Goal: Communication & Community: Answer question/provide support

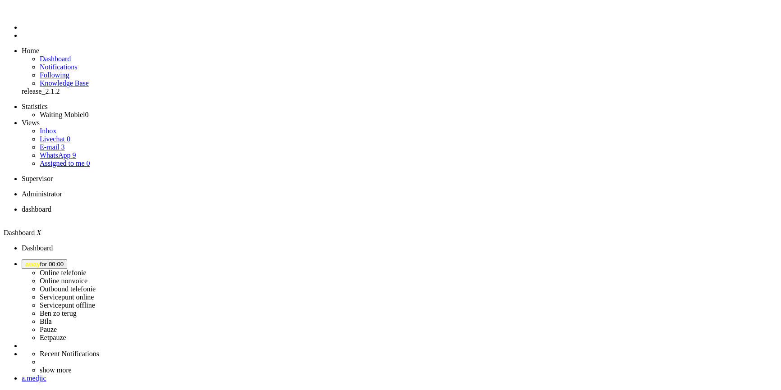
click at [67, 260] on button "away for 00:00" at bounding box center [45, 264] width 46 height 9
click at [87, 277] on label "Online nonvoice" at bounding box center [64, 281] width 48 height 8
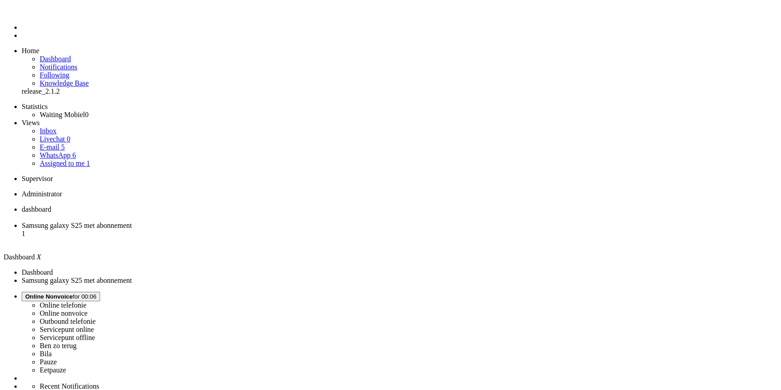
click at [238, 222] on li "Samsung galaxy S25 met abonnement 1" at bounding box center [400, 234] width 756 height 24
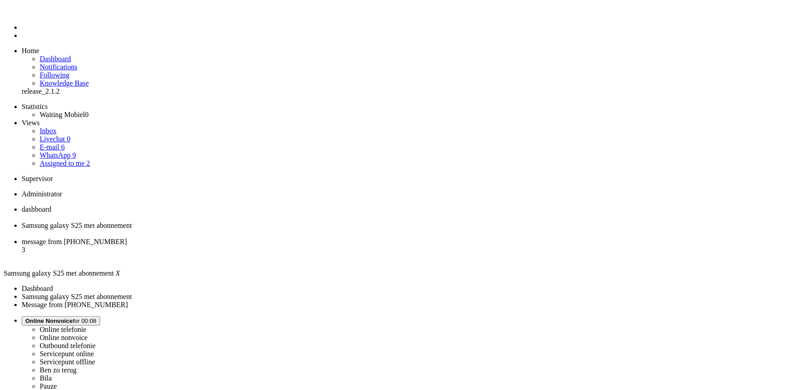
click at [127, 238] on span "message from [PHONE_NUMBER]" at bounding box center [74, 242] width 105 height 8
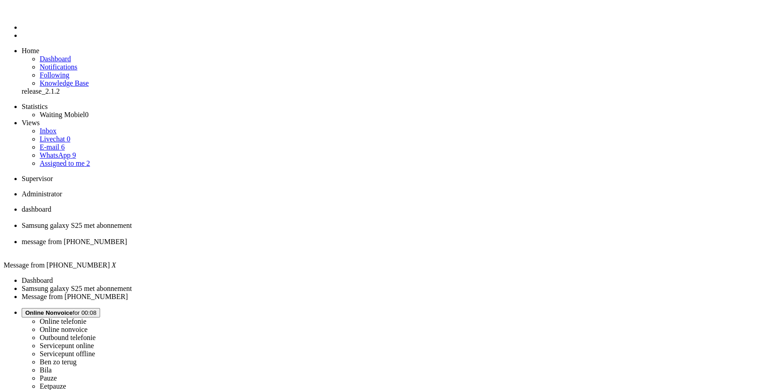
click at [231, 222] on li "Samsung galaxy S25 met abonnement" at bounding box center [400, 230] width 756 height 16
click at [257, 230] on div "Close tab" at bounding box center [402, 234] width 761 height 8
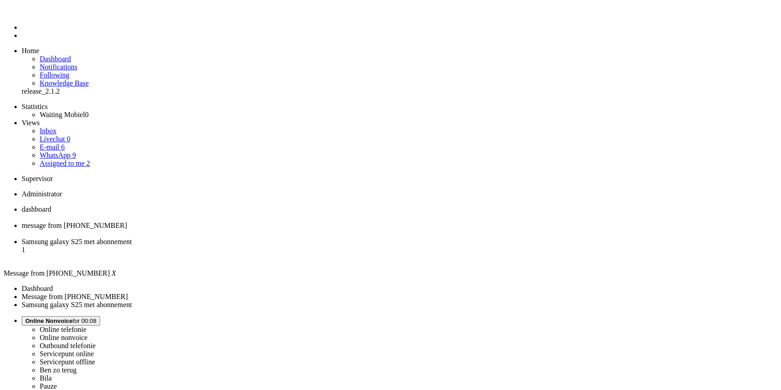
click at [132, 238] on span "Samsung galaxy S25 met abonnement" at bounding box center [77, 242] width 110 height 8
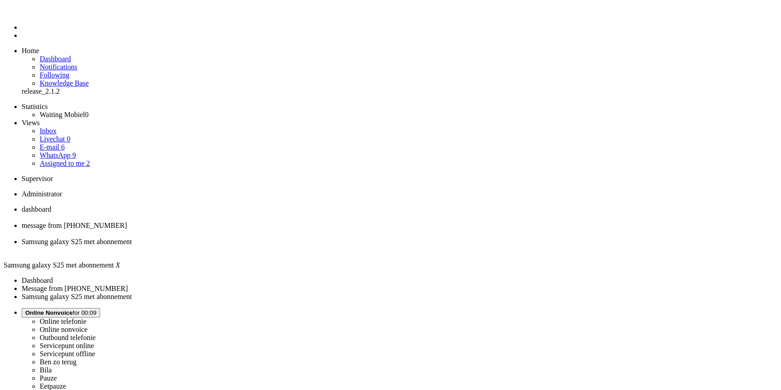
click at [72, 160] on link "Assigned to me 2" at bounding box center [65, 164] width 50 height 8
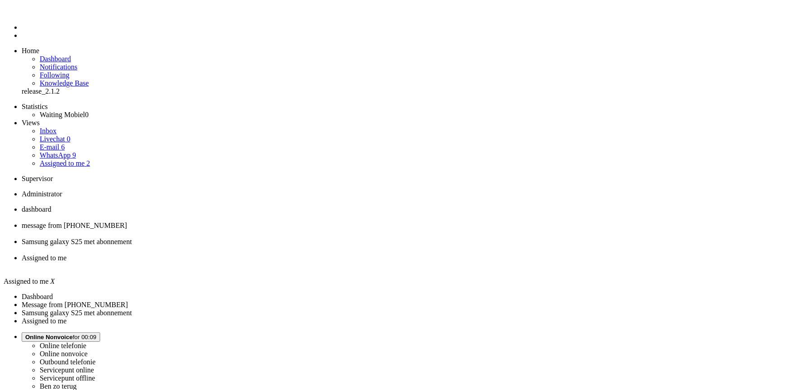
click at [336, 246] on div "Close tab" at bounding box center [402, 250] width 761 height 8
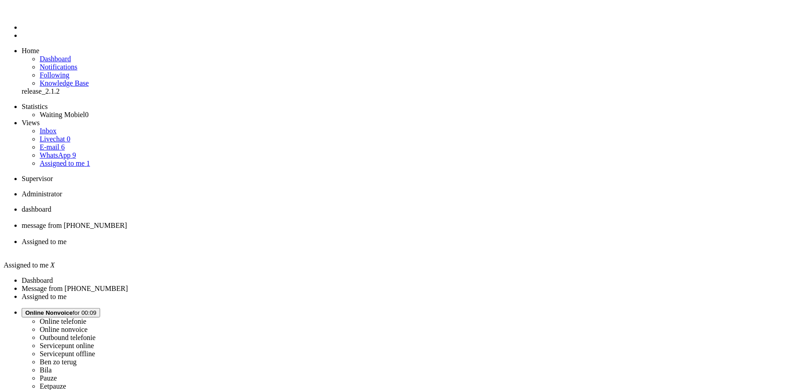
click at [336, 246] on div "Close tab" at bounding box center [402, 250] width 761 height 8
click at [336, 246] on div "Close tab" at bounding box center [400, 250] width 756 height 8
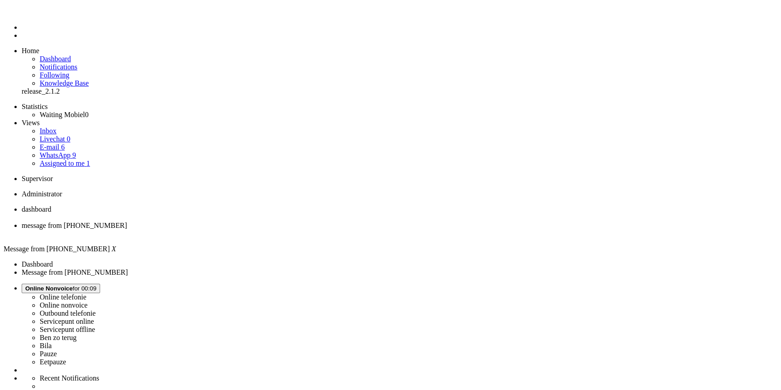
click at [75, 160] on link "Assigned to me 1" at bounding box center [65, 164] width 50 height 8
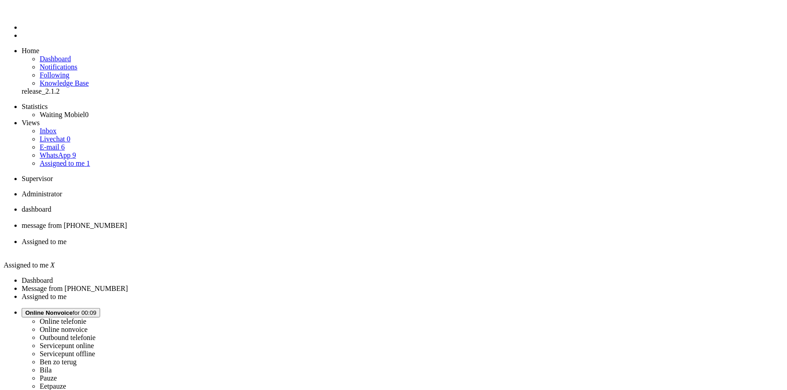
click at [67, 238] on span "Assigned to me" at bounding box center [44, 242] width 45 height 8
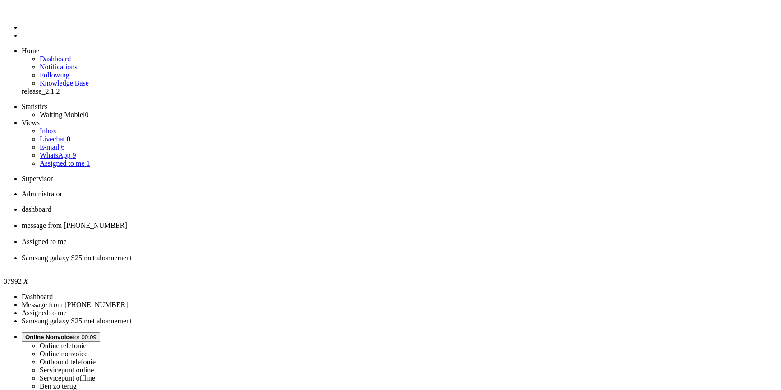
click at [235, 222] on li "message from [PHONE_NUMBER]" at bounding box center [400, 230] width 756 height 16
click at [261, 230] on div "Close tab" at bounding box center [400, 234] width 756 height 8
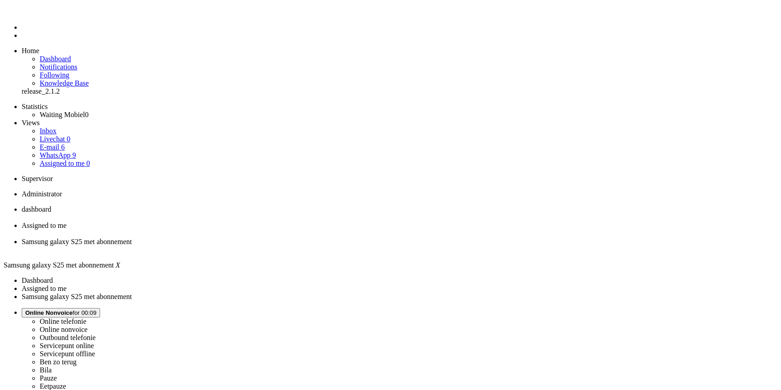
click at [67, 222] on span "Assigned to me" at bounding box center [44, 226] width 45 height 8
click at [312, 238] on li "Samsung galaxy S25 met abonnement" at bounding box center [402, 246] width 761 height 16
click at [339, 246] on div "Close tab" at bounding box center [400, 250] width 756 height 8
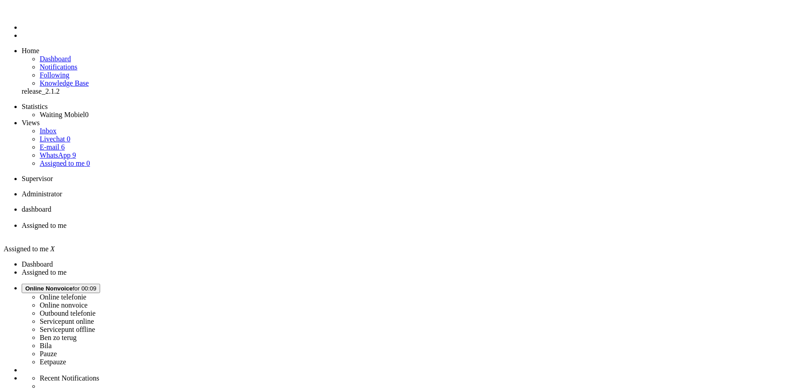
click at [323, 206] on ul "dashboard Assigned to me" at bounding box center [393, 222] width 779 height 32
click at [51, 206] on span "dashboard" at bounding box center [37, 210] width 30 height 8
click at [231, 222] on li "Assigned to me" at bounding box center [400, 230] width 756 height 16
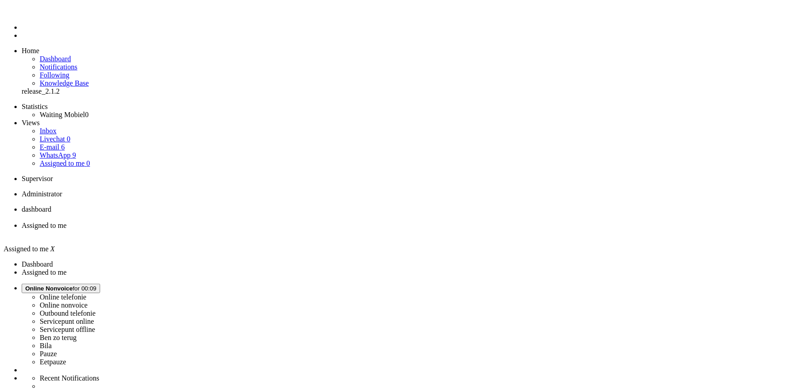
click at [325, 206] on ul "dashboard Assigned to me" at bounding box center [393, 222] width 779 height 32
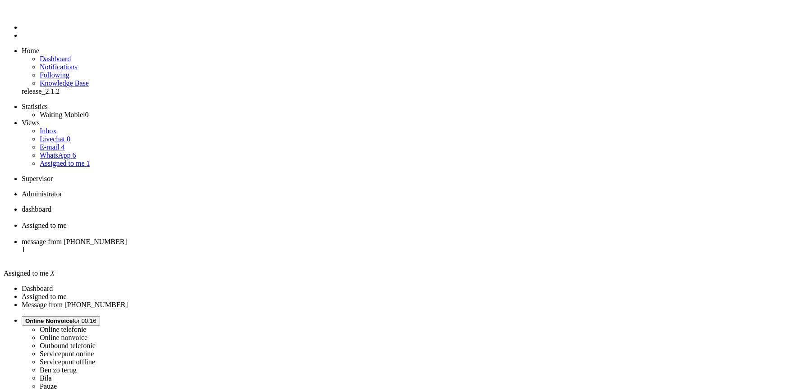
click at [300, 238] on li "message from [PHONE_NUMBER] 1" at bounding box center [402, 250] width 761 height 24
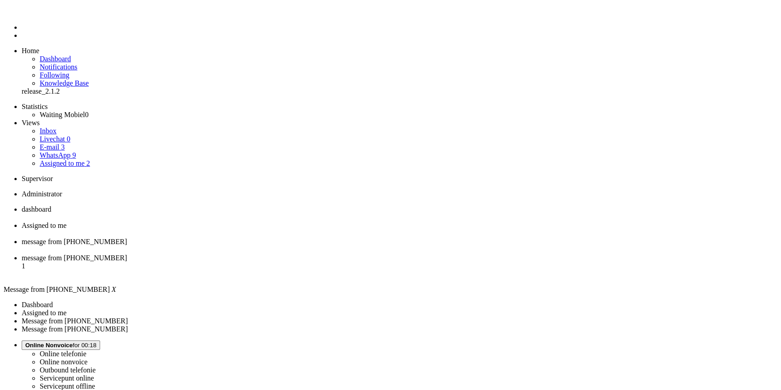
click at [127, 254] on span "message from [PHONE_NUMBER]" at bounding box center [74, 258] width 105 height 8
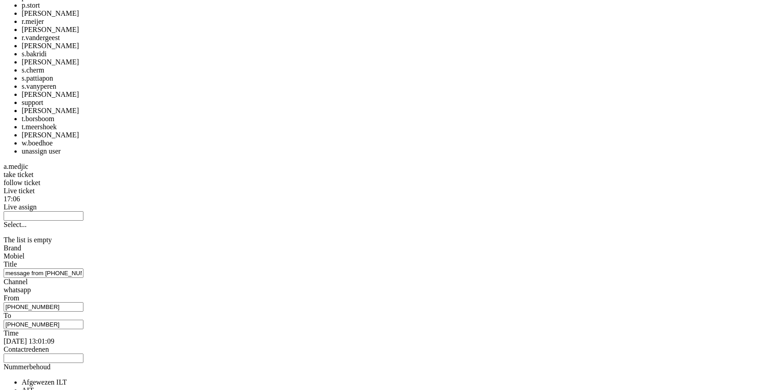
scroll to position [1065, 0]
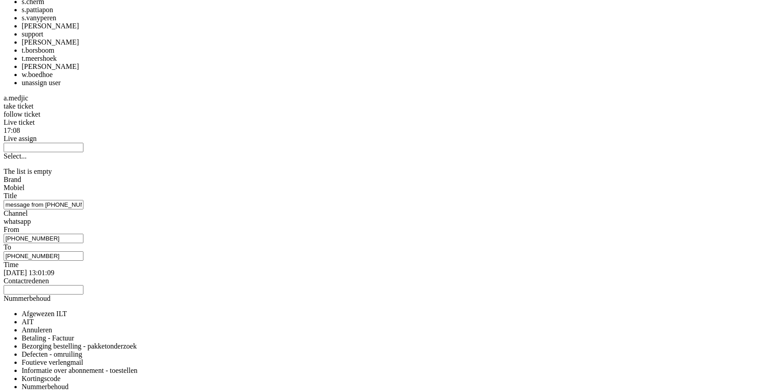
drag, startPoint x: 312, startPoint y: 190, endPoint x: 289, endPoint y: 192, distance: 22.7
copy div "4656148"
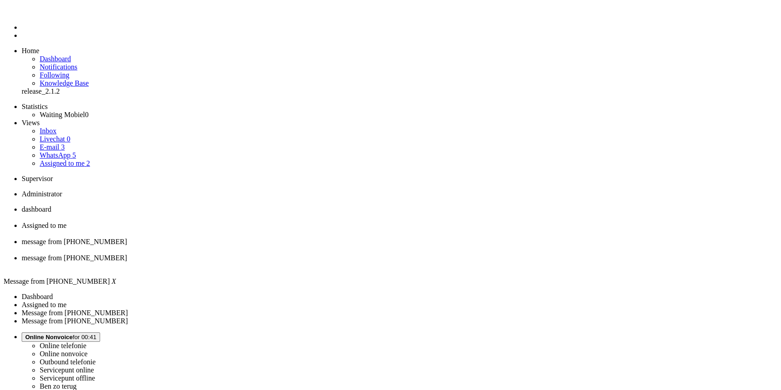
drag, startPoint x: 459, startPoint y: 1744, endPoint x: 444, endPoint y: 1771, distance: 30.9
drag, startPoint x: 315, startPoint y: 190, endPoint x: 243, endPoint y: 192, distance: 72.2
copy div "[EMAIL_ADDRESS][DOMAIN_NAME]"
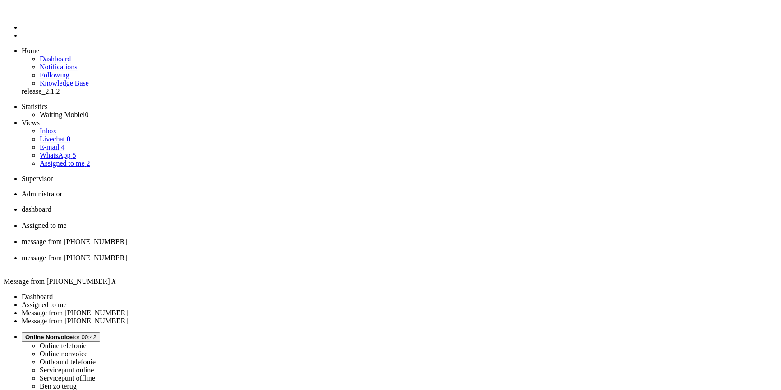
click at [411, 262] on div "Close tab" at bounding box center [400, 266] width 756 height 8
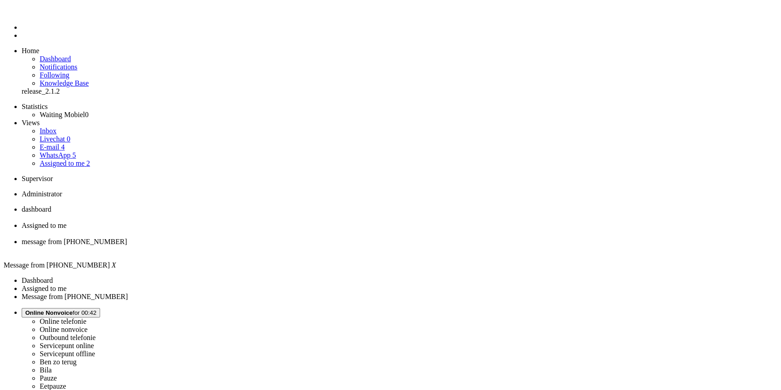
drag, startPoint x: 109, startPoint y: 1645, endPoint x: 57, endPoint y: 1643, distance: 52.4
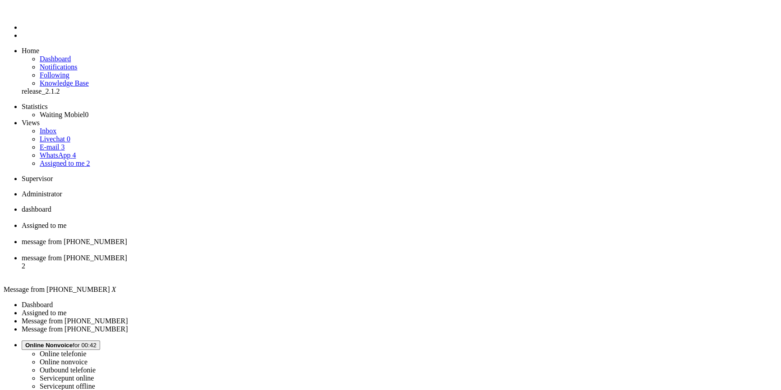
drag, startPoint x: 107, startPoint y: 1676, endPoint x: 57, endPoint y: 1678, distance: 49.6
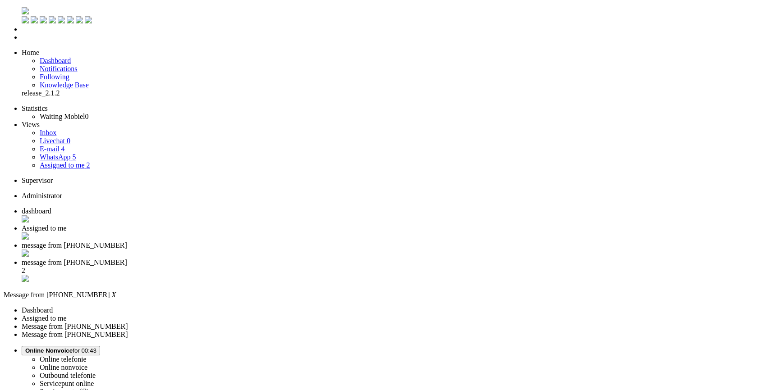
click at [339, 250] on div "Close tab" at bounding box center [400, 254] width 756 height 9
click at [51, 207] on span "dashboard" at bounding box center [37, 211] width 30 height 8
click at [311, 242] on li "message from [PHONE_NUMBER]" at bounding box center [400, 250] width 756 height 17
click at [147, 259] on span "Re: Je factuur met ordernummer [4636488]" at bounding box center [85, 263] width 126 height 8
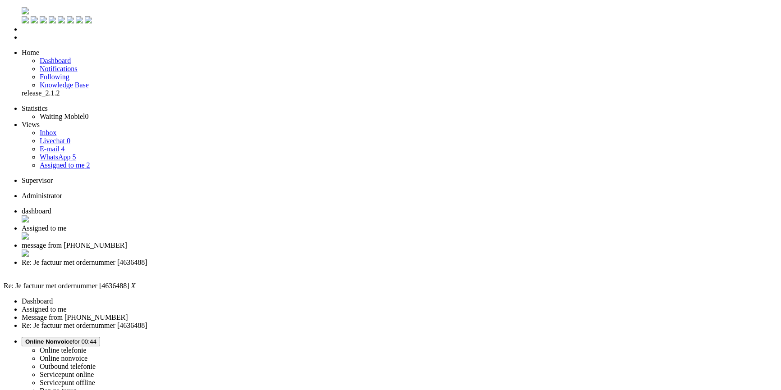
click at [54, 145] on link "E-mail 4" at bounding box center [52, 149] width 25 height 8
click at [72, 153] on link "WhatsApp 4" at bounding box center [58, 157] width 36 height 8
click at [147, 259] on span "Re: Je factuur met ordernummer [4636488]" at bounding box center [85, 263] width 126 height 8
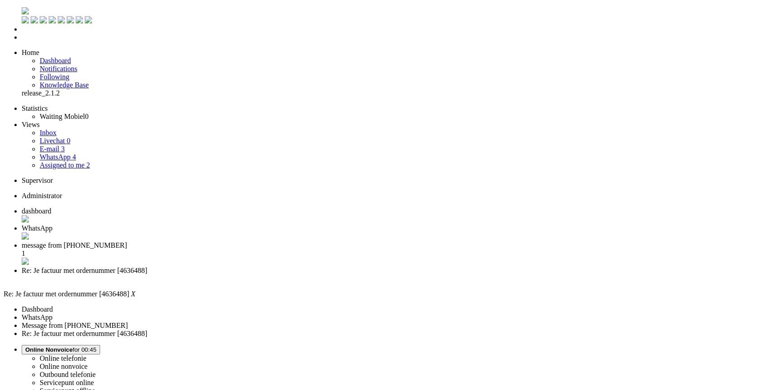
copy div "Aimedeth"
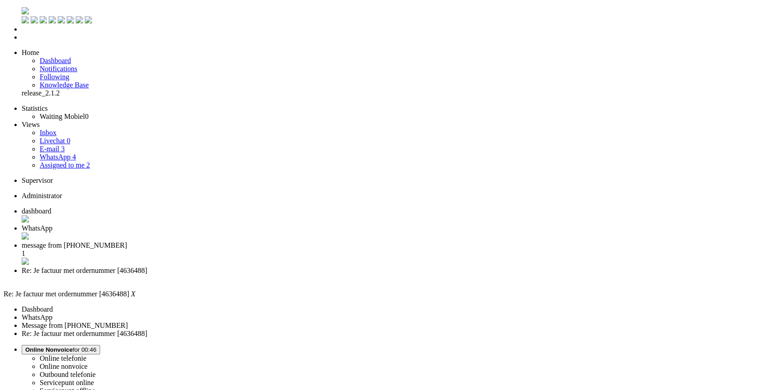
drag, startPoint x: 238, startPoint y: 1752, endPoint x: 190, endPoint y: 1747, distance: 48.0
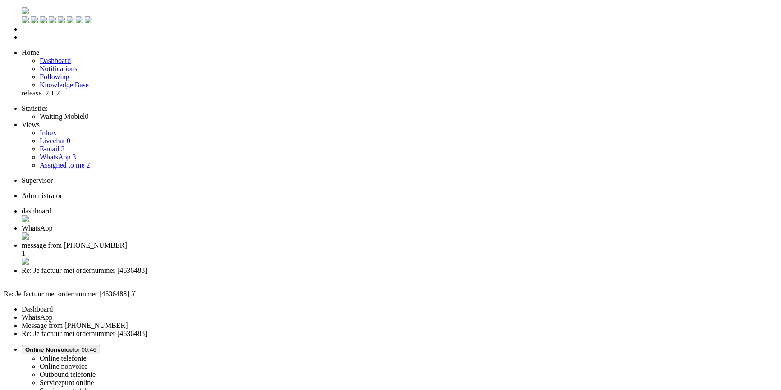
drag, startPoint x: 225, startPoint y: 1750, endPoint x: 188, endPoint y: 1748, distance: 36.6
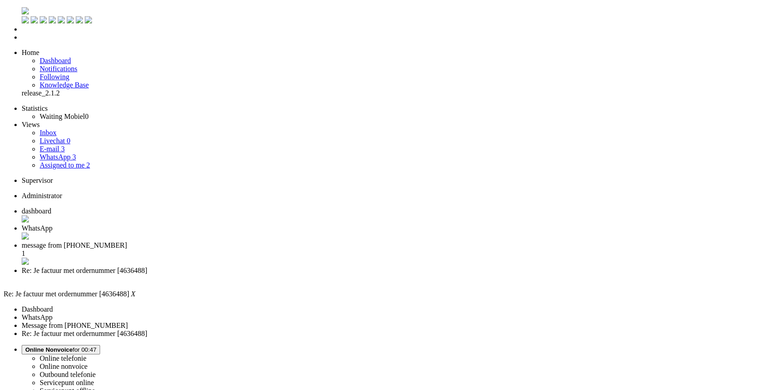
scroll to position [164, 0]
click at [412, 275] on div "Close tab" at bounding box center [400, 279] width 756 height 8
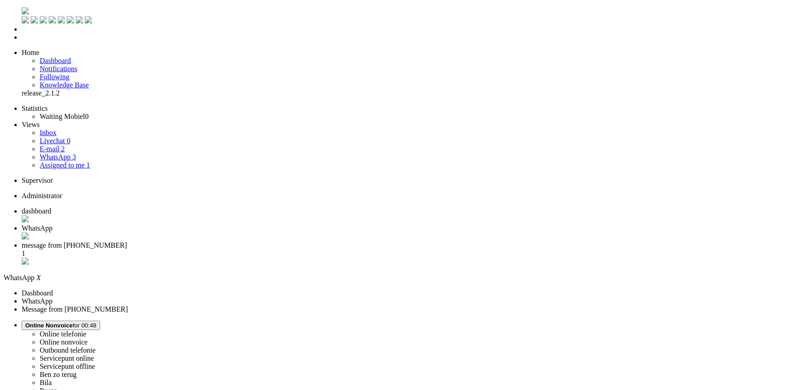
click at [63, 161] on span "Assigned to me" at bounding box center [62, 165] width 45 height 8
click at [294, 242] on li "message from [PHONE_NUMBER] 1" at bounding box center [402, 254] width 761 height 25
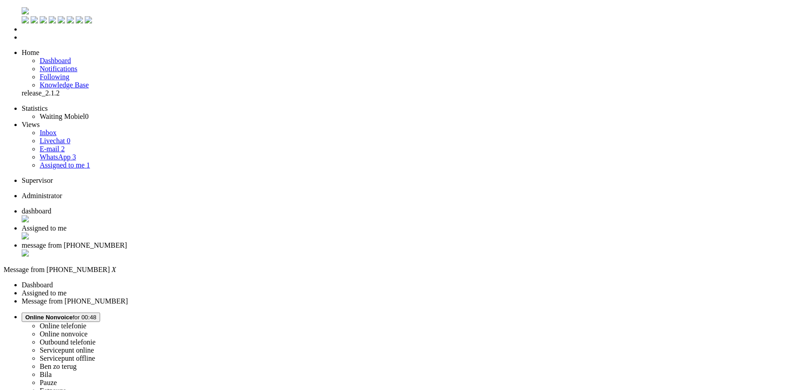
drag, startPoint x: 173, startPoint y: 1657, endPoint x: -11, endPoint y: 1640, distance: 184.8
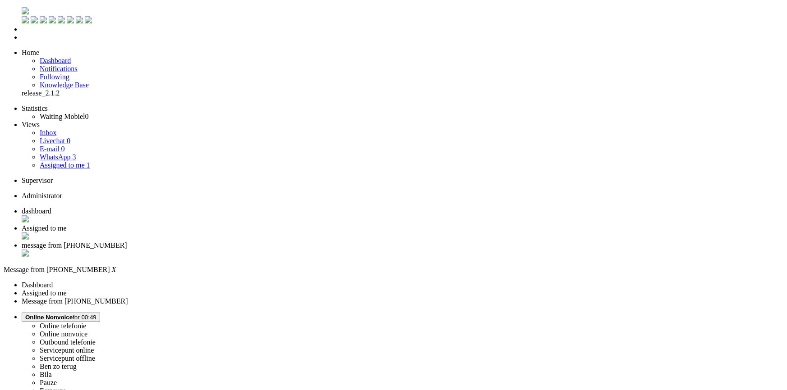
copy body "Goedemiddag, bedankt voor je bericht! Ik zie dat wij de iPhone 17 in de kleur z…"
drag, startPoint x: 91, startPoint y: 1653, endPoint x: 221, endPoint y: 1677, distance: 132.4
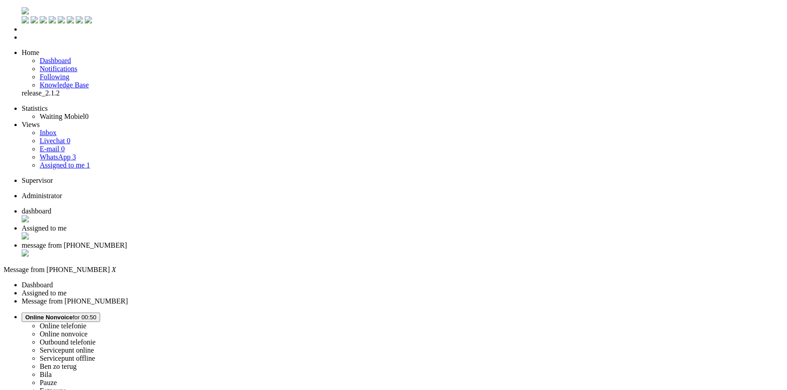
click at [335, 250] on div "Close tab" at bounding box center [400, 254] width 756 height 9
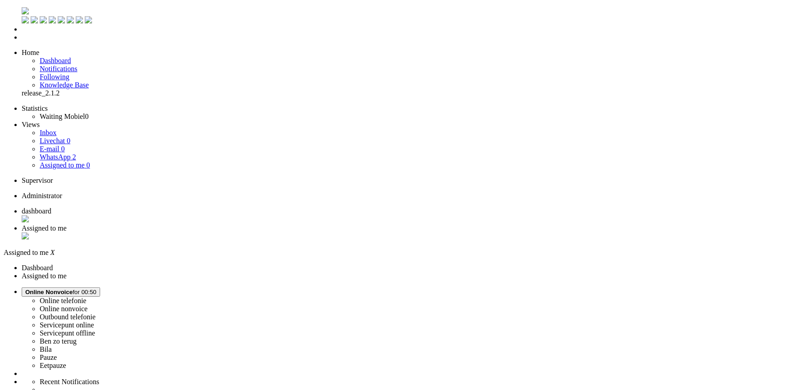
click at [259, 233] on div "Close tab" at bounding box center [402, 237] width 761 height 9
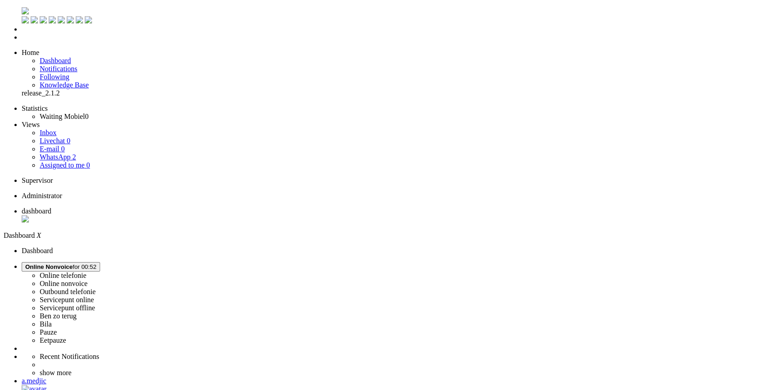
click at [66, 153] on link "WhatsApp 2" at bounding box center [58, 157] width 36 height 8
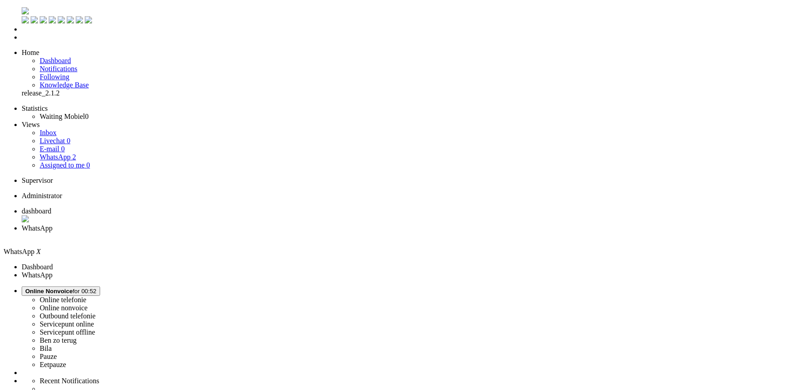
click at [261, 233] on div "Close tab" at bounding box center [402, 237] width 761 height 8
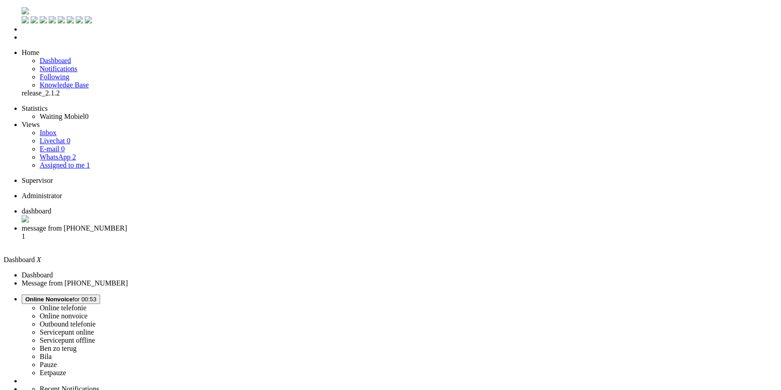
click at [127, 225] on span "message from [PHONE_NUMBER]" at bounding box center [74, 229] width 105 height 8
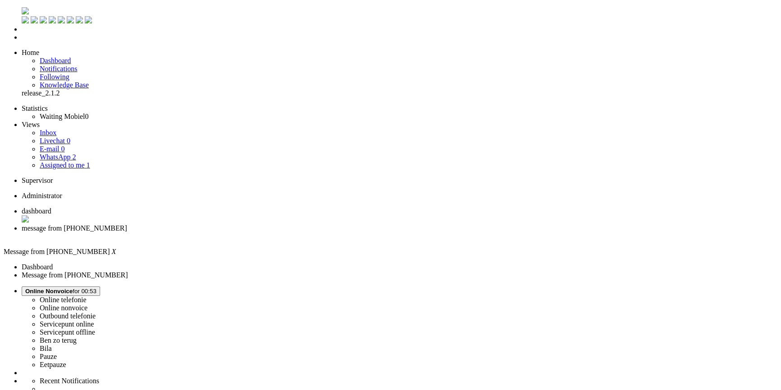
drag, startPoint x: 667, startPoint y: 217, endPoint x: 647, endPoint y: 108, distance: 110.8
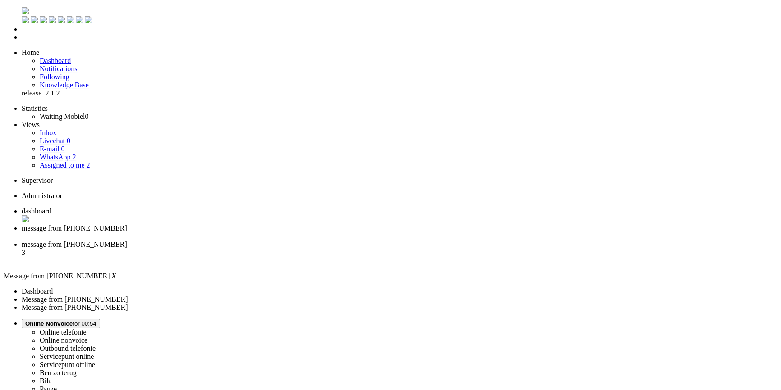
click at [301, 242] on li "message from [PHONE_NUMBER] 4" at bounding box center [400, 254] width 756 height 25
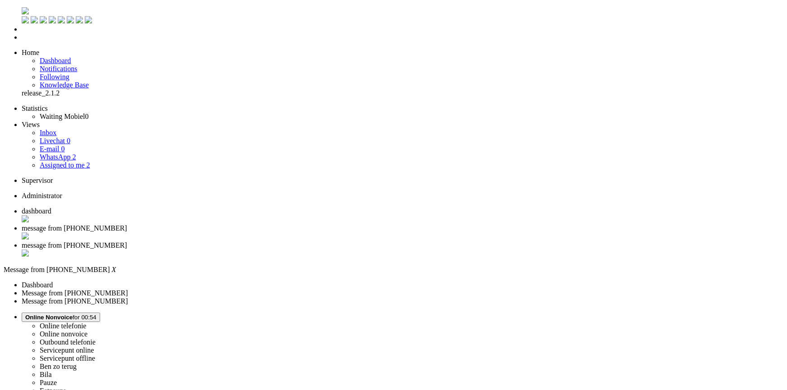
click at [51, 207] on span "dashboard" at bounding box center [37, 211] width 30 height 8
click at [72, 161] on link "Assigned to me 2" at bounding box center [65, 165] width 50 height 8
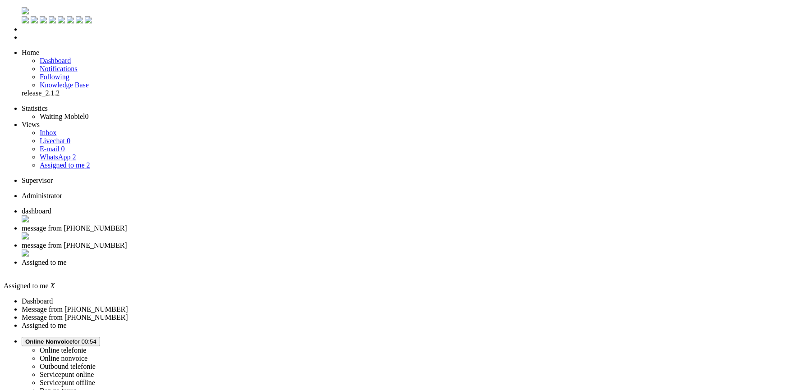
click at [67, 259] on span "Assigned to me" at bounding box center [44, 263] width 45 height 8
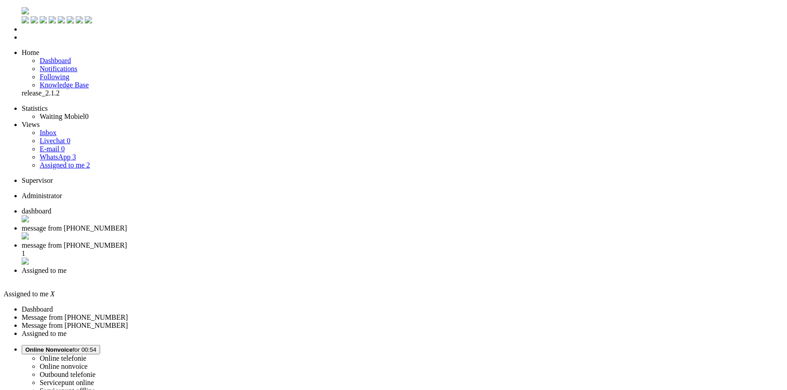
click at [127, 225] on span "message from [PHONE_NUMBER]" at bounding box center [74, 229] width 105 height 8
click at [67, 153] on link "WhatsApp 3" at bounding box center [58, 157] width 36 height 8
drag, startPoint x: 309, startPoint y: 13, endPoint x: 139, endPoint y: 52, distance: 174.3
click at [127, 242] on span "message from [PHONE_NUMBER]" at bounding box center [74, 246] width 105 height 8
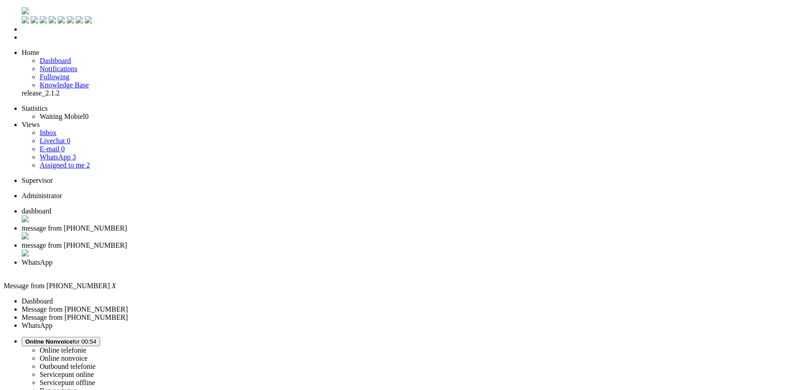
click at [127, 225] on span "message from [PHONE_NUMBER]" at bounding box center [74, 229] width 105 height 8
click at [261, 233] on div "Close tab" at bounding box center [400, 237] width 756 height 9
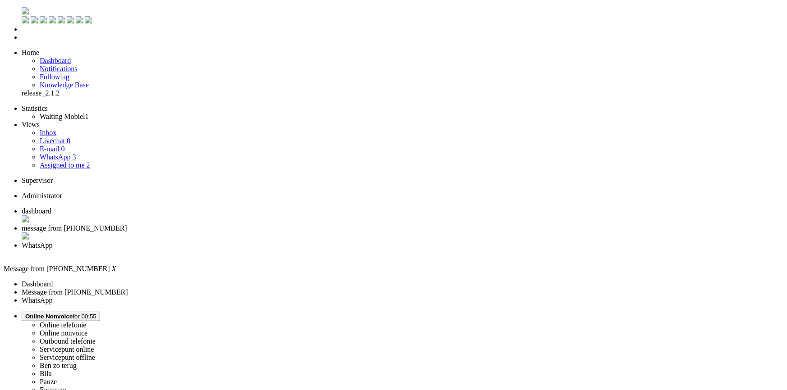
click at [52, 242] on span "WhatsApp" at bounding box center [37, 246] width 31 height 8
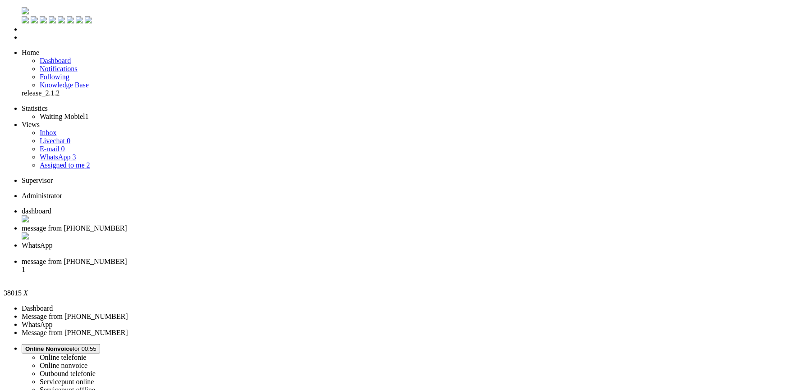
click at [127, 258] on span "message from [PHONE_NUMBER]" at bounding box center [74, 262] width 105 height 8
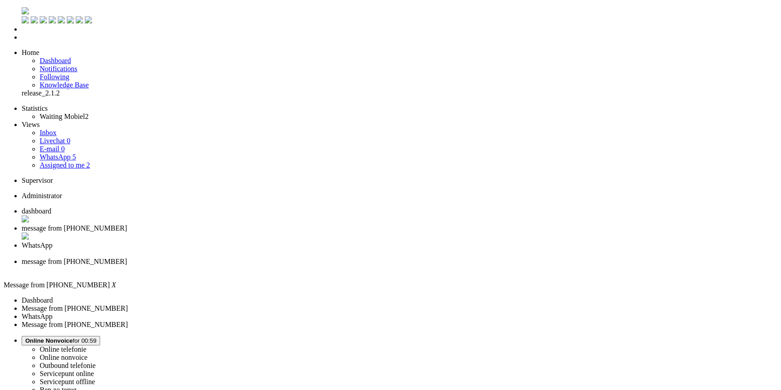
click at [414, 266] on div "Close tab" at bounding box center [400, 270] width 756 height 8
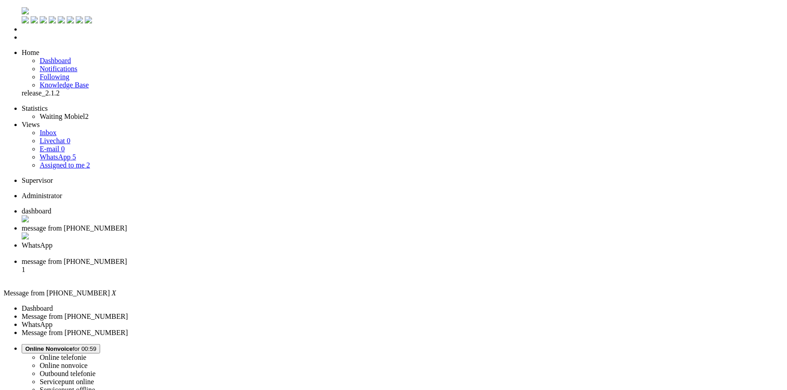
click at [127, 258] on span "message from [PHONE_NUMBER]" at bounding box center [74, 262] width 105 height 8
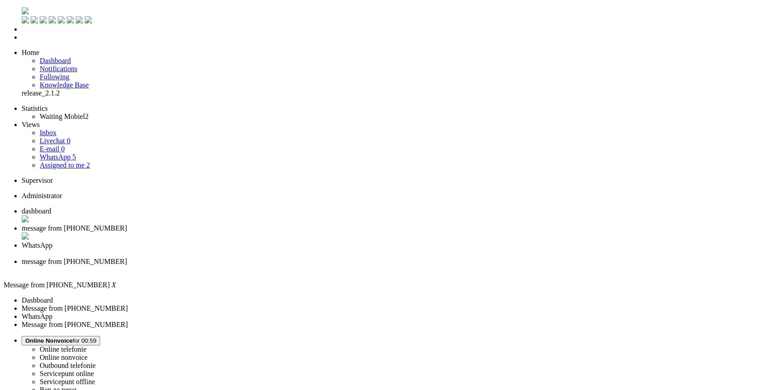
click at [51, 207] on span "dashboard" at bounding box center [37, 211] width 30 height 8
click at [60, 161] on span "Assigned to me" at bounding box center [62, 165] width 45 height 8
click at [72, 153] on link "WhatsApp 5" at bounding box center [58, 157] width 36 height 8
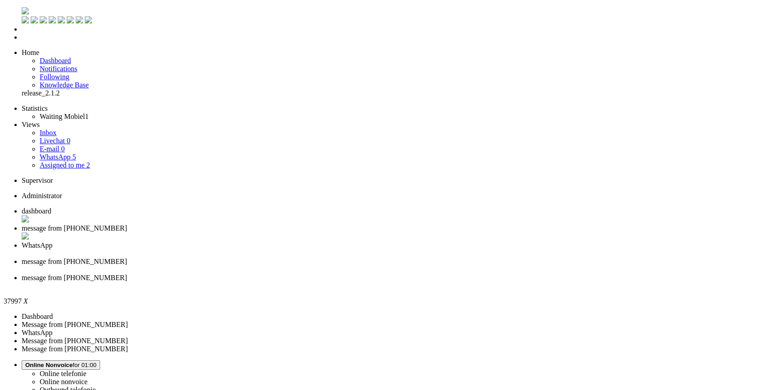
click at [51, 207] on span "dashboard" at bounding box center [37, 211] width 30 height 8
click at [52, 242] on span "WhatsApp" at bounding box center [37, 246] width 31 height 8
drag, startPoint x: 160, startPoint y: 1703, endPoint x: 141, endPoint y: 1703, distance: 19.4
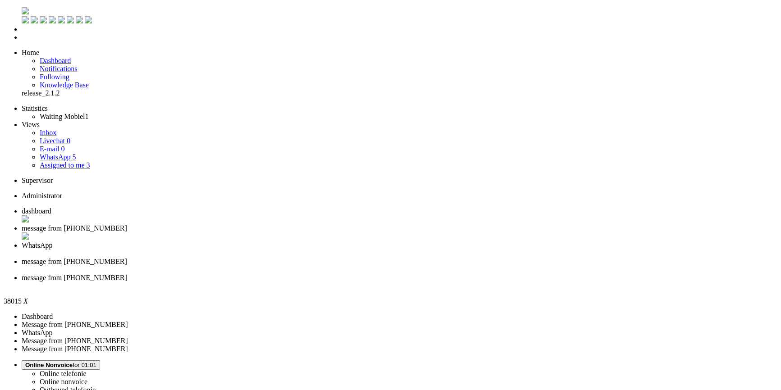
click at [261, 233] on div "Close tab" at bounding box center [400, 237] width 756 height 9
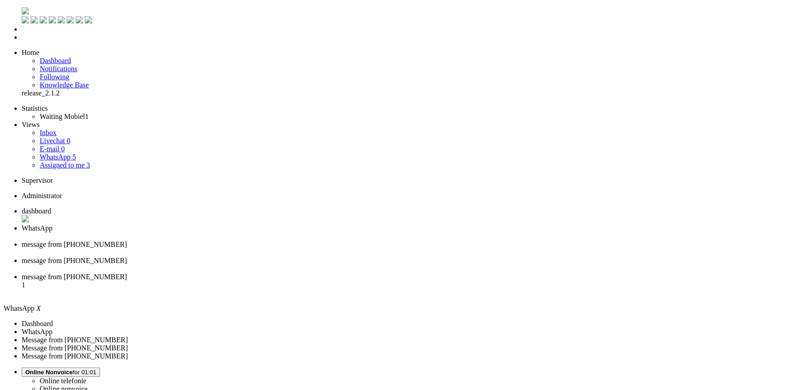
click at [489, 281] on div "Close tab" at bounding box center [400, 285] width 756 height 8
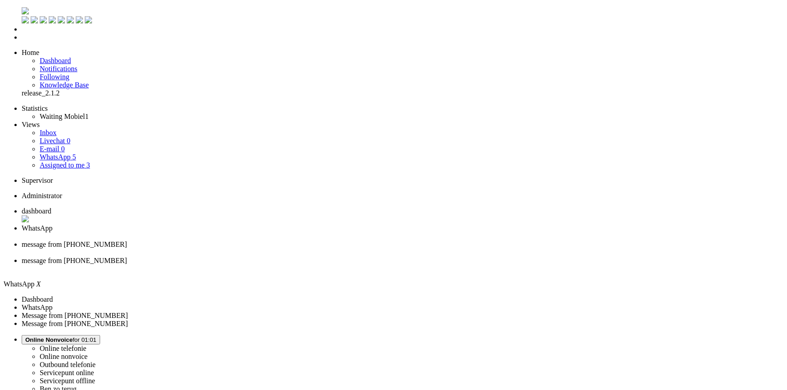
click at [377, 257] on li "message from [PHONE_NUMBER]" at bounding box center [402, 265] width 761 height 16
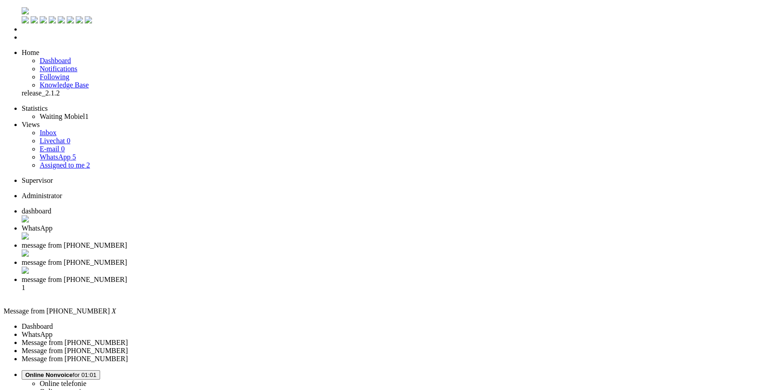
click at [127, 242] on span "message from [PHONE_NUMBER]" at bounding box center [74, 246] width 105 height 8
click at [339, 250] on div "Close tab" at bounding box center [400, 254] width 756 height 9
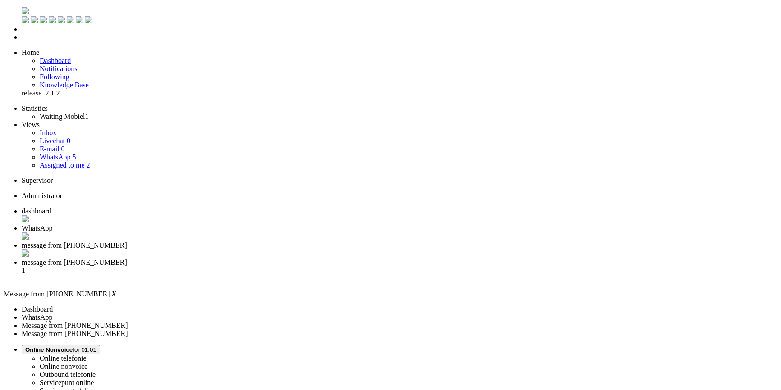
click at [338, 250] on div "Close tab" at bounding box center [400, 254] width 756 height 9
click at [262, 233] on div "Close tab" at bounding box center [400, 237] width 756 height 9
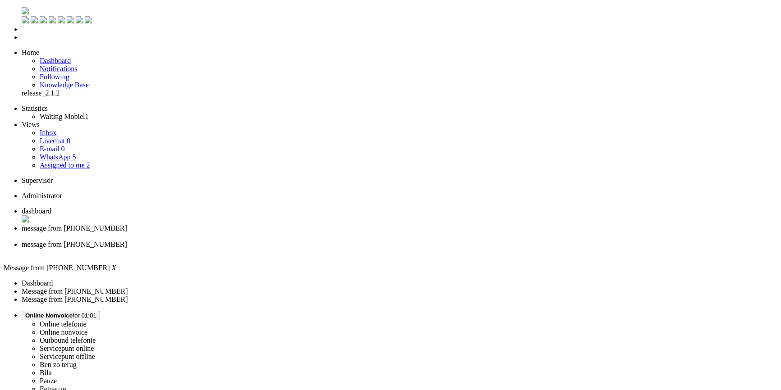
click at [260, 233] on div "Close tab" at bounding box center [400, 237] width 756 height 8
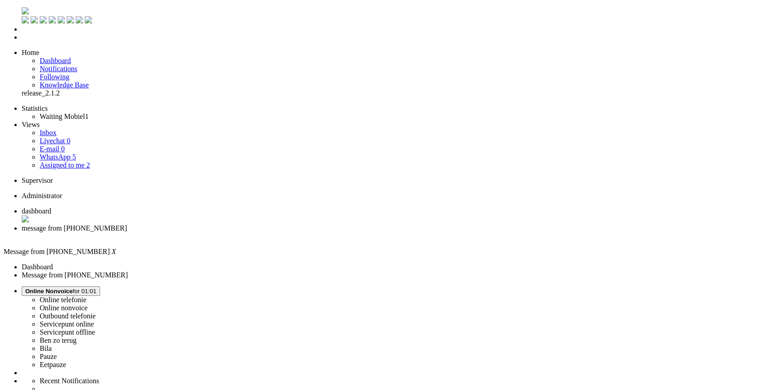
click at [260, 233] on div "Close tab" at bounding box center [400, 237] width 756 height 8
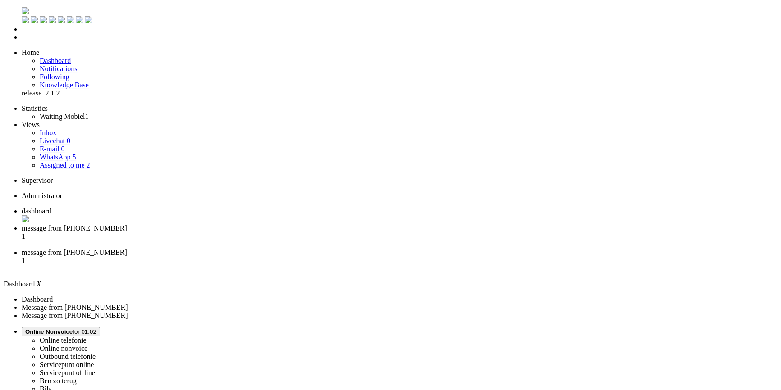
click at [237, 225] on li "message from [PHONE_NUMBER] 1" at bounding box center [400, 237] width 756 height 24
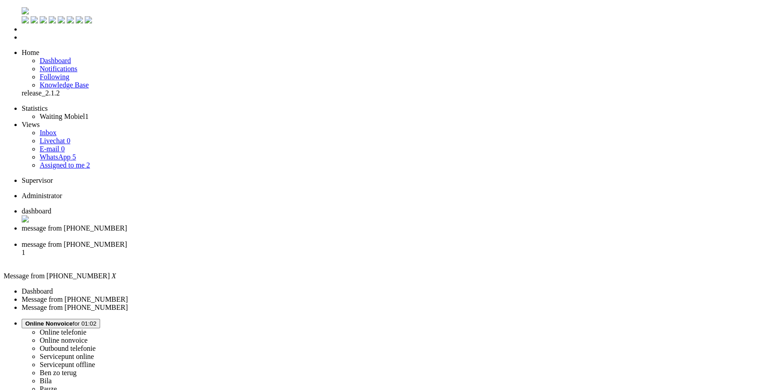
click at [127, 241] on span "message from [PHONE_NUMBER]" at bounding box center [74, 245] width 105 height 8
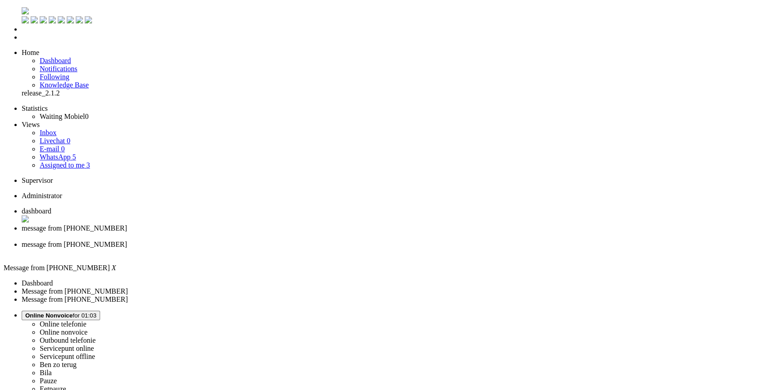
click at [337, 249] on div "Close tab" at bounding box center [400, 253] width 756 height 8
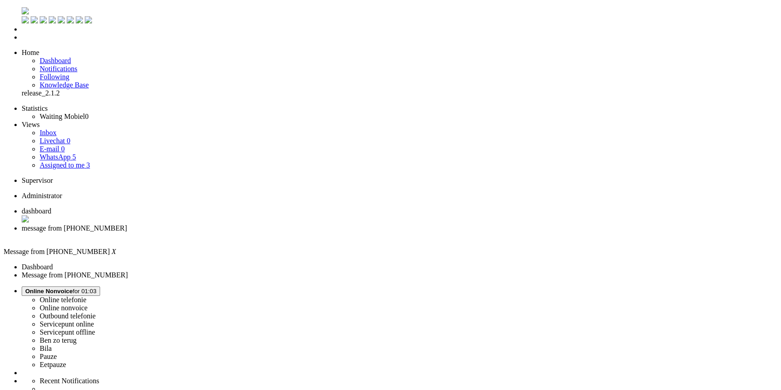
click at [51, 207] on span "dashboard" at bounding box center [37, 211] width 30 height 8
click at [79, 161] on link "Assigned to me 3" at bounding box center [65, 165] width 50 height 8
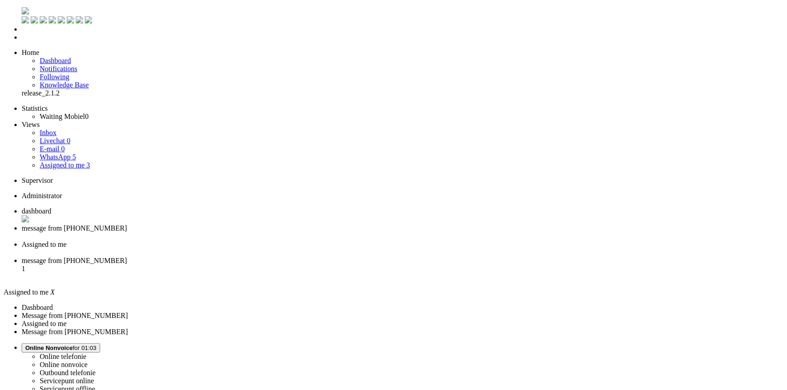
click at [127, 225] on span "message from [PHONE_NUMBER]" at bounding box center [74, 229] width 105 height 8
click at [261, 233] on div "Close tab" at bounding box center [400, 237] width 756 height 8
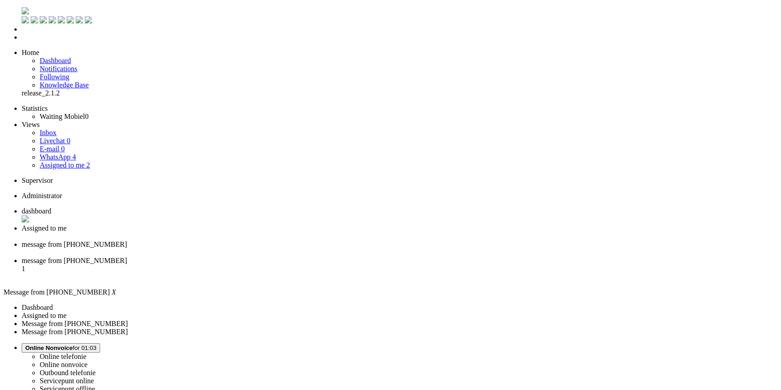
drag, startPoint x: 54, startPoint y: 1680, endPoint x: 0, endPoint y: 1677, distance: 53.7
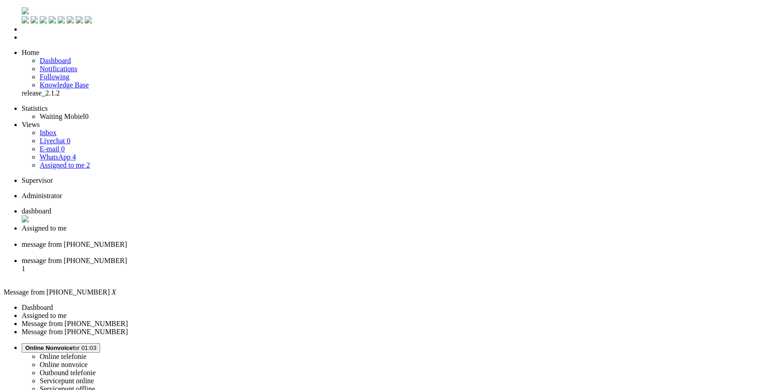
click at [337, 249] on div "Close tab" at bounding box center [400, 253] width 756 height 8
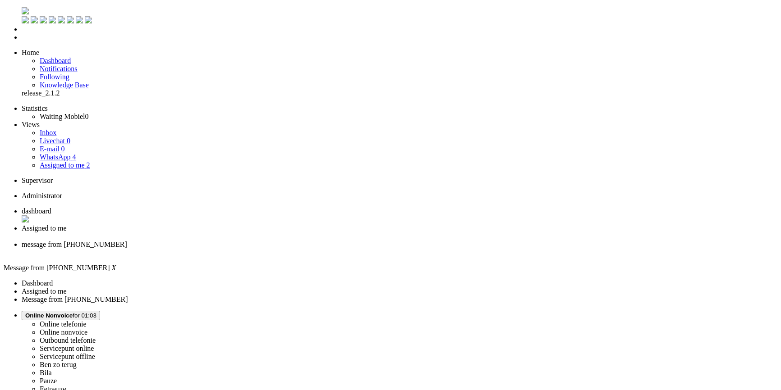
click at [67, 225] on span "Assigned to me" at bounding box center [44, 229] width 45 height 8
click at [127, 241] on span "message from [PHONE_NUMBER]" at bounding box center [74, 245] width 105 height 8
click at [96, 312] on span "Online Nonvoice for 01:04" at bounding box center [60, 315] width 71 height 7
click at [66, 385] on label "Eetpauze" at bounding box center [53, 389] width 27 height 8
click at [240, 225] on li "Assigned to me" at bounding box center [400, 233] width 756 height 16
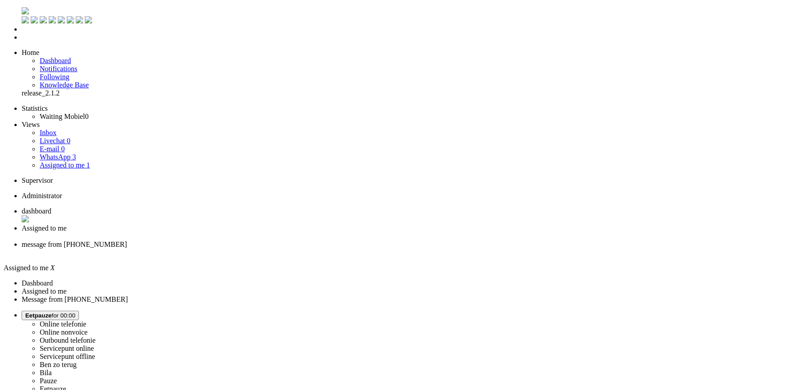
click at [257, 233] on div "Close tab" at bounding box center [402, 237] width 761 height 8
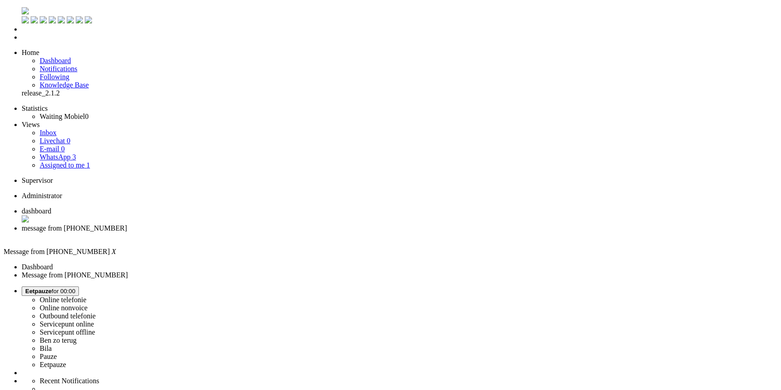
click at [257, 233] on div "Close tab" at bounding box center [400, 237] width 756 height 8
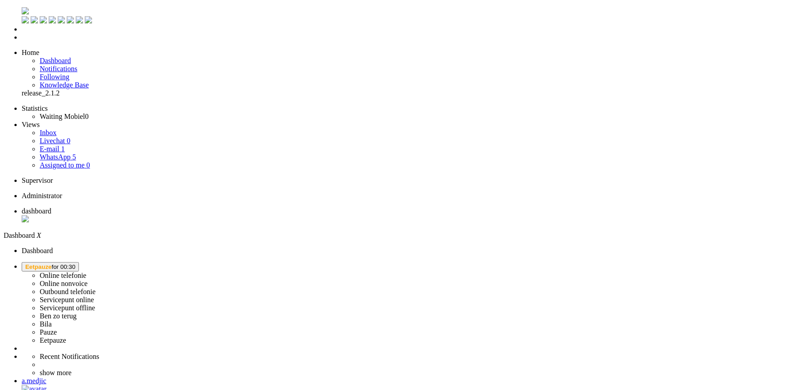
click at [75, 264] on span "Eetpauze for 00:30" at bounding box center [50, 267] width 50 height 7
click at [87, 272] on label "Online telefonie" at bounding box center [63, 276] width 47 height 8
click at [72, 264] on span "Online Telefonie" at bounding box center [48, 267] width 46 height 7
click at [77, 312] on label "Ben zo terug" at bounding box center [58, 316] width 37 height 8
click at [89, 262] on button "[PERSON_NAME] zo terug for 00:00" at bounding box center [55, 266] width 67 height 9
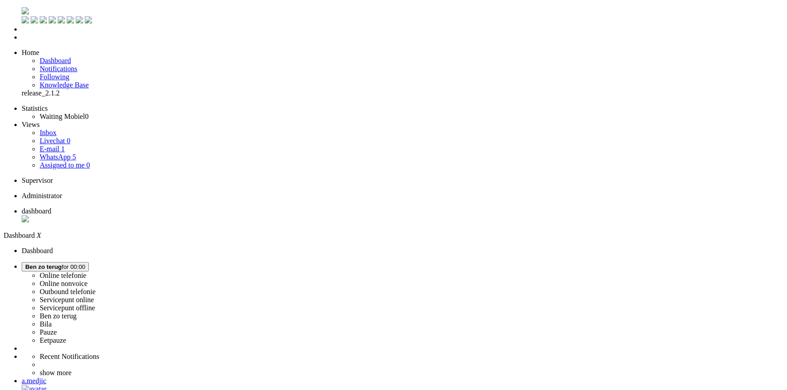
click at [87, 272] on label "Online telefonie" at bounding box center [63, 276] width 47 height 8
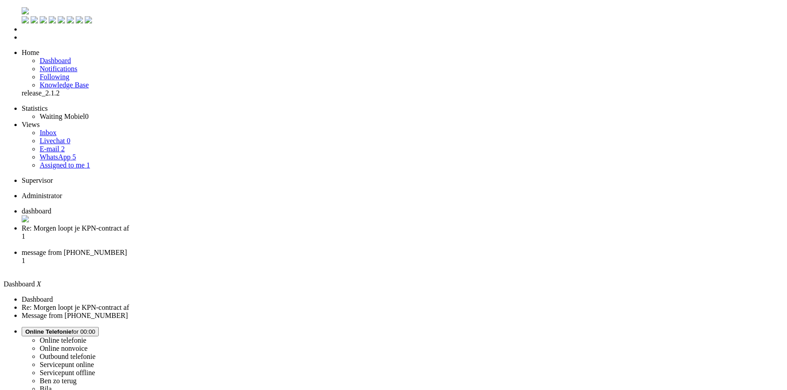
click at [129, 225] on span "Re: Morgen loopt je KPN-contract af" at bounding box center [75, 229] width 107 height 8
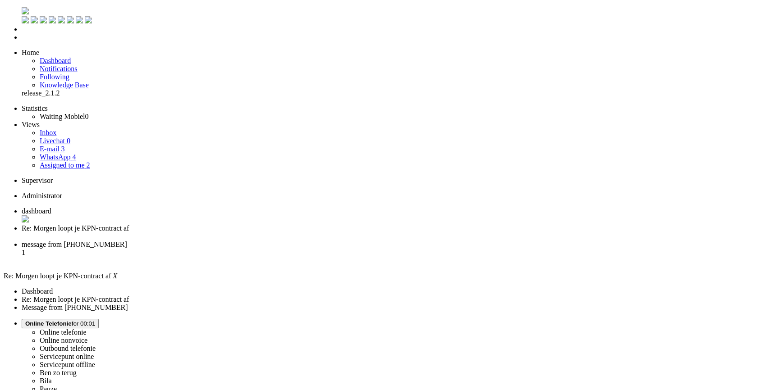
drag, startPoint x: 176, startPoint y: 279, endPoint x: 188, endPoint y: 119, distance: 160.9
click at [51, 207] on span "dashboard" at bounding box center [37, 211] width 30 height 8
click at [83, 161] on link "Assigned to me 2" at bounding box center [65, 165] width 50 height 8
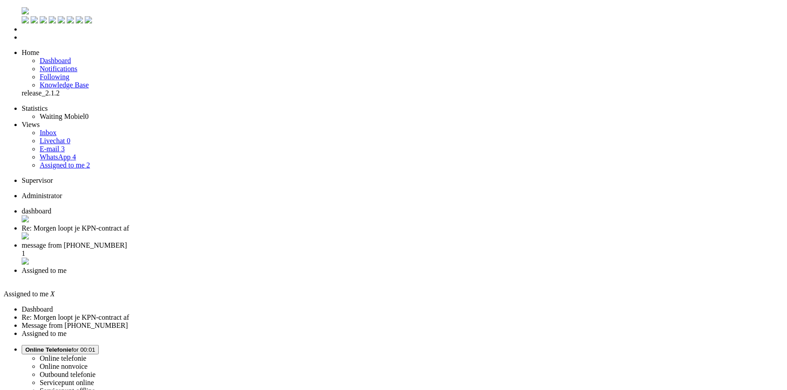
click at [127, 242] on span "message from [PHONE_NUMBER]" at bounding box center [74, 246] width 105 height 8
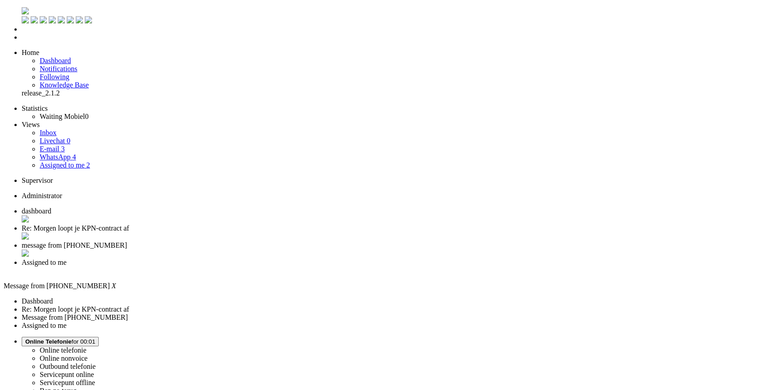
click at [225, 225] on li "Re: Morgen loopt je KPN-contract af" at bounding box center [400, 233] width 756 height 17
paste body "Rich Text Area. Press ALT-0 for help."
drag, startPoint x: 28, startPoint y: 1709, endPoint x: 97, endPoint y: 1708, distance: 68.5
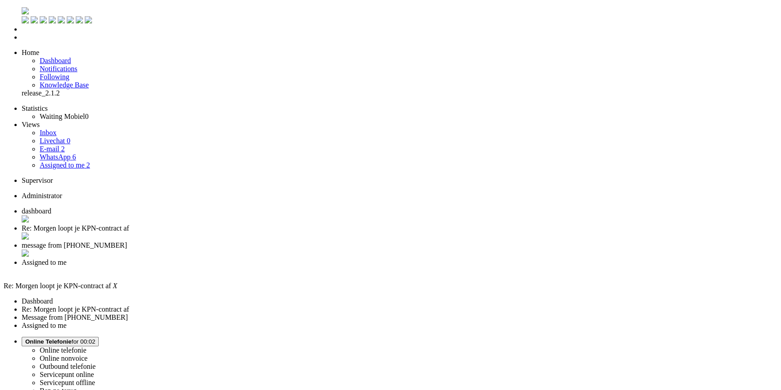
click at [259, 233] on div "Close tab" at bounding box center [400, 237] width 756 height 9
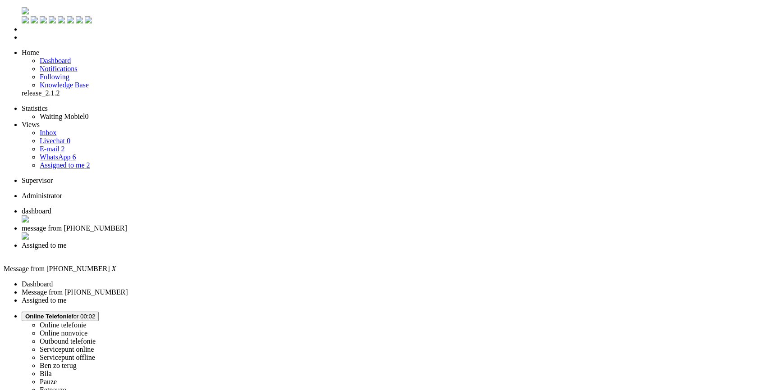
click at [67, 242] on span "Assigned to me" at bounding box center [44, 246] width 45 height 8
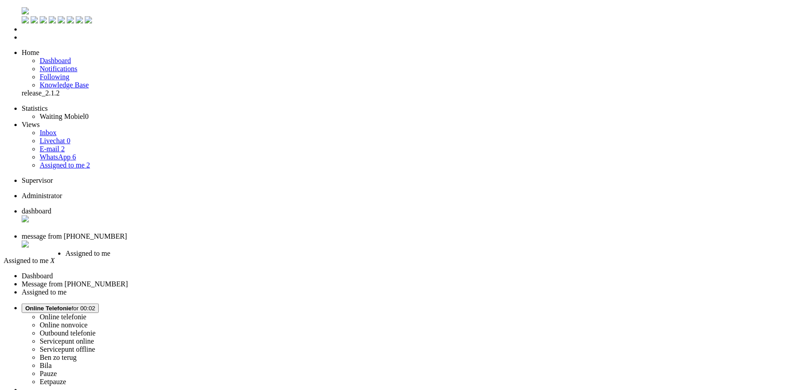
drag, startPoint x: 310, startPoint y: 12, endPoint x: 220, endPoint y: 13, distance: 90.2
click at [110, 250] on span "Assigned to me" at bounding box center [87, 254] width 45 height 8
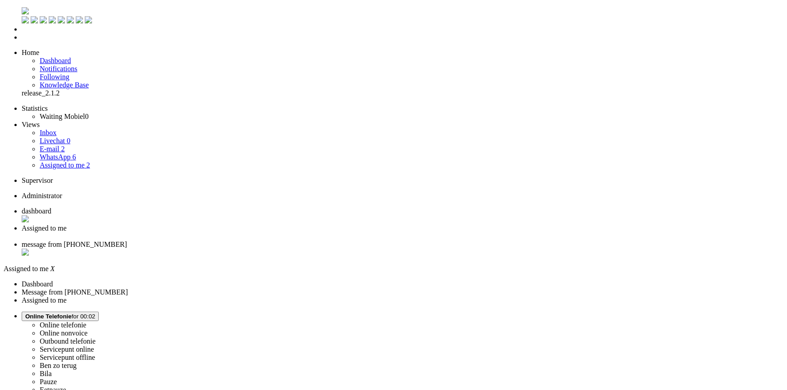
click at [149, 207] on li "dashboard" at bounding box center [402, 215] width 761 height 17
click at [127, 241] on span "message from [PHONE_NUMBER]" at bounding box center [74, 245] width 105 height 8
click at [222, 225] on li "Assigned to me" at bounding box center [400, 233] width 756 height 16
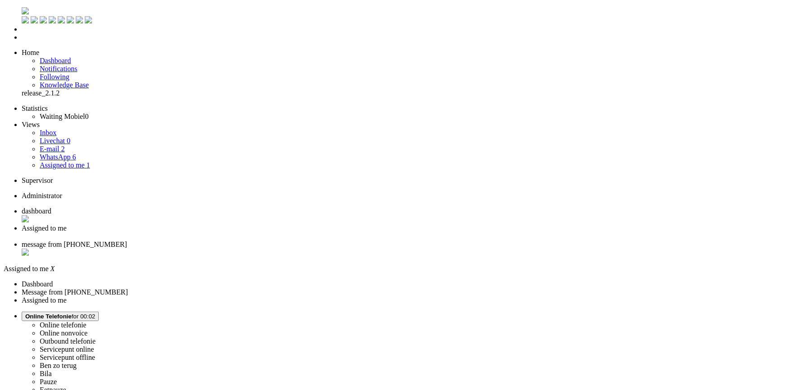
click at [127, 241] on span "message from [PHONE_NUMBER]" at bounding box center [74, 245] width 105 height 8
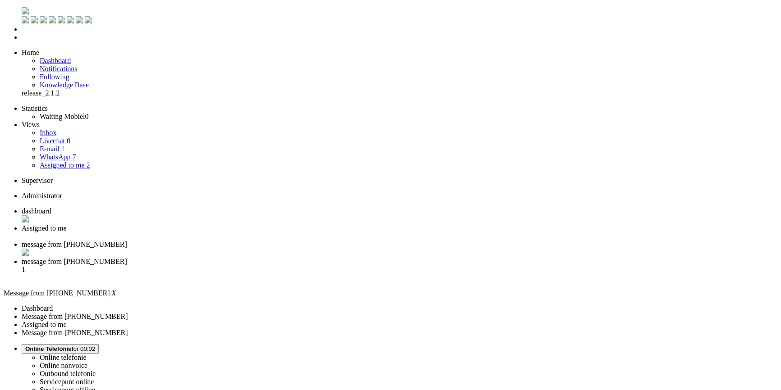
click at [127, 258] on span "message from [PHONE_NUMBER]" at bounding box center [74, 262] width 105 height 8
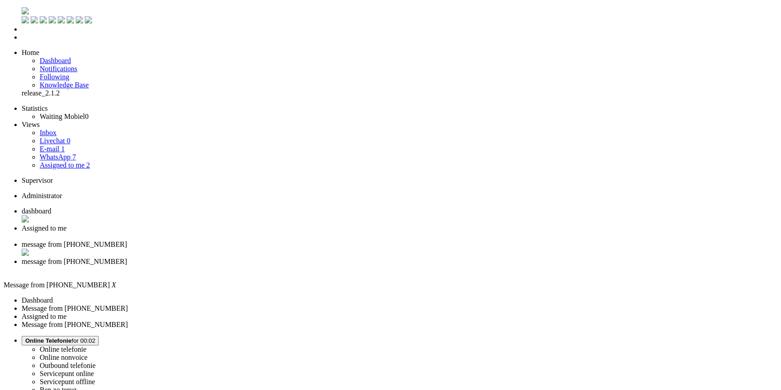
click at [127, 241] on span "message from [PHONE_NUMBER]" at bounding box center [74, 245] width 105 height 8
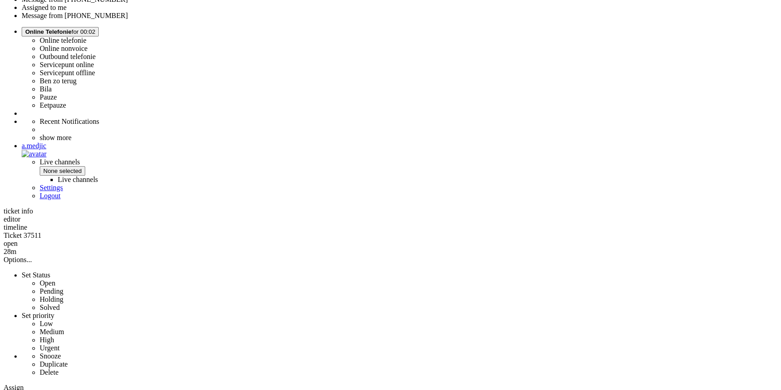
scroll to position [410, 0]
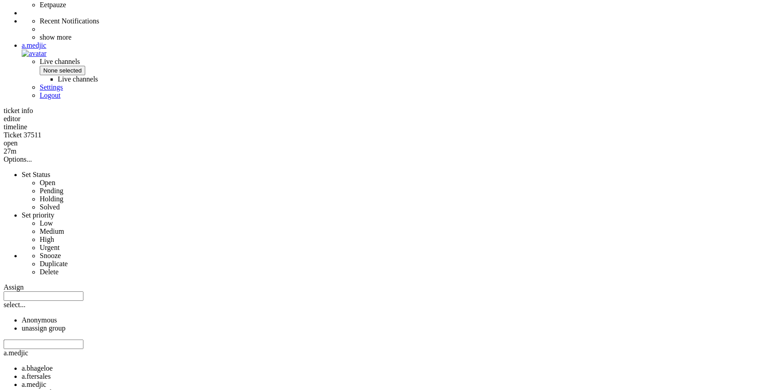
drag, startPoint x: 285, startPoint y: 158, endPoint x: 246, endPoint y: 160, distance: 38.8
copy div "0653719901"
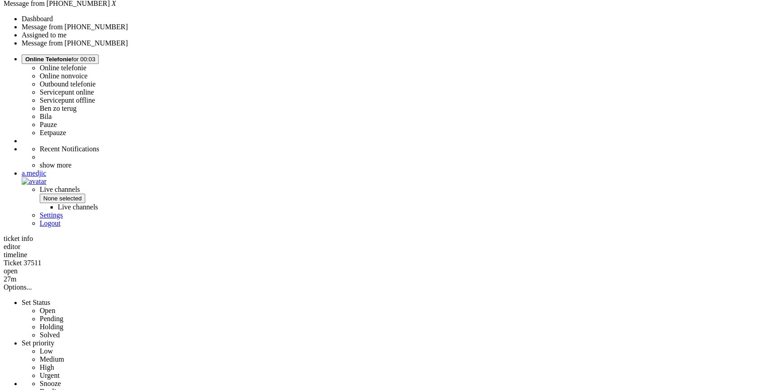
scroll to position [0, 0]
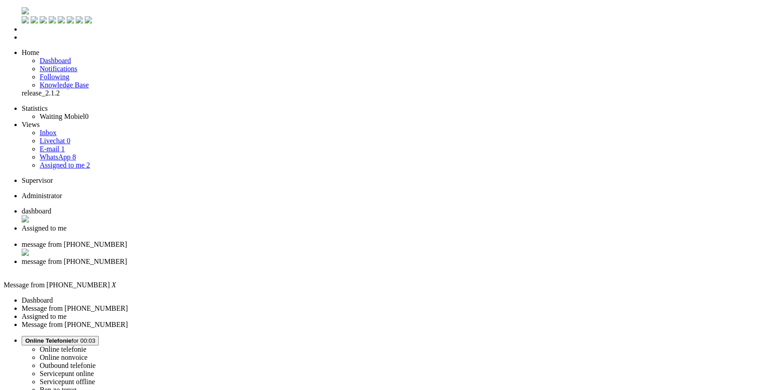
drag, startPoint x: 598, startPoint y: 1817, endPoint x: 596, endPoint y: 1748, distance: 68.5
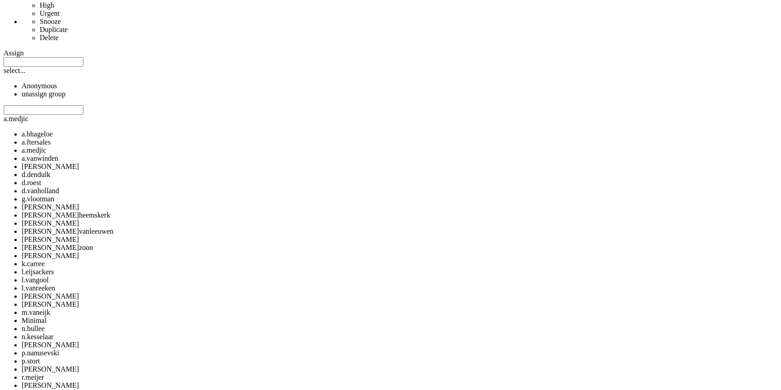
scroll to position [738, 0]
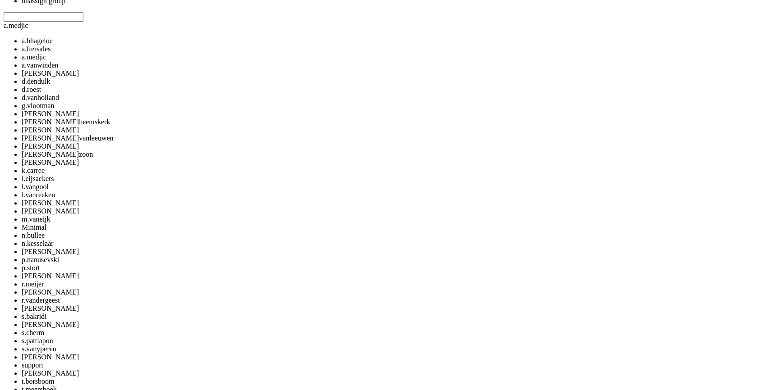
drag, startPoint x: 266, startPoint y: 188, endPoint x: 247, endPoint y: 188, distance: 19.4
copy div "3035LD"
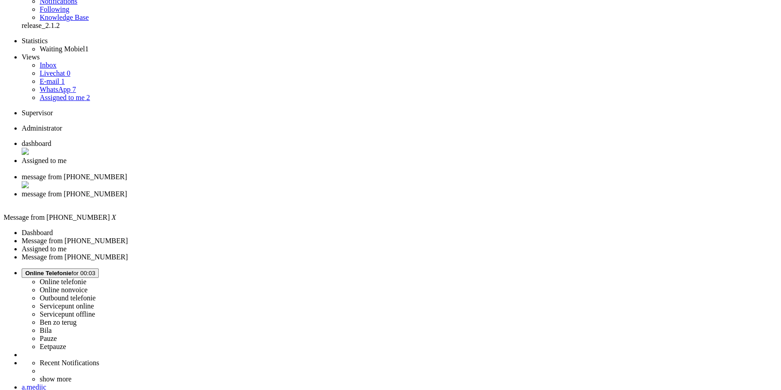
scroll to position [0, 0]
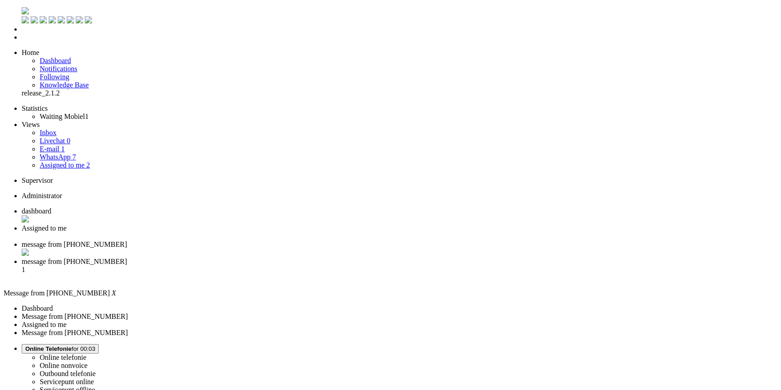
click at [392, 258] on li "message from [PHONE_NUMBER] 1" at bounding box center [400, 270] width 756 height 24
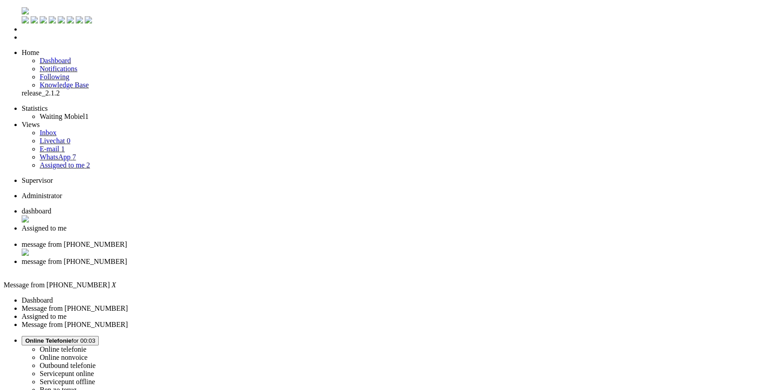
click at [288, 241] on li "message from [PHONE_NUMBER]" at bounding box center [400, 249] width 756 height 17
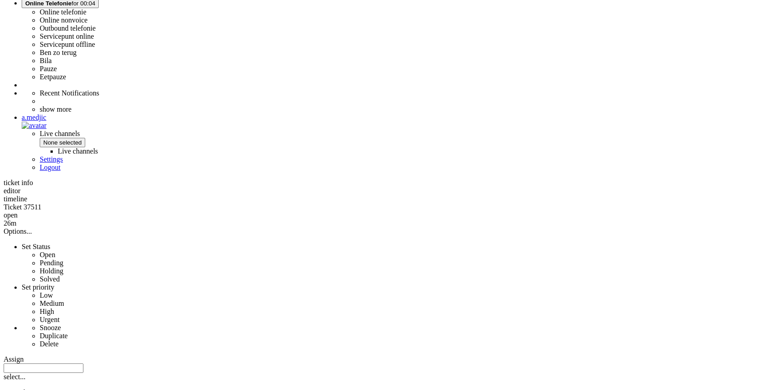
scroll to position [369, 0]
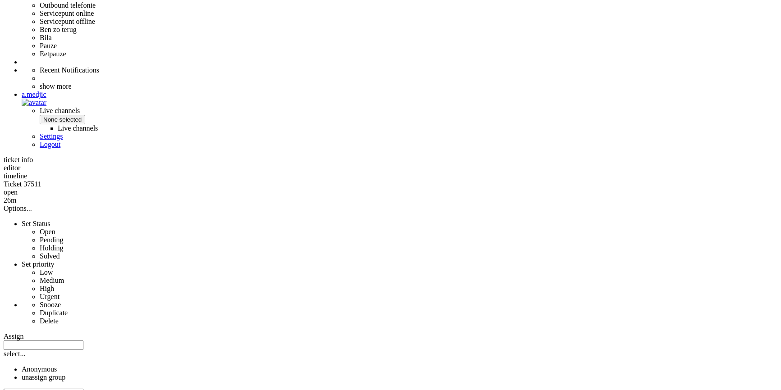
copy div "0653719901"
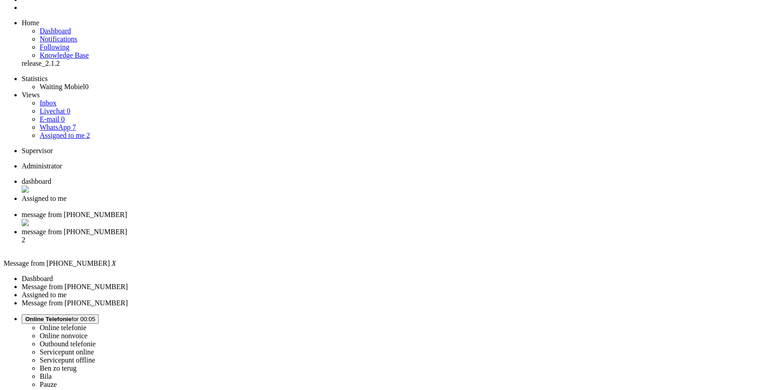
scroll to position [0, 0]
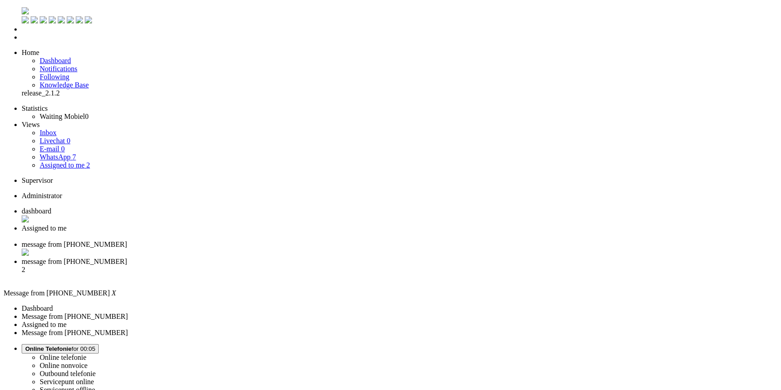
paste body "Rich Text Area. Press ALT-0 for help."
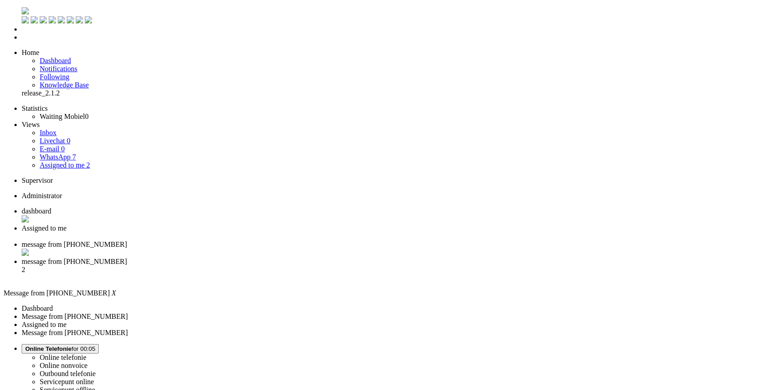
click at [338, 249] on div "Close tab" at bounding box center [400, 253] width 756 height 9
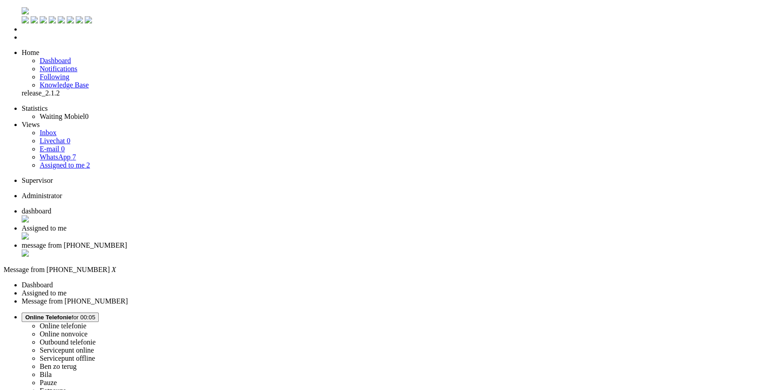
click at [67, 225] on span "Assigned to me" at bounding box center [44, 229] width 45 height 8
click at [127, 242] on span "message from [PHONE_NUMBER]" at bounding box center [74, 246] width 105 height 8
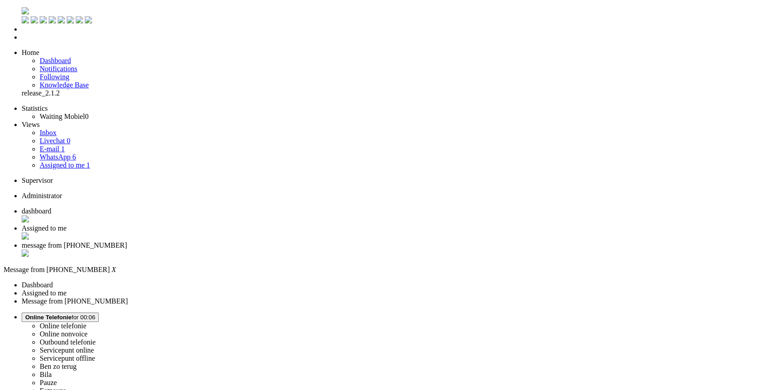
drag, startPoint x: 352, startPoint y: 178, endPoint x: 415, endPoint y: 176, distance: 62.7
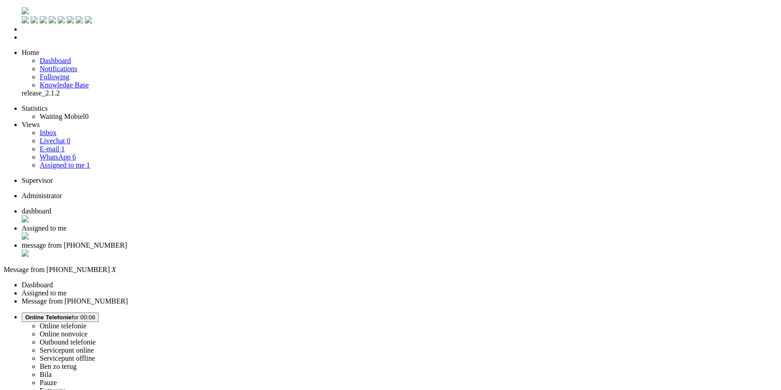
copy div "4096333"
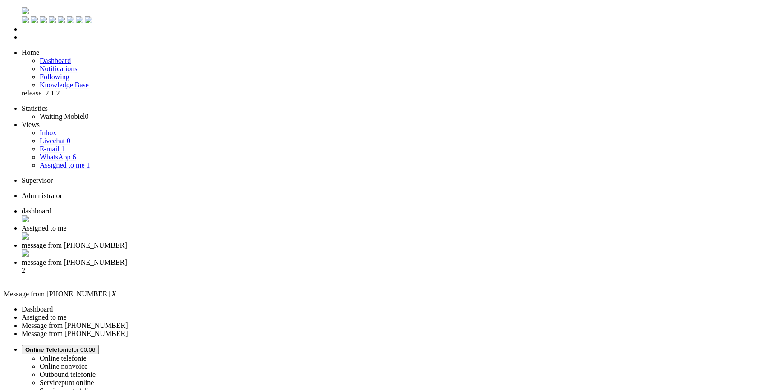
click at [127, 259] on span "message from [PHONE_NUMBER]" at bounding box center [74, 263] width 105 height 8
click at [310, 242] on li "message from [PHONE_NUMBER] 1" at bounding box center [400, 254] width 756 height 25
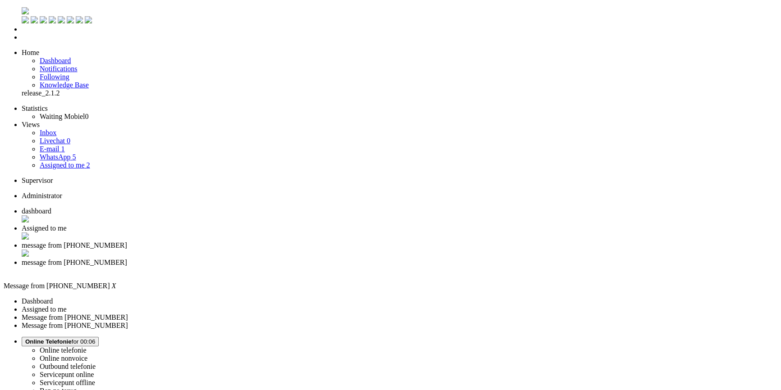
click at [376, 259] on li "message from [PHONE_NUMBER]" at bounding box center [400, 267] width 756 height 16
click at [300, 242] on li "message from [PHONE_NUMBER]" at bounding box center [400, 250] width 756 height 17
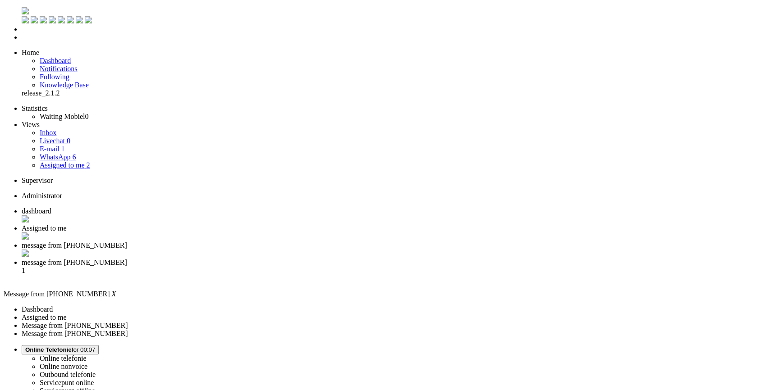
click at [380, 259] on li "message from [PHONE_NUMBER] 1" at bounding box center [400, 271] width 756 height 24
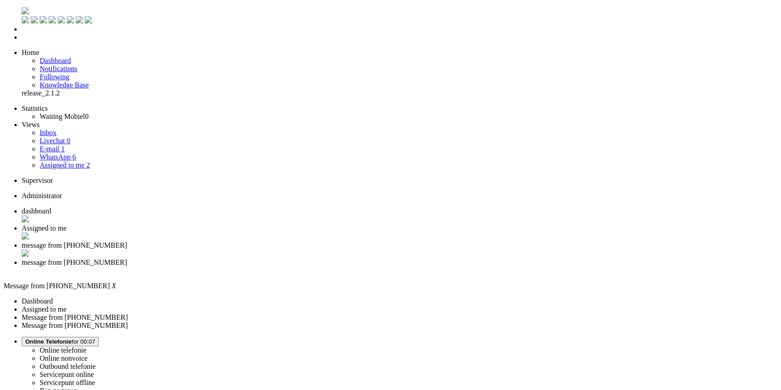
copy div "4714361"
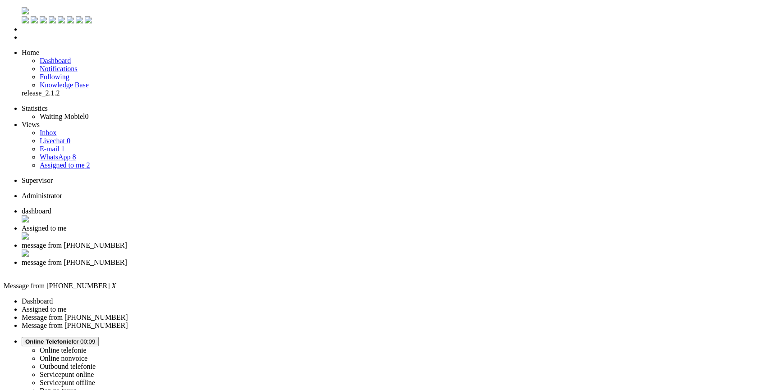
click at [412, 267] on div "Close tab" at bounding box center [400, 271] width 756 height 8
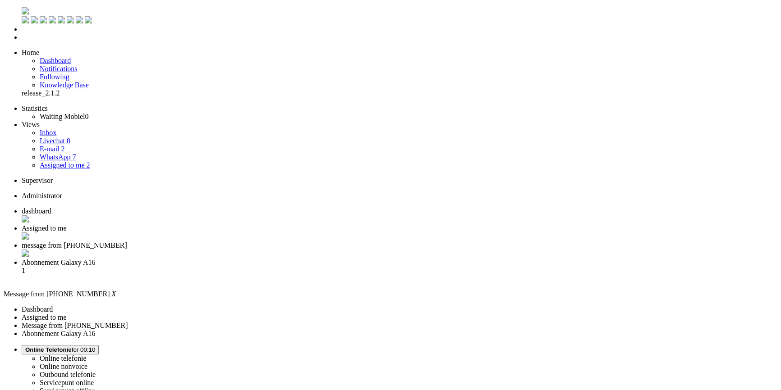
drag, startPoint x: 191, startPoint y: 110, endPoint x: 196, endPoint y: 110, distance: 4.5
click at [339, 250] on div "Close tab" at bounding box center [400, 254] width 756 height 9
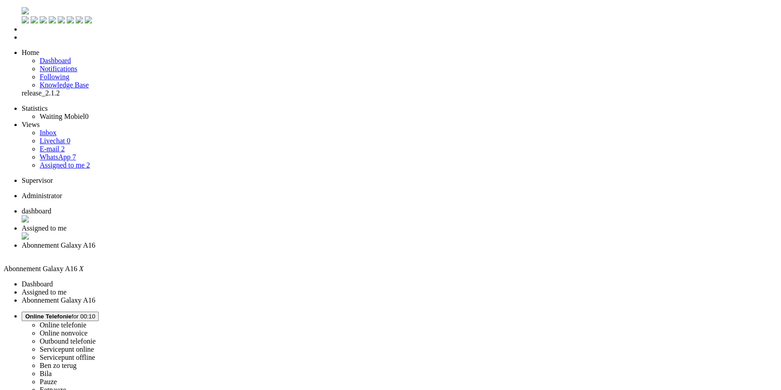
click at [72, 161] on link "Assigned to me 2" at bounding box center [65, 165] width 50 height 8
click at [76, 153] on link "WhatsApp 7" at bounding box center [58, 157] width 36 height 8
click at [65, 145] on link "E-mail 2" at bounding box center [52, 149] width 25 height 8
click at [76, 153] on link "WhatsApp 7" at bounding box center [58, 157] width 36 height 8
click at [96, 242] on span "Abonnement Galaxy A16" at bounding box center [59, 246] width 74 height 8
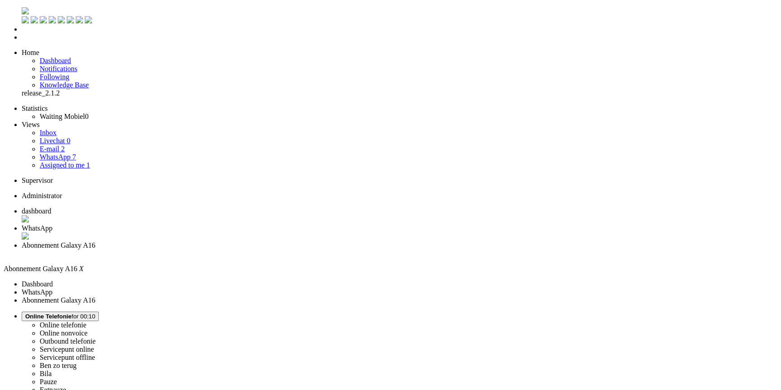
click at [261, 233] on div "Close tab" at bounding box center [400, 237] width 756 height 9
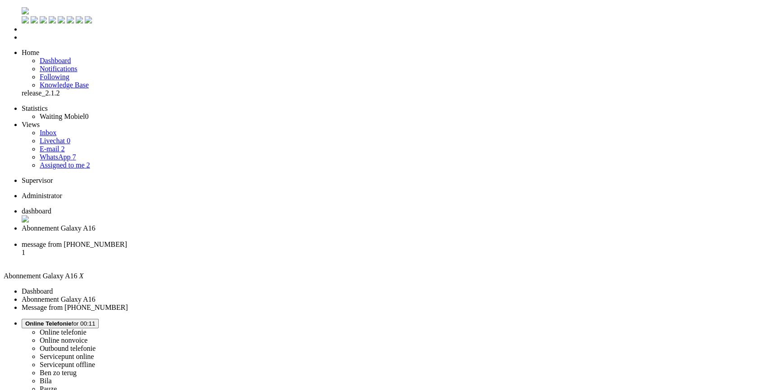
click at [127, 241] on span "message from [PHONE_NUMBER]" at bounding box center [74, 245] width 105 height 8
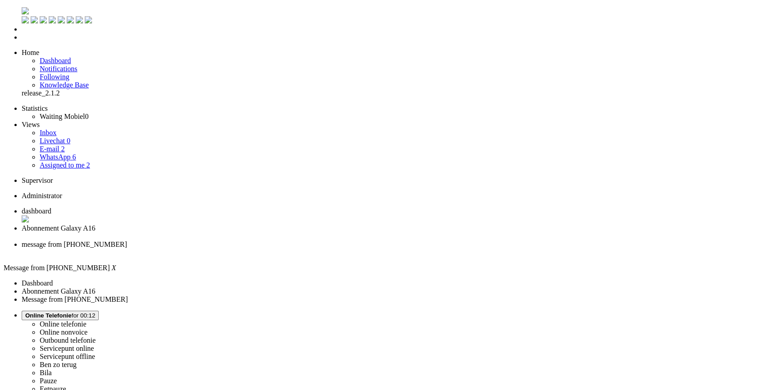
click at [51, 207] on span "dashboard" at bounding box center [37, 211] width 30 height 8
click at [76, 153] on link "WhatsApp 6" at bounding box center [58, 157] width 36 height 8
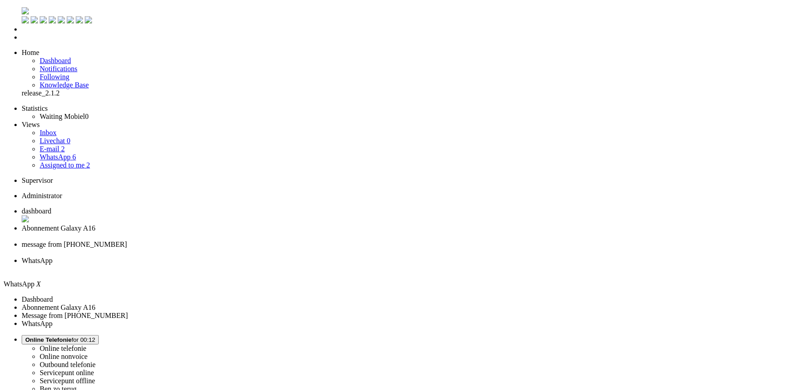
click at [65, 145] on link "E-mail 2" at bounding box center [52, 149] width 25 height 8
click at [76, 153] on link "WhatsApp 6" at bounding box center [58, 157] width 36 height 8
click at [415, 265] on div "Close tab" at bounding box center [402, 269] width 761 height 8
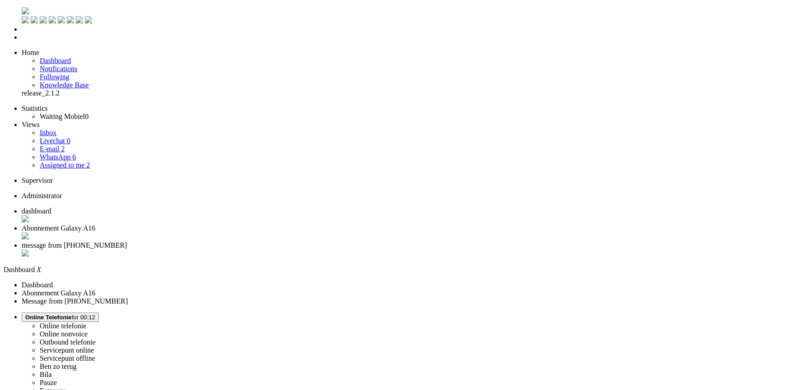
click at [96, 225] on span "Abonnement Galaxy A16" at bounding box center [59, 229] width 74 height 8
copy div "4714438"
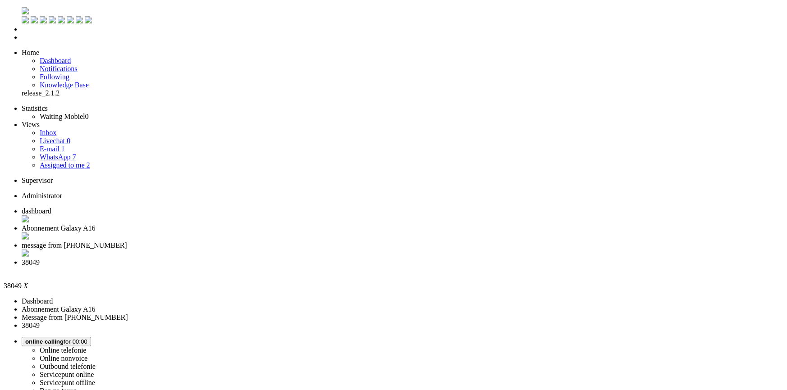
click at [96, 225] on span "Abonnement Galaxy A16" at bounding box center [59, 229] width 74 height 8
click at [40, 259] on span "38049" at bounding box center [31, 263] width 18 height 8
click at [302, 242] on li "message from [PHONE_NUMBER]" at bounding box center [402, 250] width 761 height 17
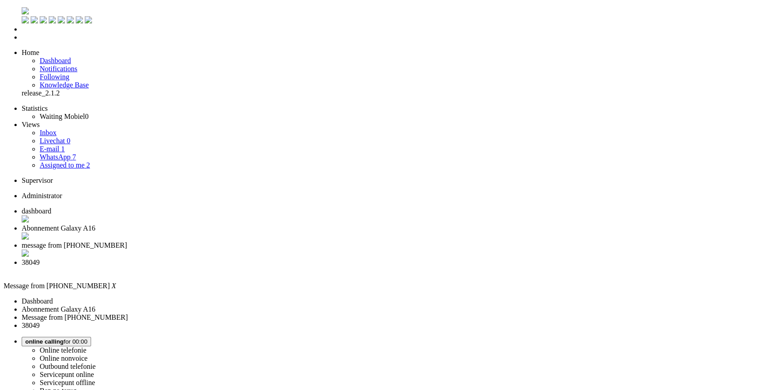
click at [96, 225] on span "Abonnement Galaxy A16" at bounding box center [59, 229] width 74 height 8
drag, startPoint x: 197, startPoint y: 1739, endPoint x: 178, endPoint y: 1750, distance: 22.0
drag, startPoint x: 237, startPoint y: 1740, endPoint x: -6, endPoint y: 1726, distance: 243.8
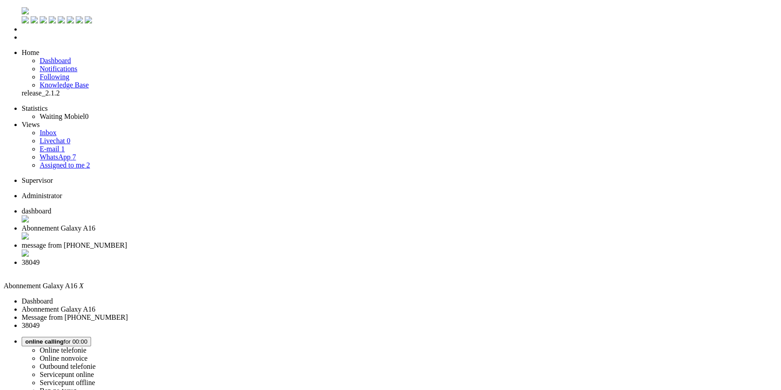
type input "re"
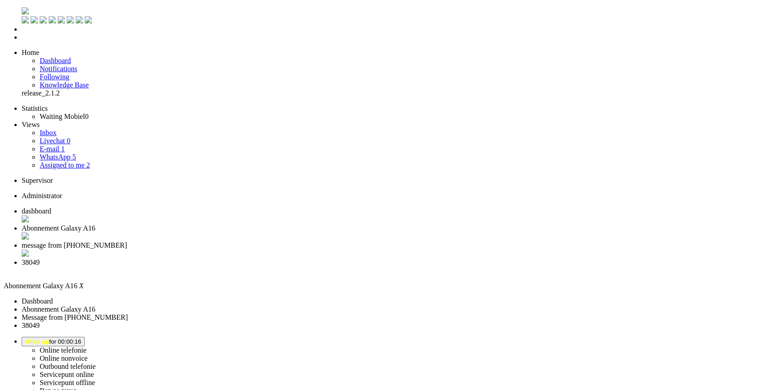
click at [262, 233] on div "Close tab" at bounding box center [400, 237] width 756 height 9
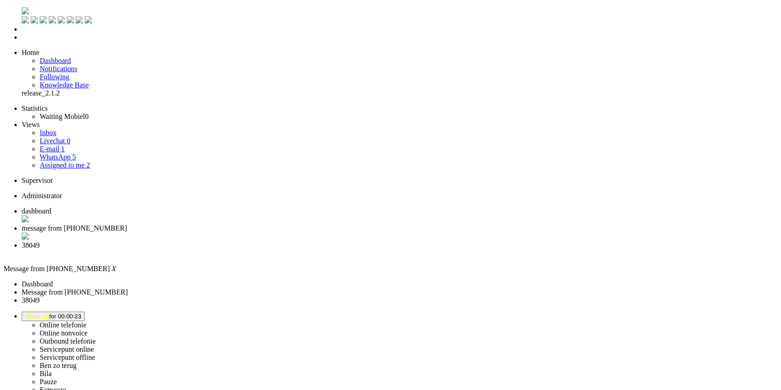
click at [40, 242] on span "38049" at bounding box center [31, 246] width 18 height 8
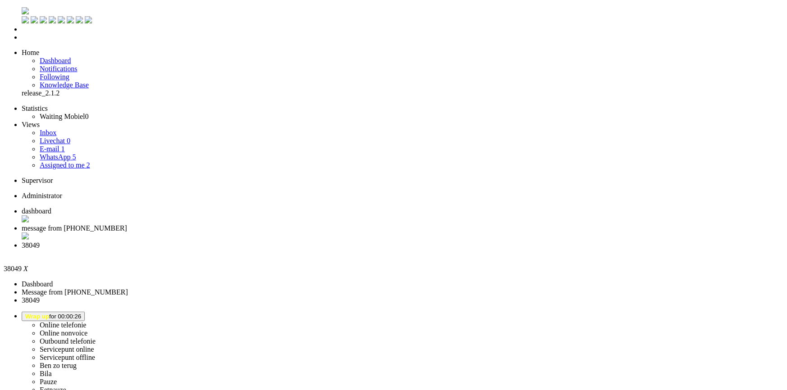
click at [335, 250] on div "Close tab" at bounding box center [402, 254] width 761 height 8
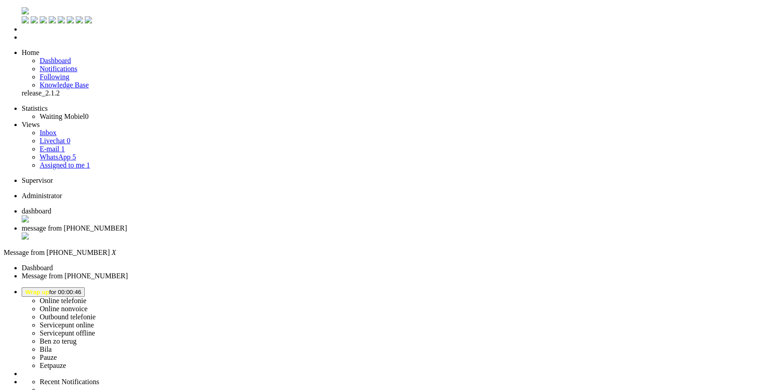
click at [85, 288] on button "Wrap up for 00:01:43" at bounding box center [53, 292] width 63 height 9
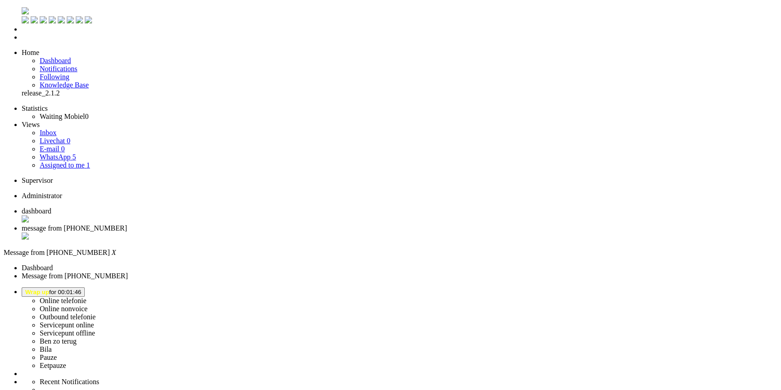
click at [87, 297] on label "Online telefonie" at bounding box center [63, 301] width 47 height 8
click at [259, 233] on div "Close tab" at bounding box center [400, 237] width 756 height 9
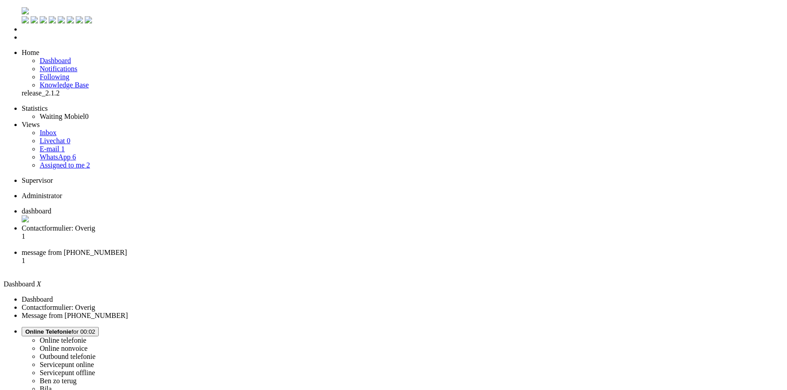
click at [288, 249] on li "message from [PHONE_NUMBER] 1" at bounding box center [402, 261] width 761 height 24
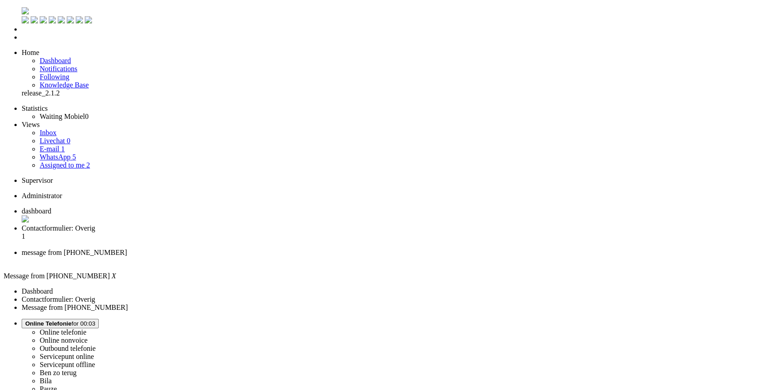
click at [336, 258] on div "Close tab" at bounding box center [400, 262] width 756 height 9
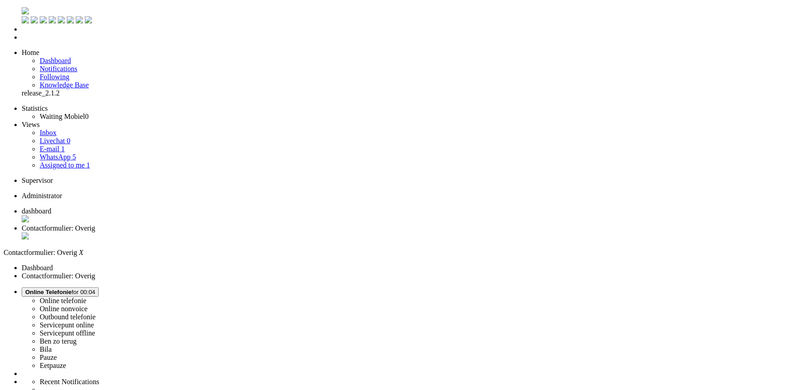
click at [72, 153] on link "WhatsApp 5" at bounding box center [58, 157] width 36 height 8
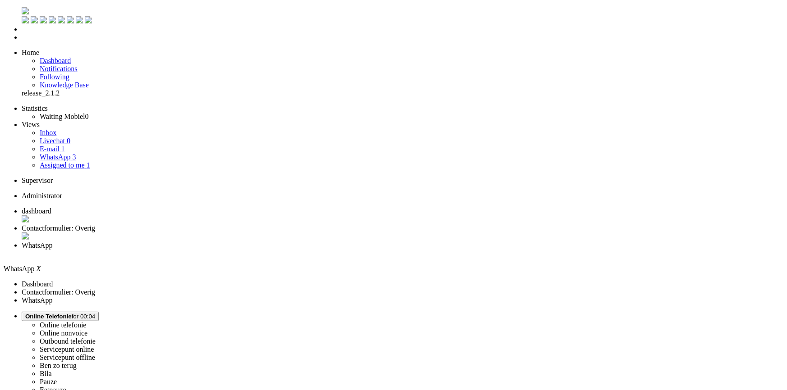
click at [80, 161] on li "Assigned to me 1" at bounding box center [411, 165] width 743 height 8
click at [82, 145] on li "E-mail 1" at bounding box center [411, 149] width 743 height 8
click at [65, 145] on link "E-mail 1" at bounding box center [52, 149] width 25 height 8
click at [679, 312] on li "Online telefonie Online nonvoice Outbound telefonie Servicepunt online Servicep…" at bounding box center [402, 353] width 761 height 82
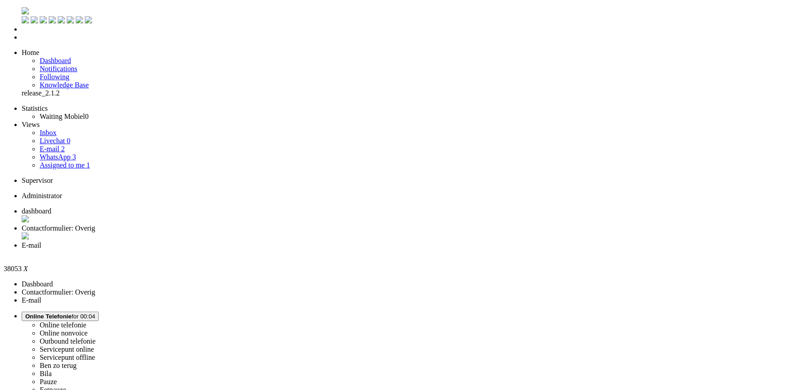
click at [95, 313] on span "Online Telefonie for 00:04" at bounding box center [60, 316] width 70 height 7
click at [77, 362] on label "Ben zo terug" at bounding box center [58, 366] width 37 height 8
click at [259, 233] on div "Close tab" at bounding box center [402, 237] width 761 height 9
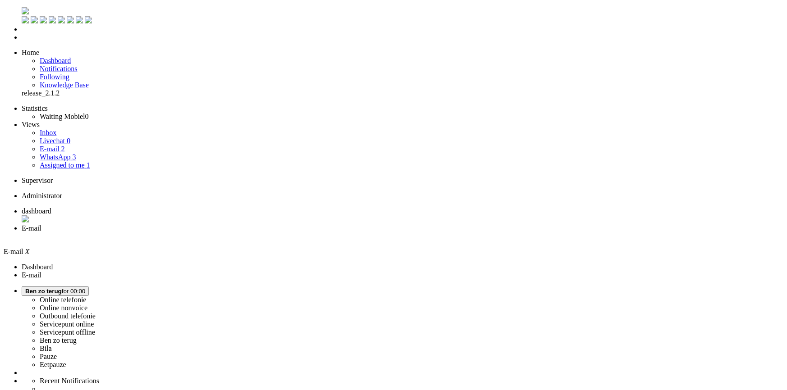
click at [259, 233] on div "Close tab" at bounding box center [402, 237] width 761 height 8
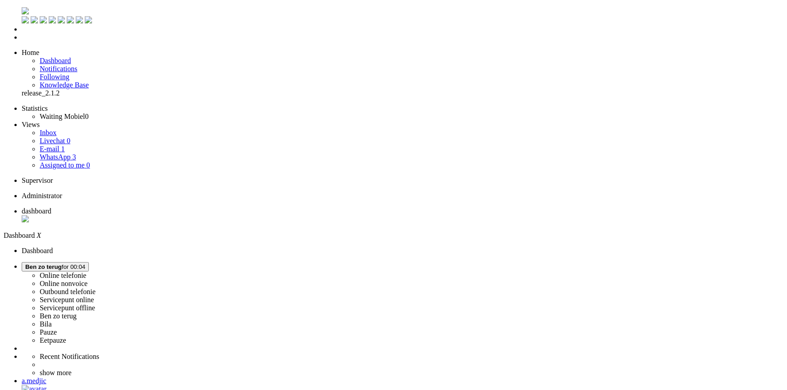
click at [62, 264] on span "Ben zo terug" at bounding box center [43, 267] width 37 height 7
click at [87, 272] on label "Online telefonie" at bounding box center [63, 276] width 47 height 8
click at [46, 153] on span "WhatsApp" at bounding box center [55, 157] width 31 height 8
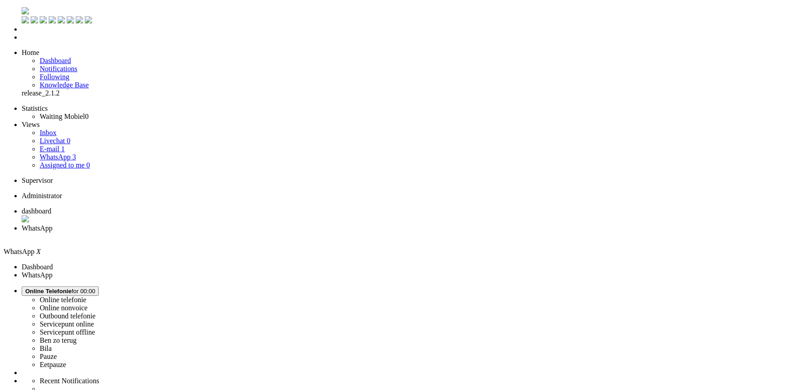
click at [56, 145] on li "E-mail 1" at bounding box center [411, 149] width 743 height 8
click at [50, 145] on link "E-mail 1" at bounding box center [52, 149] width 25 height 8
click at [45, 129] on link "Inbox" at bounding box center [48, 133] width 17 height 8
click at [22, 33] on li "Dashboard menu" at bounding box center [402, 29] width 761 height 8
click at [260, 233] on div "Close tab" at bounding box center [402, 237] width 761 height 8
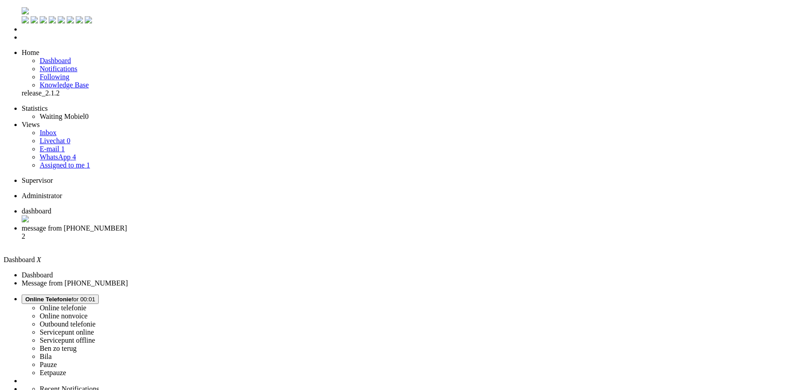
click at [22, 33] on li "Dashboard menu" at bounding box center [402, 29] width 761 height 8
click at [22, 41] on li "Tickets menu" at bounding box center [402, 37] width 761 height 8
click at [127, 225] on span "message from [PHONE_NUMBER]" at bounding box center [74, 229] width 105 height 8
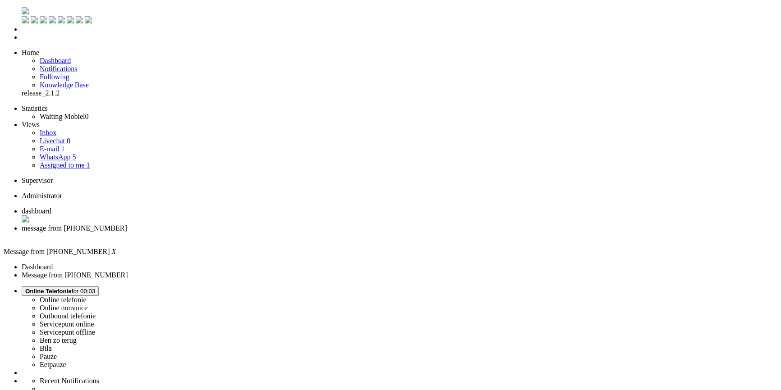
type input "v"
type input "lever"
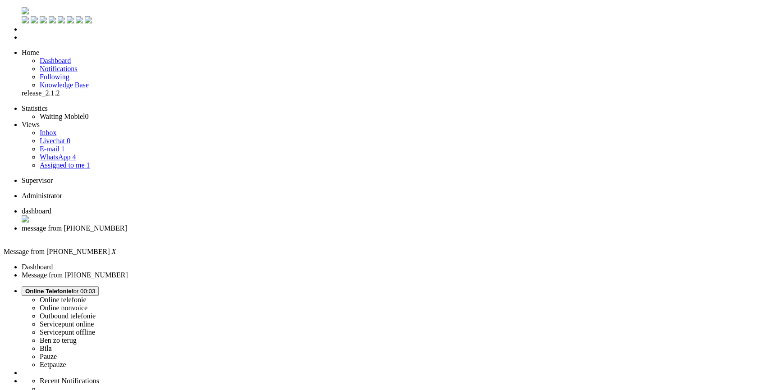
type input "lever"
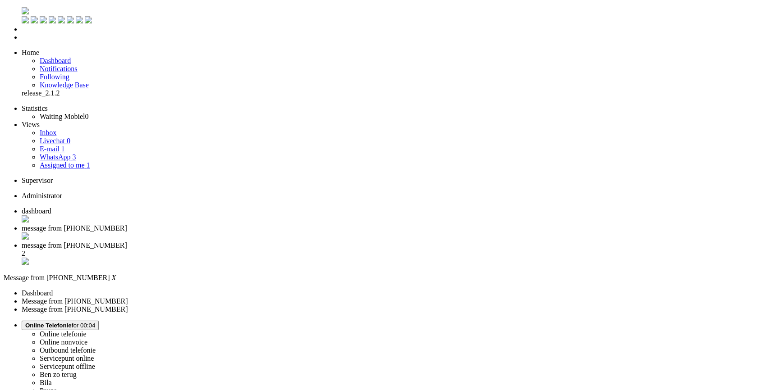
click at [259, 233] on div "Close tab" at bounding box center [400, 237] width 756 height 9
click at [127, 242] on span "message from [PHONE_NUMBER]" at bounding box center [74, 246] width 105 height 8
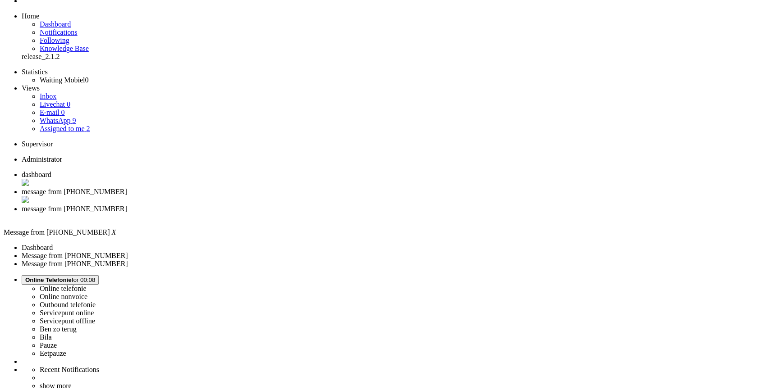
scroll to position [246, 0]
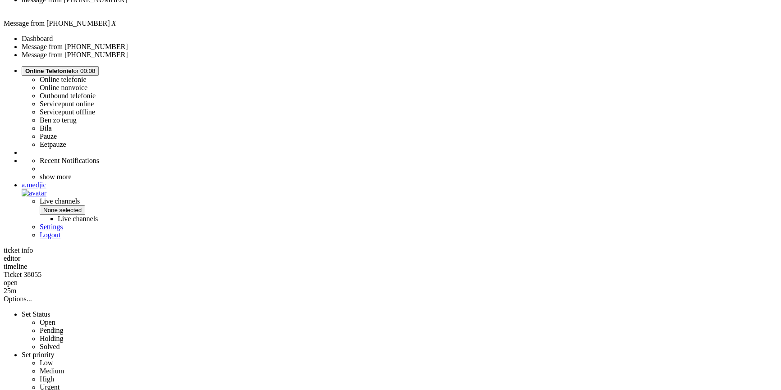
drag, startPoint x: 461, startPoint y: 234, endPoint x: 249, endPoint y: 224, distance: 212.1
drag, startPoint x: 449, startPoint y: 234, endPoint x: 241, endPoint y: 225, distance: 208.5
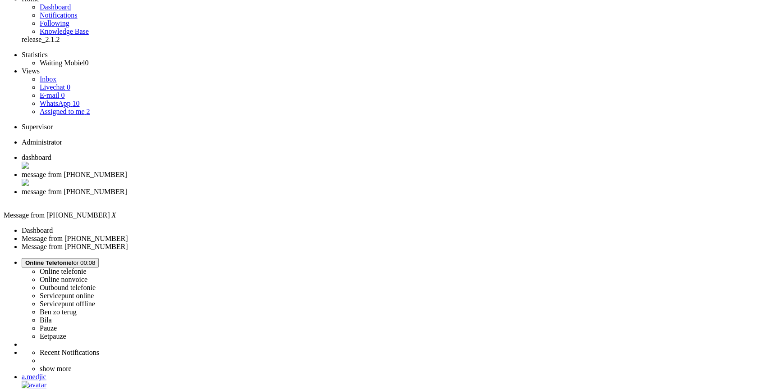
scroll to position [0, 0]
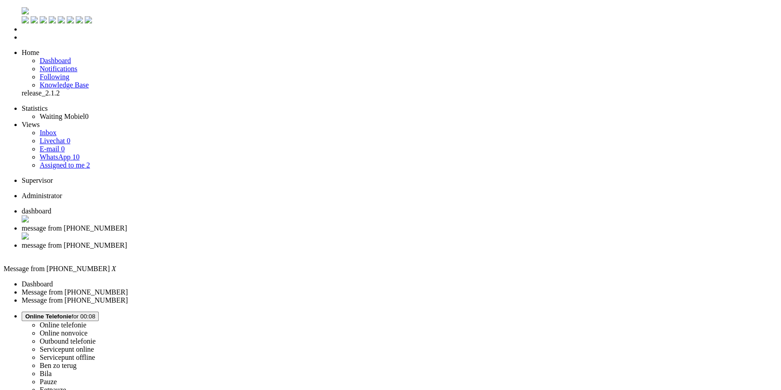
paste body "Rich Text Area. Press ALT-0 for help."
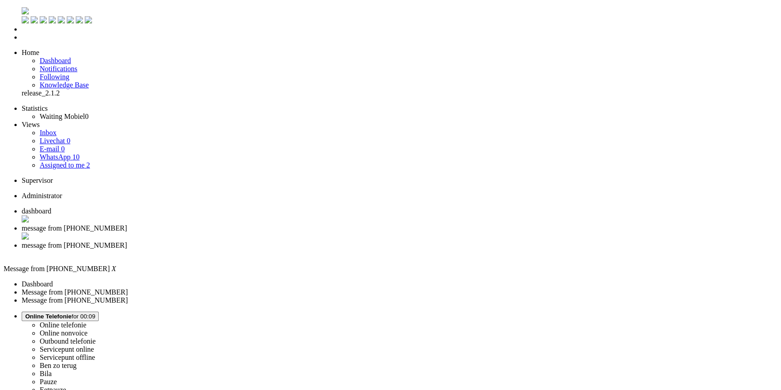
click at [335, 250] on div "Close tab" at bounding box center [400, 254] width 756 height 8
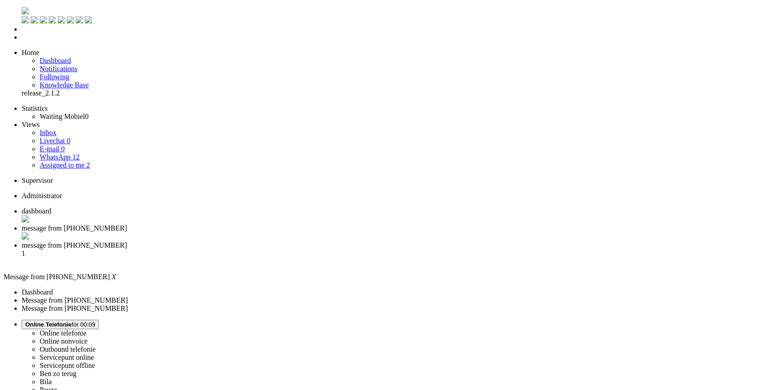
click at [127, 242] on span "message from [PHONE_NUMBER]" at bounding box center [74, 246] width 105 height 8
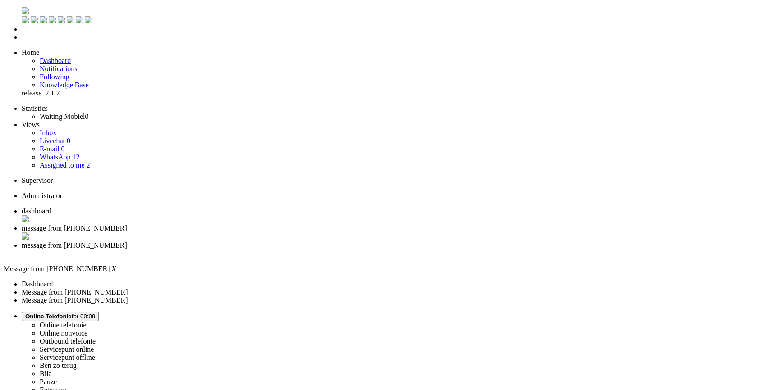
click at [127, 225] on span "message from [PHONE_NUMBER]" at bounding box center [74, 229] width 105 height 8
click at [70, 161] on span "Assigned to me" at bounding box center [62, 165] width 45 height 8
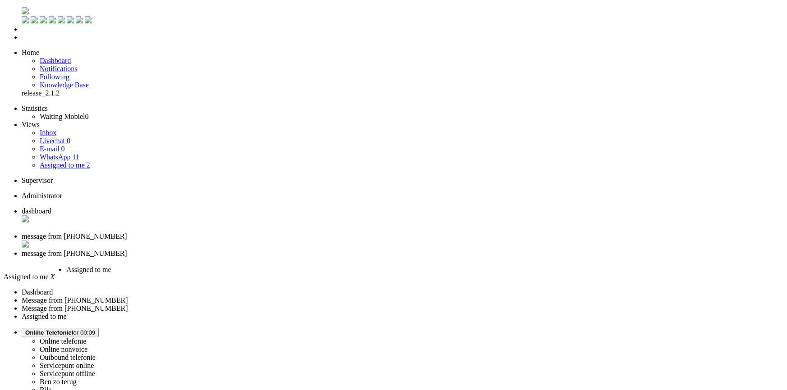
drag, startPoint x: 389, startPoint y: 14, endPoint x: 225, endPoint y: 4, distance: 165.3
click at [141, 266] on li "Assigned to me" at bounding box center [103, 275] width 74 height 19
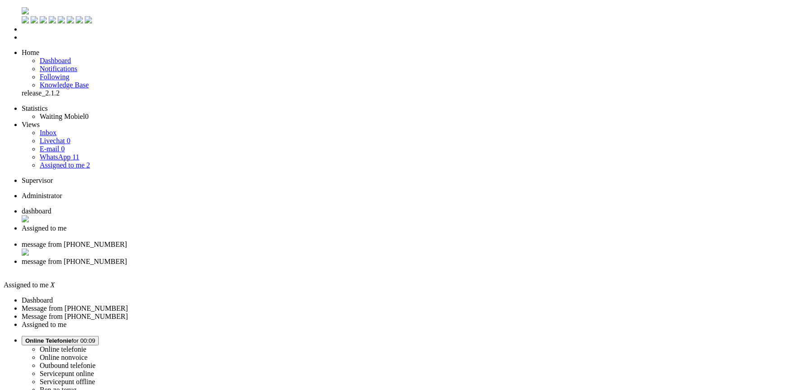
click at [127, 258] on span "message from [PHONE_NUMBER]" at bounding box center [74, 262] width 105 height 8
click at [127, 241] on span "message from [PHONE_NUMBER]" at bounding box center [74, 245] width 105 height 8
drag, startPoint x: 460, startPoint y: 1792, endPoint x: 233, endPoint y: 1719, distance: 238.9
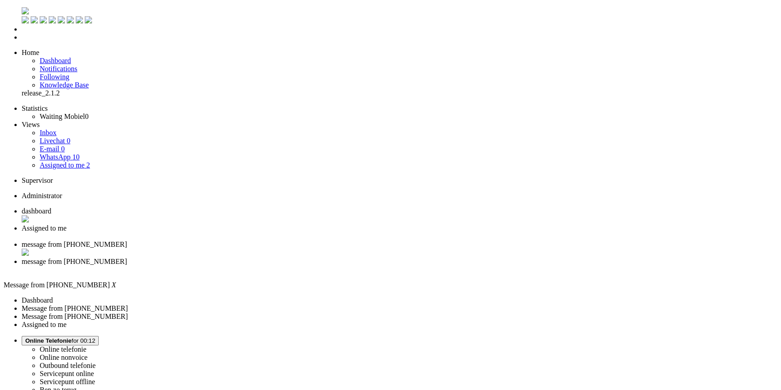
drag, startPoint x: 269, startPoint y: 1670, endPoint x: 395, endPoint y: 1671, distance: 126.2
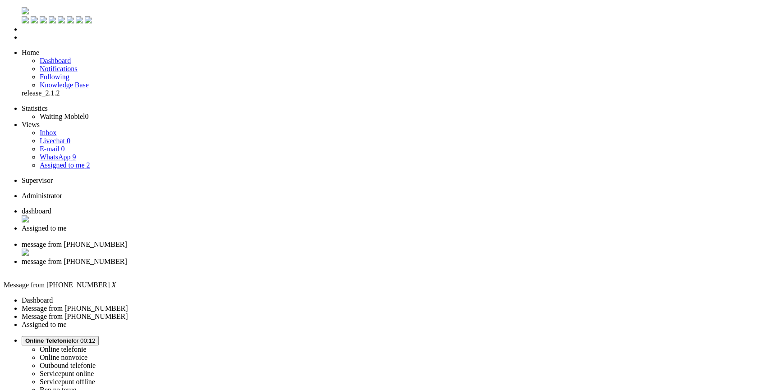
click at [336, 250] on div "Close tab" at bounding box center [400, 254] width 756 height 9
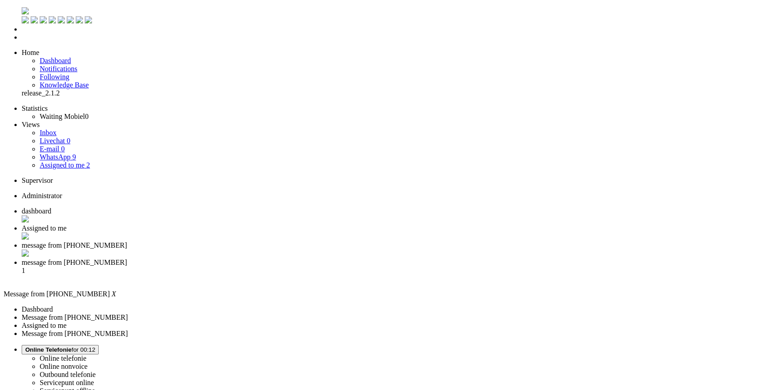
click at [127, 259] on span "message from [PHONE_NUMBER]" at bounding box center [74, 263] width 105 height 8
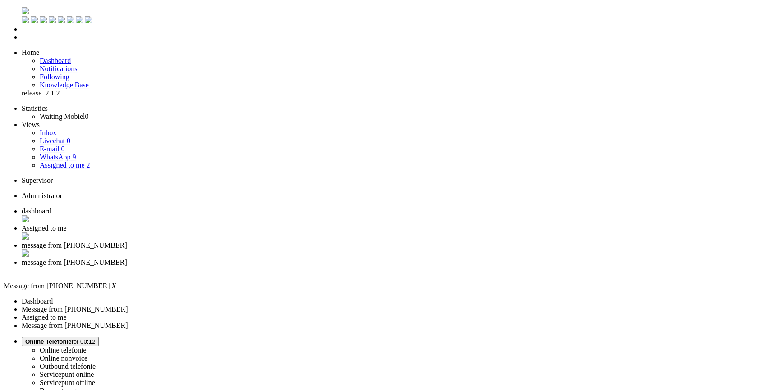
click at [67, 225] on span "Assigned to me" at bounding box center [44, 229] width 45 height 8
click at [127, 242] on span "message from [PHONE_NUMBER]" at bounding box center [74, 246] width 105 height 8
click at [338, 250] on div "Close tab" at bounding box center [400, 254] width 756 height 9
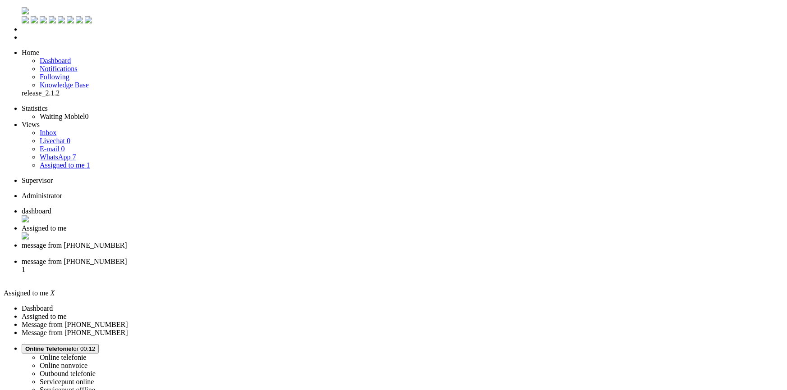
click at [127, 258] on span "message from [PHONE_NUMBER]" at bounding box center [74, 262] width 105 height 8
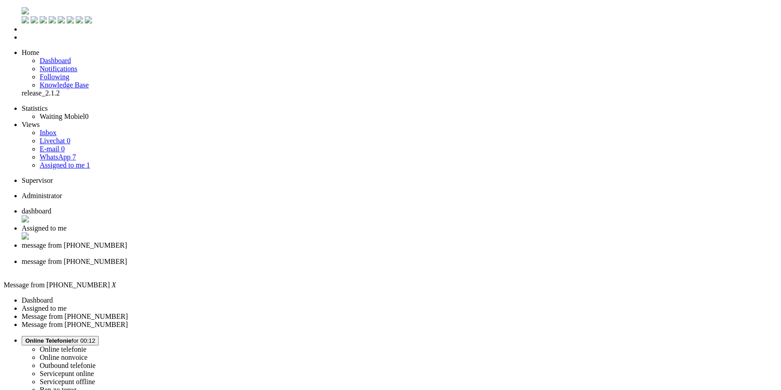
click at [127, 242] on span "message from [PHONE_NUMBER]" at bounding box center [74, 246] width 105 height 8
click at [67, 225] on span "Assigned to me" at bounding box center [44, 229] width 45 height 8
click at [127, 242] on span "message from [PHONE_NUMBER]" at bounding box center [74, 246] width 105 height 8
click at [127, 258] on span "message from [PHONE_NUMBER]" at bounding box center [74, 262] width 105 height 8
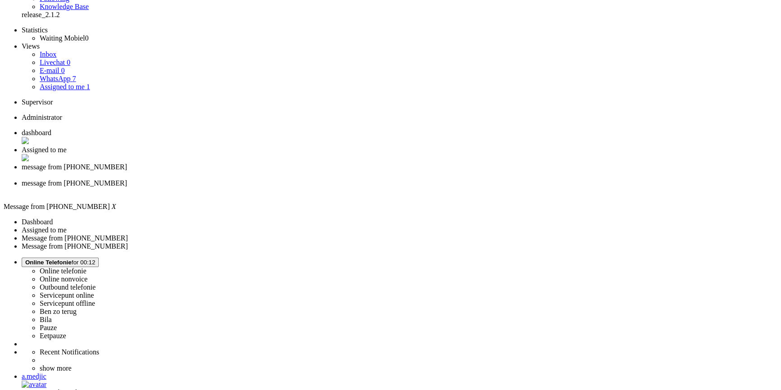
scroll to position [193, 0]
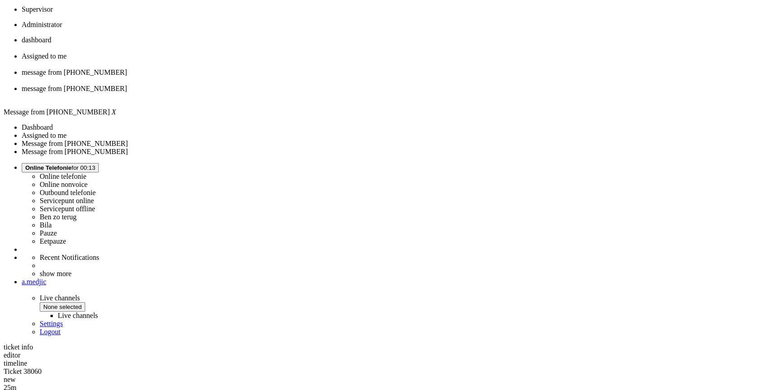
scroll to position [193, 0]
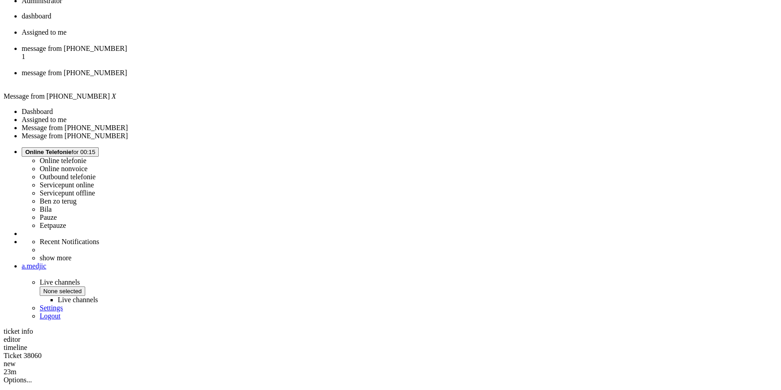
drag, startPoint x: 247, startPoint y: 270, endPoint x: 278, endPoint y: 269, distance: 30.7
copy div "USB 25 watt"
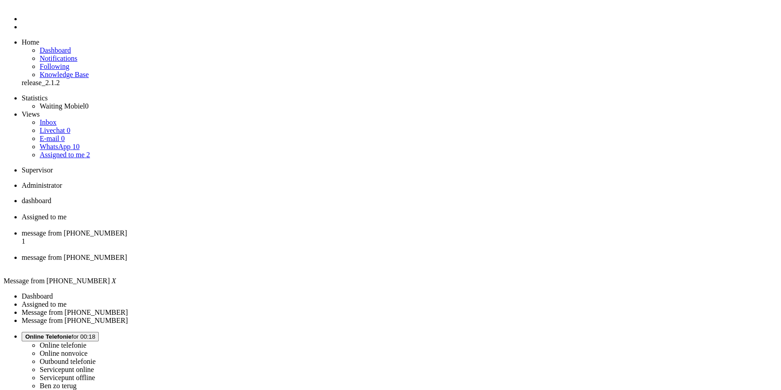
scroll to position [0, 0]
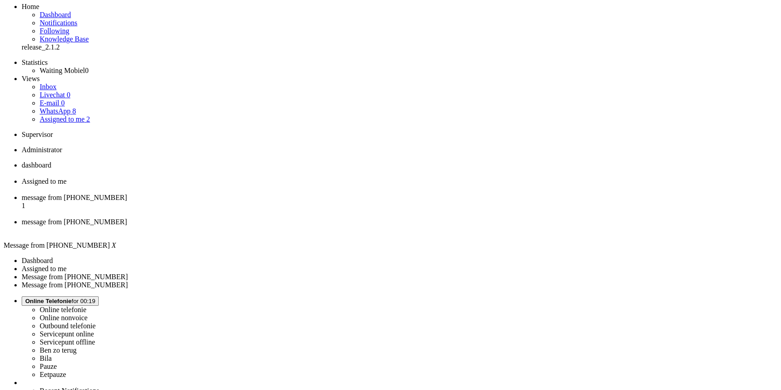
scroll to position [0, 0]
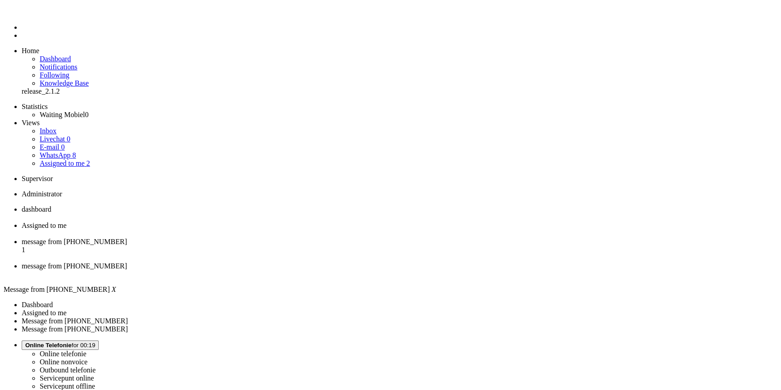
click at [414, 270] on div "Close tab" at bounding box center [400, 274] width 756 height 8
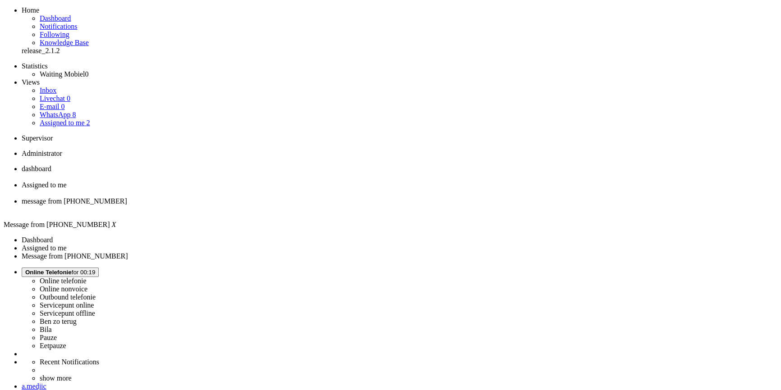
scroll to position [41, 0]
copy div "4685946"
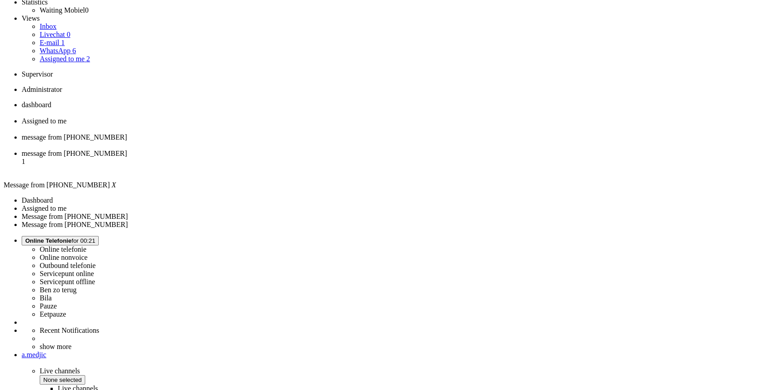
scroll to position [0, 0]
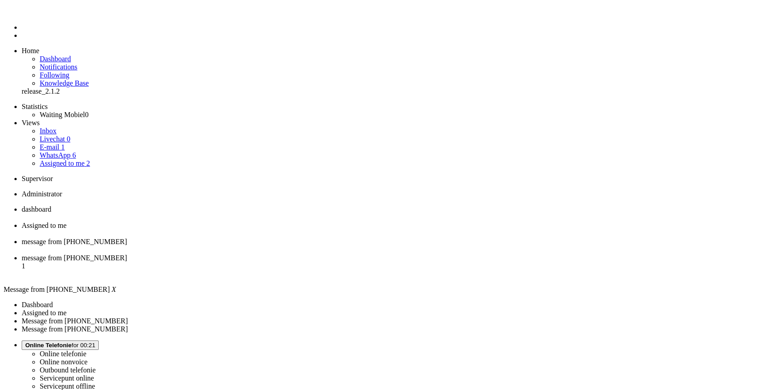
click at [379, 254] on li "message from +31643630725 1" at bounding box center [400, 266] width 756 height 24
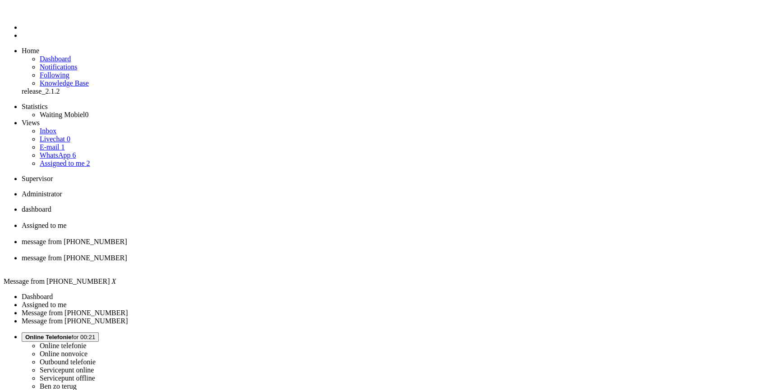
click at [127, 238] on span "message from [PHONE_NUMBER]" at bounding box center [74, 242] width 105 height 8
drag, startPoint x: 416, startPoint y: 1668, endPoint x: 202, endPoint y: 1663, distance: 213.7
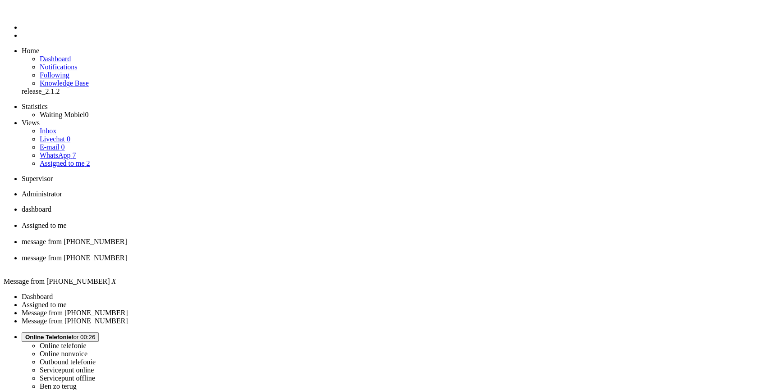
copy body "Ik zie dat je het pakketje vandaag hebt opgestuurd naar ons. Dit houdt in dat j…"
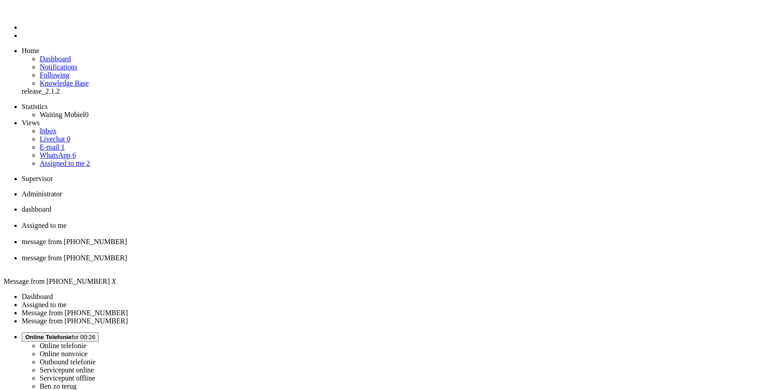
drag, startPoint x: 398, startPoint y: 1665, endPoint x: 361, endPoint y: 1666, distance: 37.0
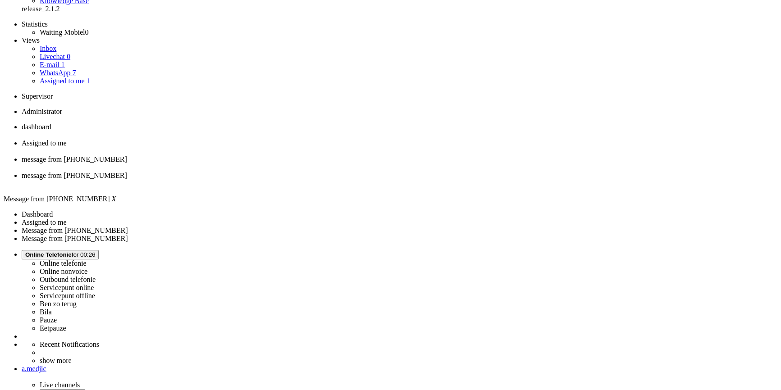
scroll to position [164, 0]
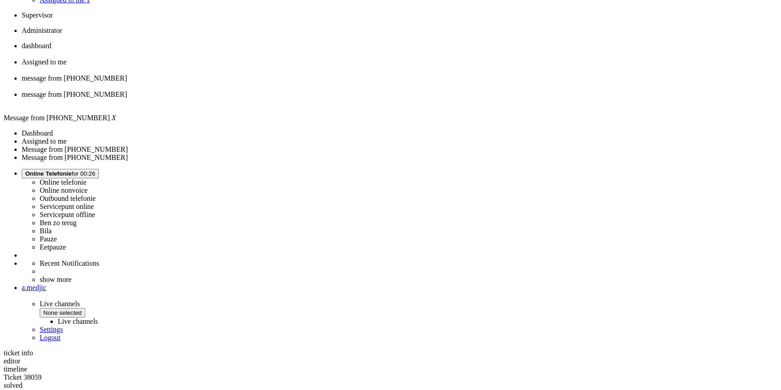
drag, startPoint x: 514, startPoint y: 330, endPoint x: 247, endPoint y: 329, distance: 266.4
copy div "Je moet het voor mij opzeggen, ik kan me geen twee abonnementen tegelijk veroor…"
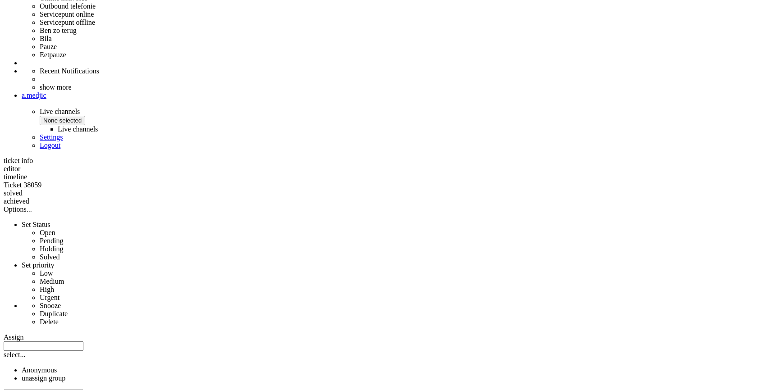
scroll to position [410, 0]
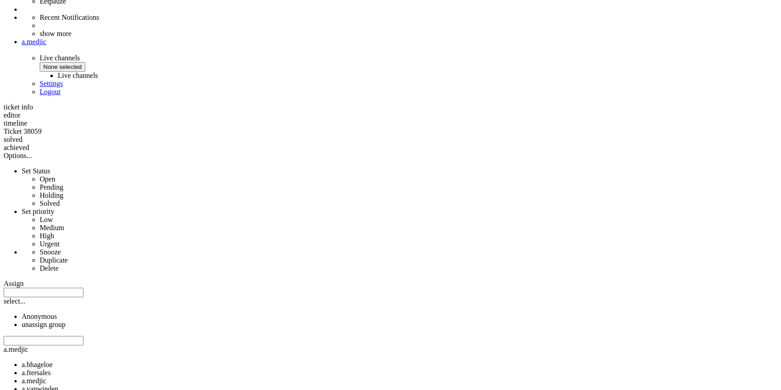
drag, startPoint x: 584, startPoint y: 266, endPoint x: 259, endPoint y: 265, distance: 325.0
copy div "ik heb op 30 september een retourzending ingediend en mijn abonnement opgezegd.…"
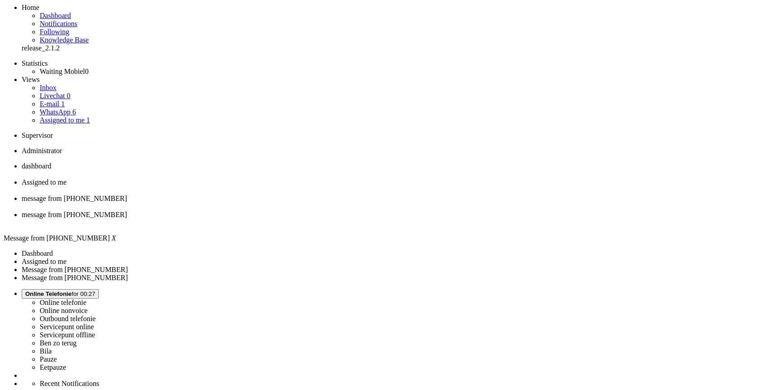
scroll to position [0, 0]
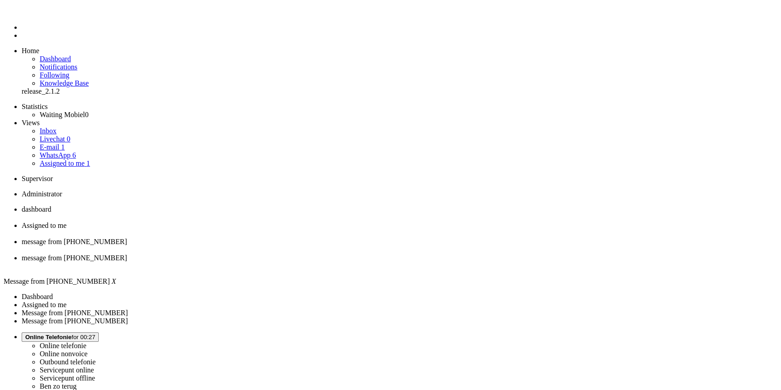
click at [336, 246] on div "Close tab" at bounding box center [400, 250] width 756 height 8
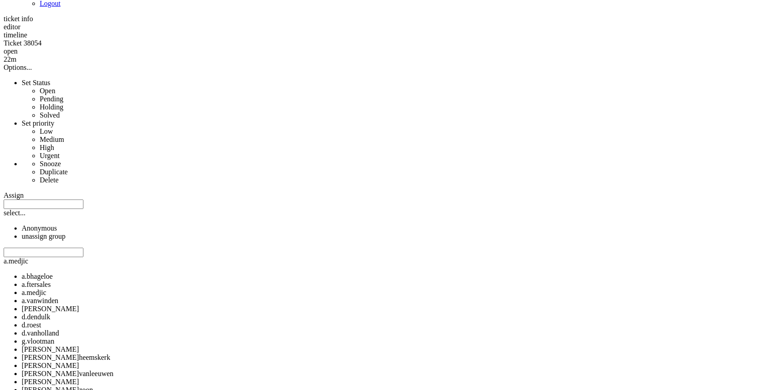
scroll to position [475, 0]
copy div "4699190"
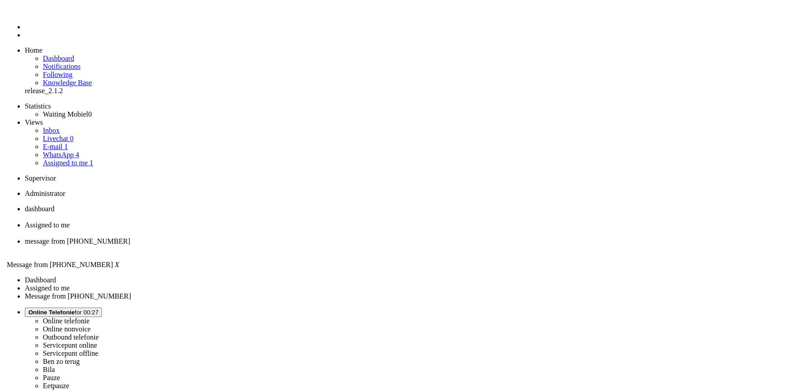
scroll to position [0, 0]
click at [336, 246] on div "Close tab" at bounding box center [400, 250] width 756 height 8
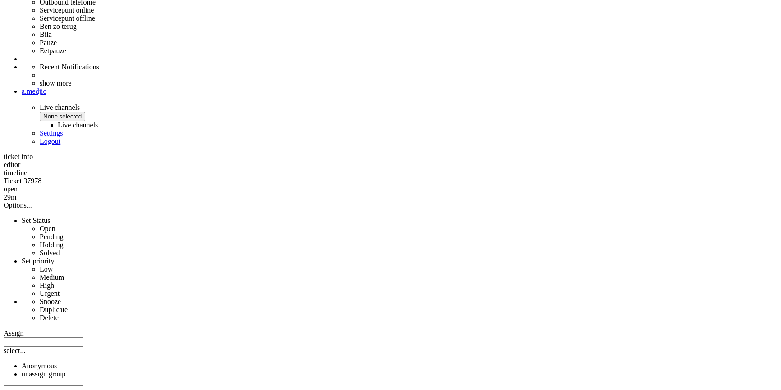
scroll to position [369, 0]
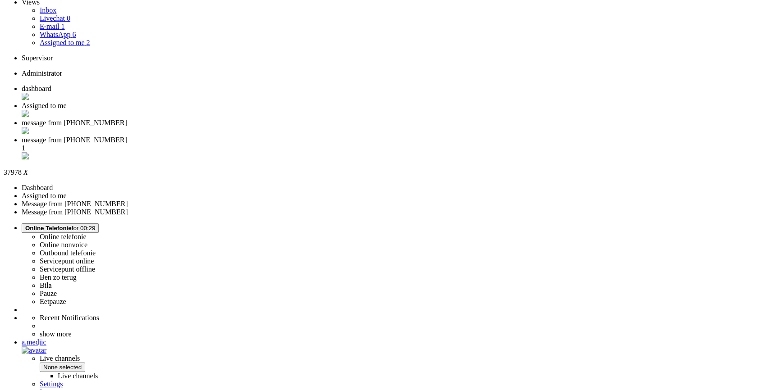
scroll to position [0, 0]
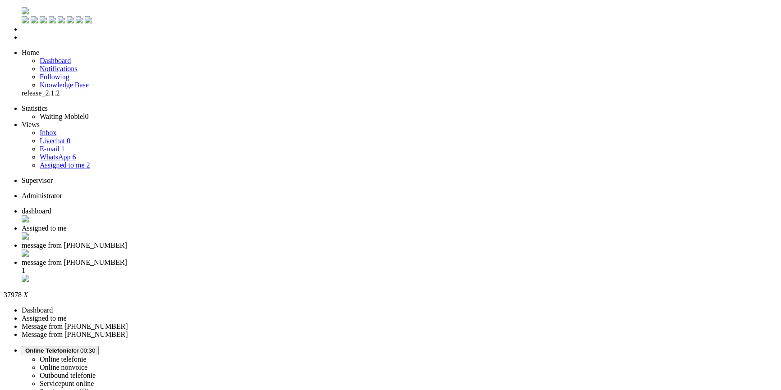
click at [337, 250] on div "Close tab" at bounding box center [400, 254] width 756 height 9
click at [414, 275] on div "Close tab" at bounding box center [400, 279] width 756 height 8
click at [67, 225] on span "Assigned to me" at bounding box center [44, 229] width 45 height 8
click at [76, 153] on link "WhatsApp 6" at bounding box center [58, 157] width 36 height 8
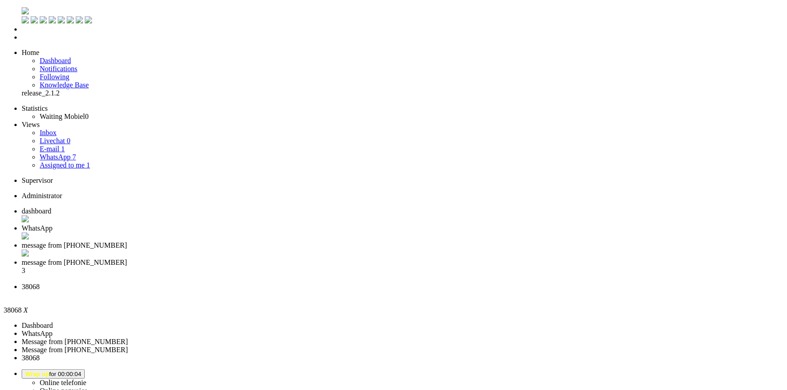
click at [491, 291] on div "Close tab" at bounding box center [402, 295] width 761 height 8
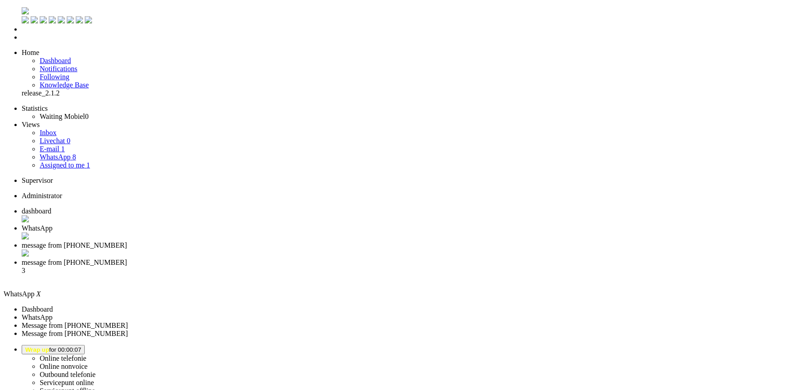
click at [49, 347] on span "Wrap up" at bounding box center [37, 350] width 24 height 7
click at [87, 355] on label "Online telefonie" at bounding box center [63, 359] width 47 height 8
click at [388, 259] on li "message from +31657067175 3" at bounding box center [402, 271] width 761 height 24
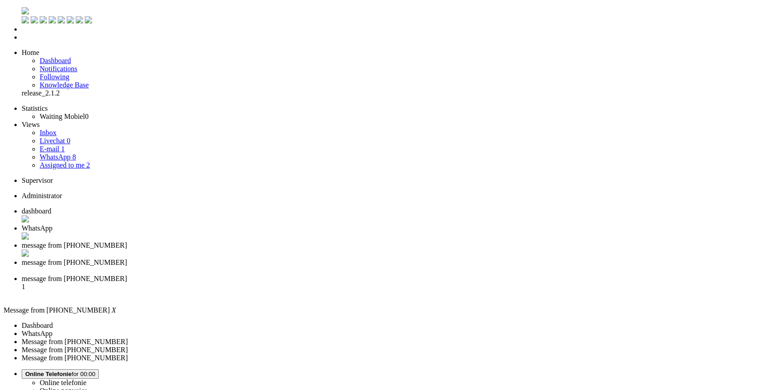
click at [413, 267] on div "Close tab" at bounding box center [400, 271] width 756 height 8
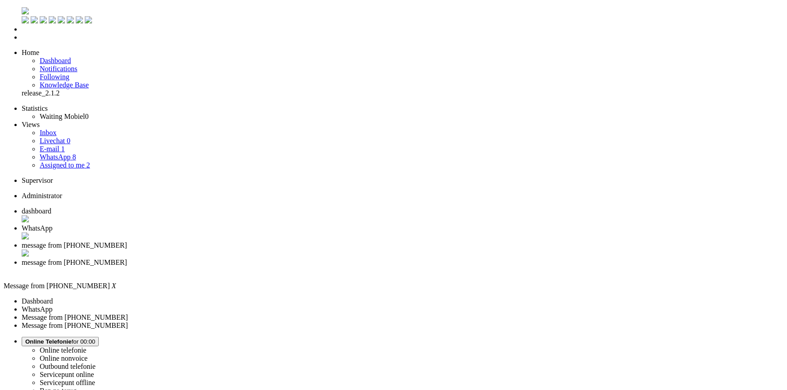
click at [414, 267] on div "Close tab" at bounding box center [402, 271] width 761 height 8
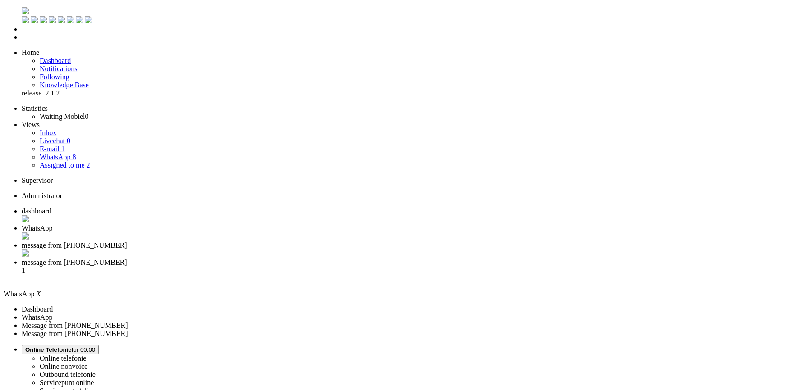
click at [127, 259] on span "message from +31687063988" at bounding box center [74, 263] width 105 height 8
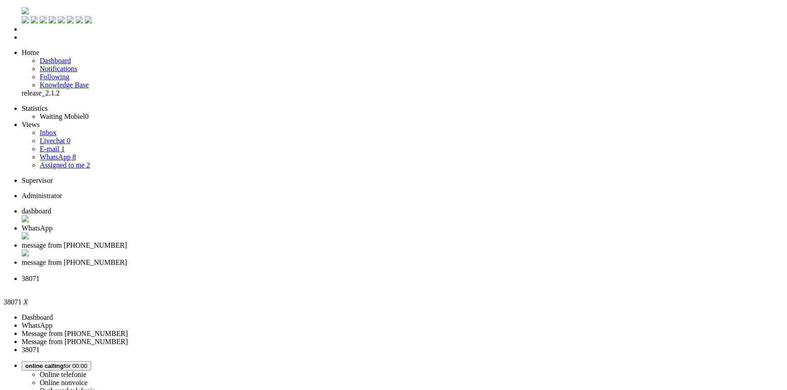
click at [127, 259] on span "message from +31687063988" at bounding box center [74, 263] width 105 height 8
type input "annuler"
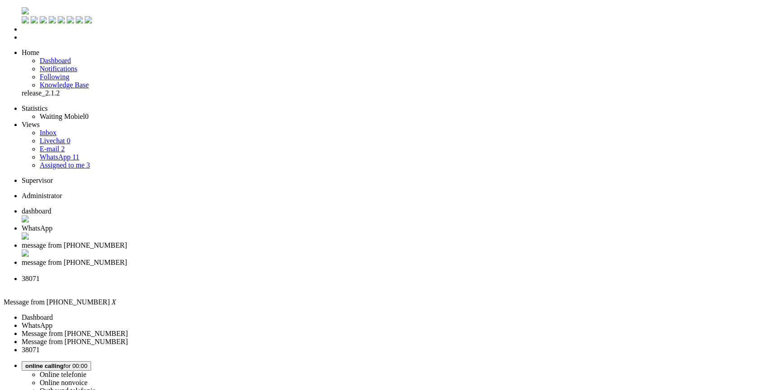
drag, startPoint x: 226, startPoint y: 1709, endPoint x: 341, endPoint y: 1704, distance: 115.5
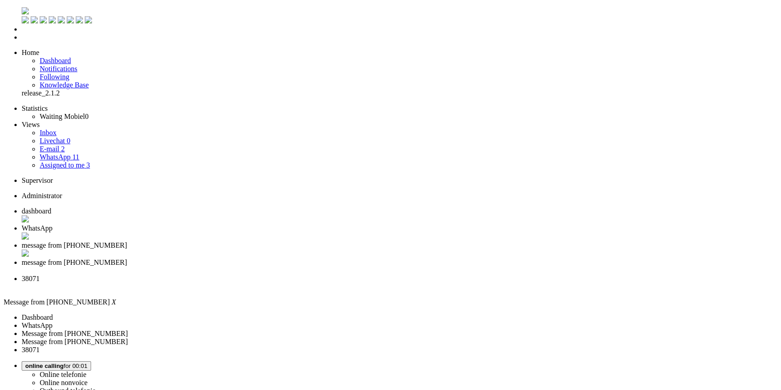
drag, startPoint x: 416, startPoint y: 283, endPoint x: 392, endPoint y: 110, distance: 174.2
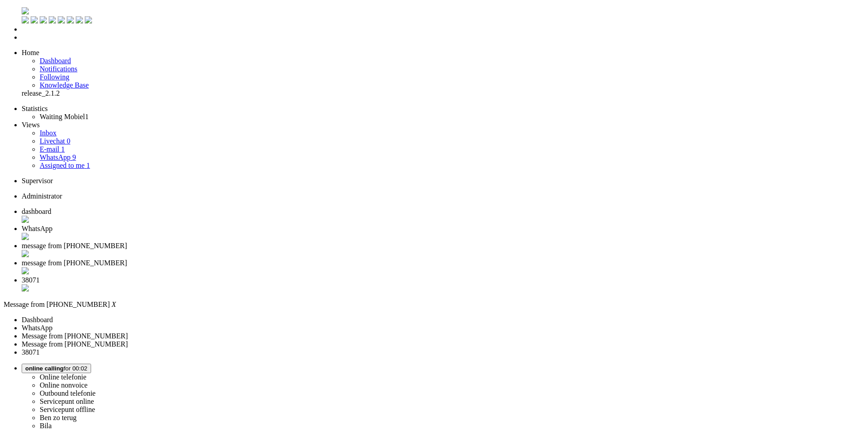
click at [40, 276] on span "38071" at bounding box center [31, 280] width 18 height 8
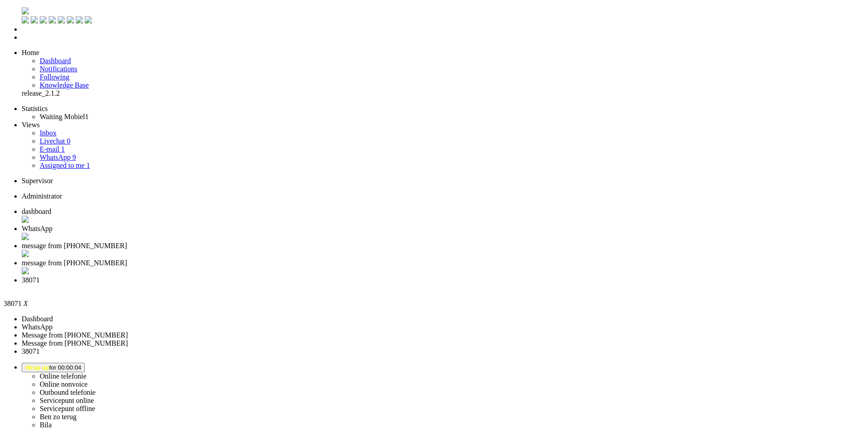
click at [493, 284] on div "Close tab" at bounding box center [442, 288] width 840 height 8
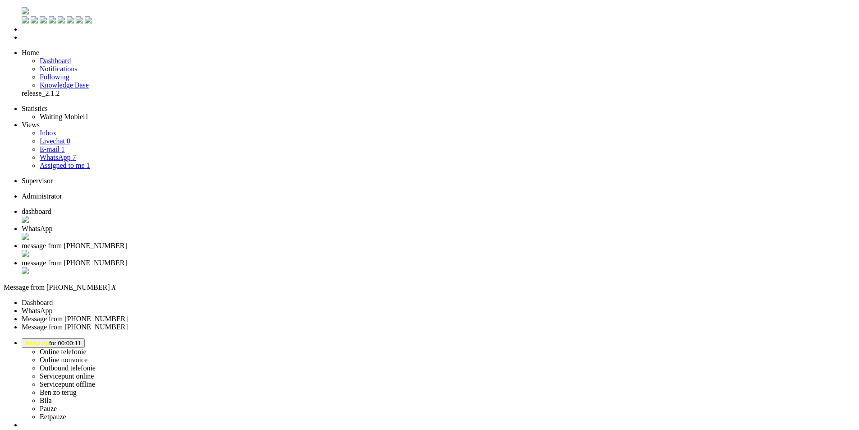
click at [413, 267] on div "Close tab" at bounding box center [439, 271] width 834 height 9
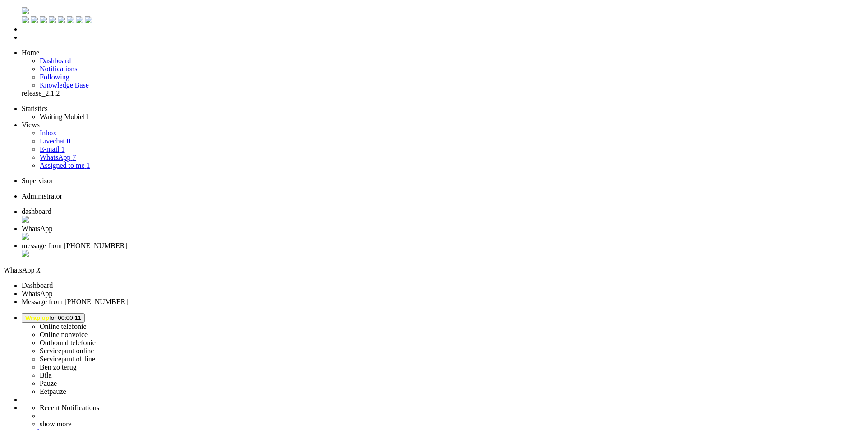
click at [127, 242] on span "message from [PHONE_NUMBER]" at bounding box center [74, 246] width 105 height 8
click at [247, 225] on li "WhatsApp" at bounding box center [439, 233] width 834 height 17
click at [259, 233] on div "Close tab" at bounding box center [442, 237] width 840 height 9
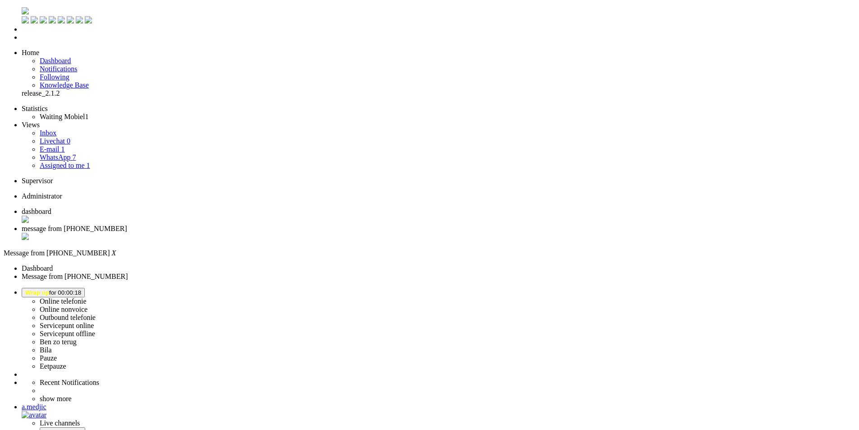
click at [140, 207] on li "dashboard" at bounding box center [439, 215] width 834 height 17
click at [127, 225] on span "message from [PHONE_NUMBER]" at bounding box center [74, 229] width 105 height 8
click at [81, 289] on span "Wrap up for 00:00:21" at bounding box center [53, 292] width 56 height 7
click at [87, 297] on label "Online telefonie" at bounding box center [63, 301] width 47 height 8
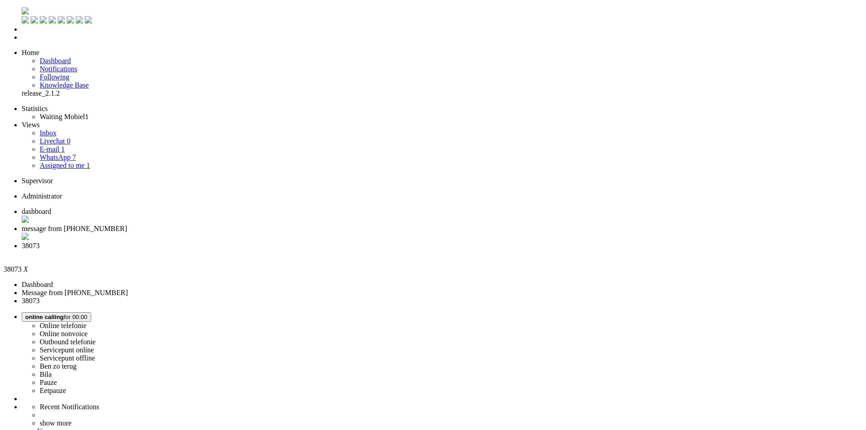
click at [127, 225] on span "message from [PHONE_NUMBER]" at bounding box center [74, 229] width 105 height 8
click at [60, 161] on span "Assigned to me" at bounding box center [62, 165] width 45 height 8
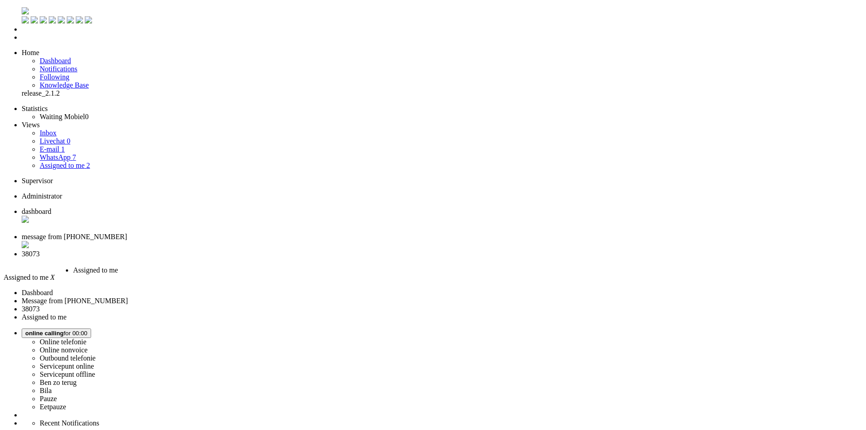
drag, startPoint x: 374, startPoint y: 11, endPoint x: 226, endPoint y: 13, distance: 147.9
click at [118, 266] on span "Assigned to me" at bounding box center [95, 270] width 45 height 8
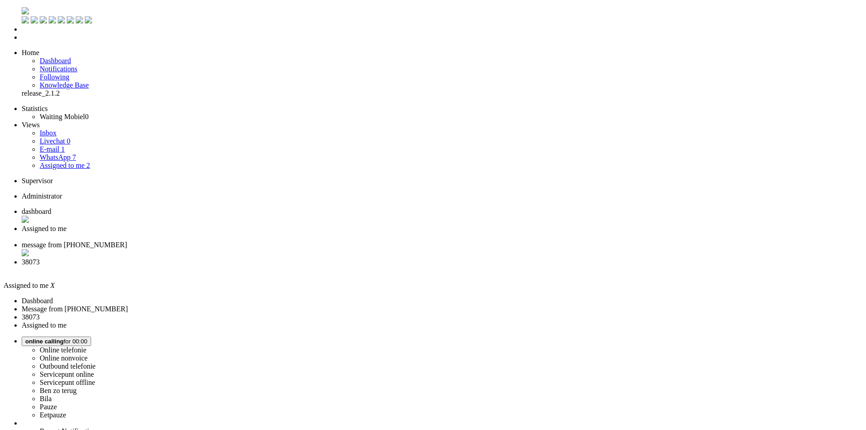
click at [260, 233] on div "Close tab" at bounding box center [442, 237] width 840 height 8
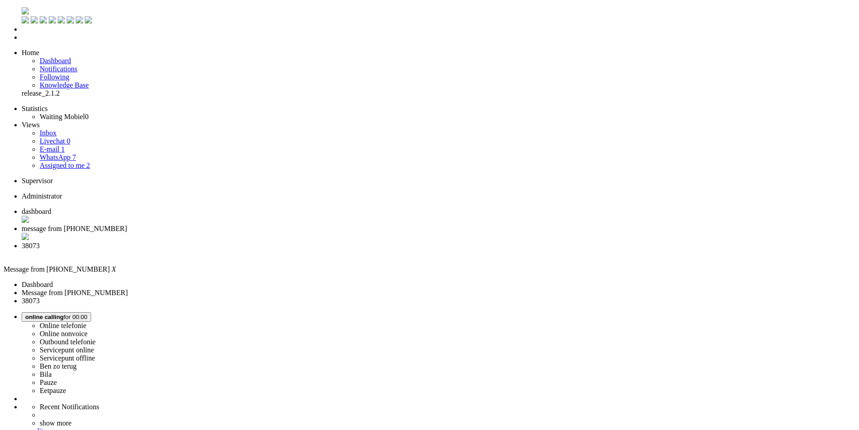
click at [40, 242] on span "38073" at bounding box center [31, 246] width 18 height 8
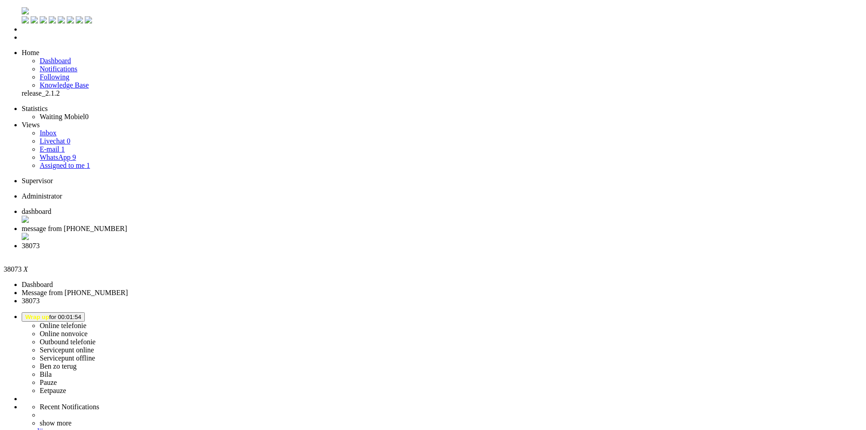
click at [337, 250] on div "Close tab" at bounding box center [442, 254] width 840 height 8
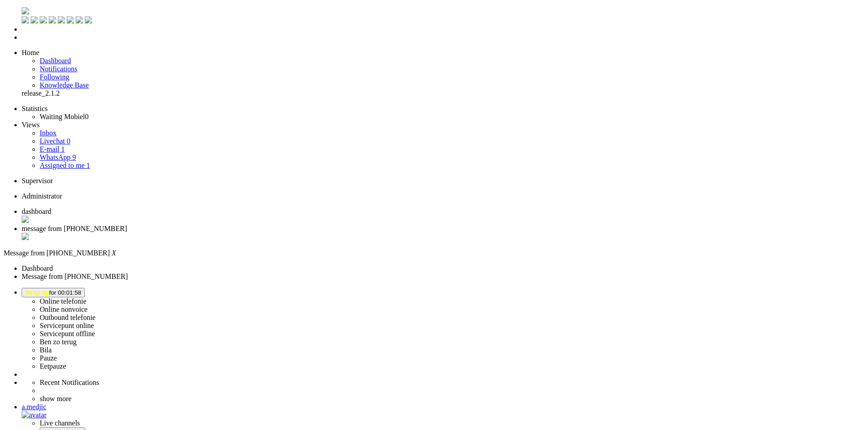
click at [81, 289] on span "Wrap up for 00:01:58" at bounding box center [53, 292] width 56 height 7
click at [87, 297] on label "Online telefonie" at bounding box center [63, 301] width 47 height 8
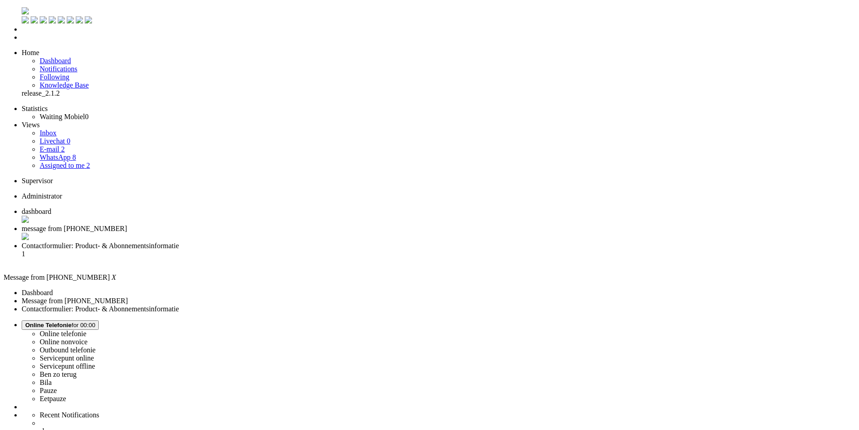
click at [179, 242] on span "Contactformulier: Product- & Abonnementsinformatie" at bounding box center [100, 246] width 157 height 8
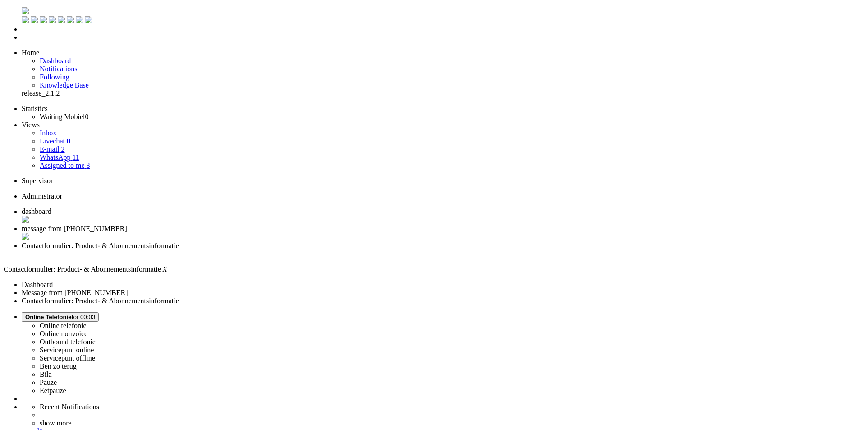
click at [51, 207] on span "dashboard" at bounding box center [37, 211] width 30 height 8
click at [69, 161] on link "Assigned to me 3" at bounding box center [65, 165] width 50 height 8
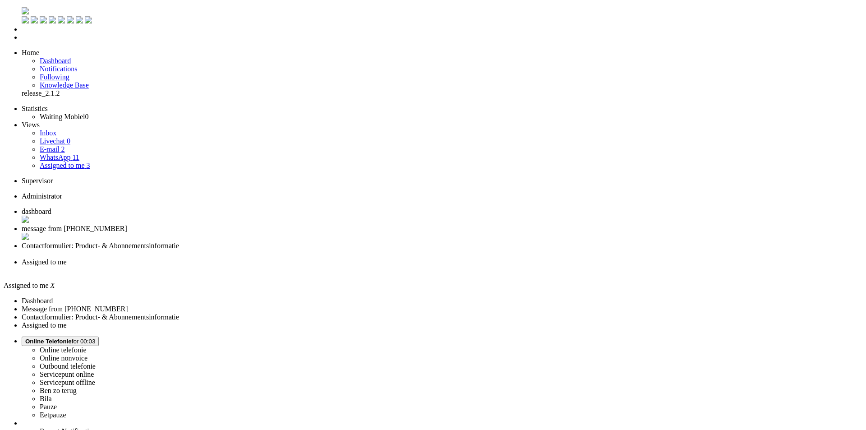
click at [79, 153] on link "WhatsApp 11" at bounding box center [60, 157] width 40 height 8
click at [415, 266] on div "Close tab" at bounding box center [442, 270] width 840 height 8
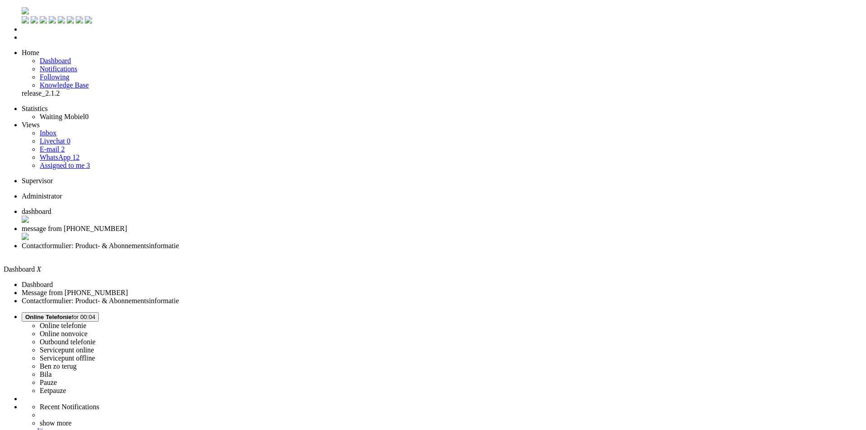
click at [179, 242] on span "Contactformulier: Product- & Abonnementsinformatie" at bounding box center [100, 246] width 157 height 8
click at [127, 225] on span "message from [PHONE_NUMBER]" at bounding box center [74, 229] width 105 height 8
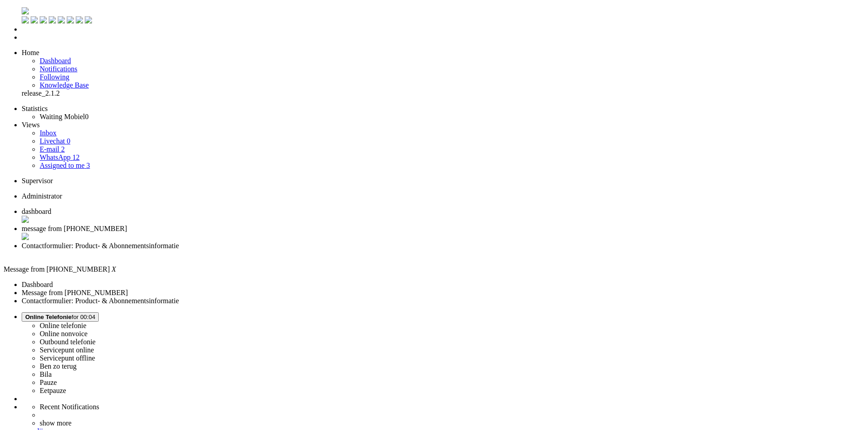
click at [262, 233] on div "Close tab" at bounding box center [439, 237] width 834 height 9
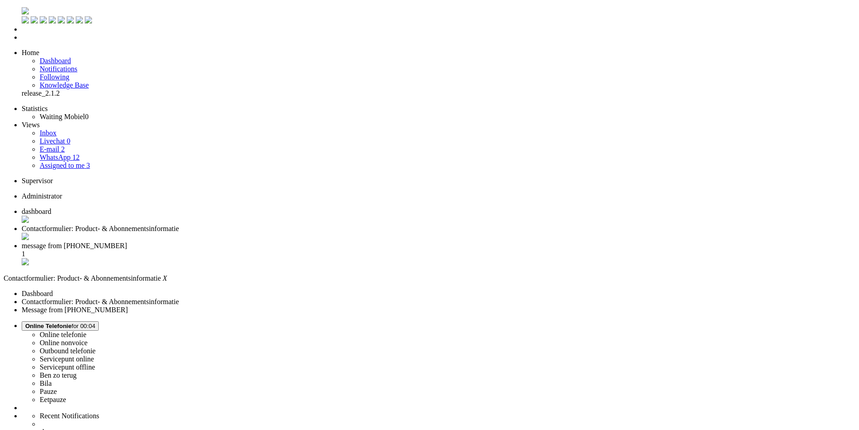
click at [127, 242] on span "message from +31610993762" at bounding box center [74, 246] width 105 height 8
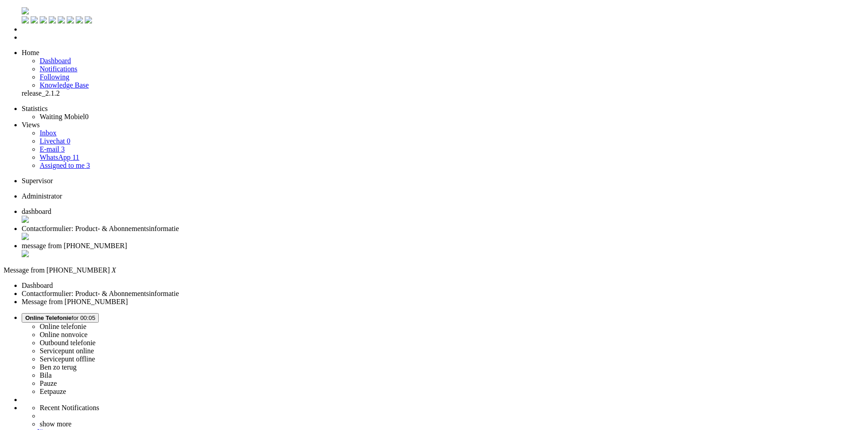
click at [179, 225] on span "Contactformulier: Product- & Abonnementsinformatie" at bounding box center [100, 229] width 157 height 8
click at [51, 207] on span "dashboard" at bounding box center [37, 211] width 30 height 8
click at [72, 161] on link "Assigned to me 3" at bounding box center [65, 165] width 50 height 8
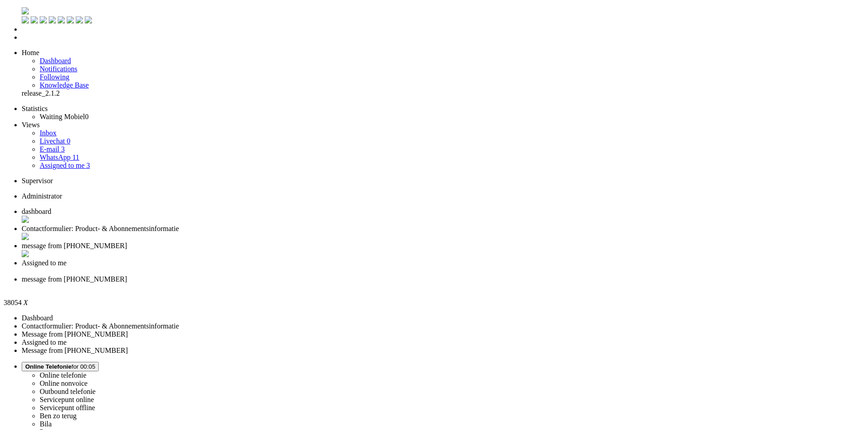
drag, startPoint x: 245, startPoint y: 178, endPoint x: 632, endPoint y: 197, distance: 386.8
copy div "De voorraadverwachting is de samenvatting van de meest actuele informatie die w…"
paste body "Rich Text Area. Press ALT-0 for help."
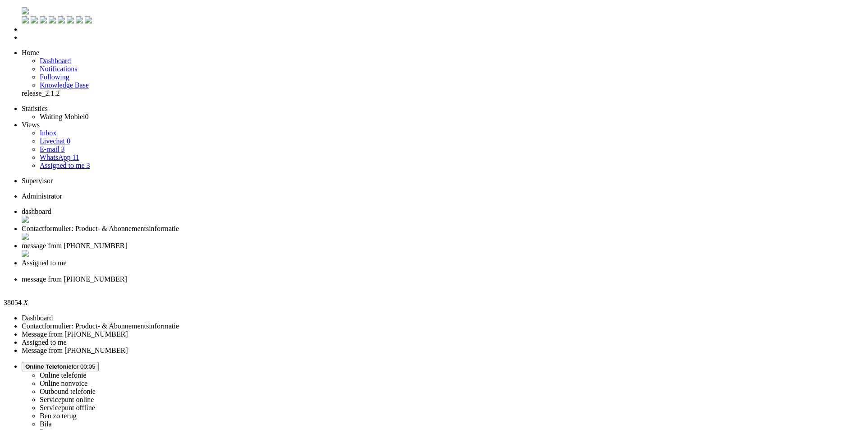
click at [490, 283] on div "Close tab" at bounding box center [439, 287] width 834 height 8
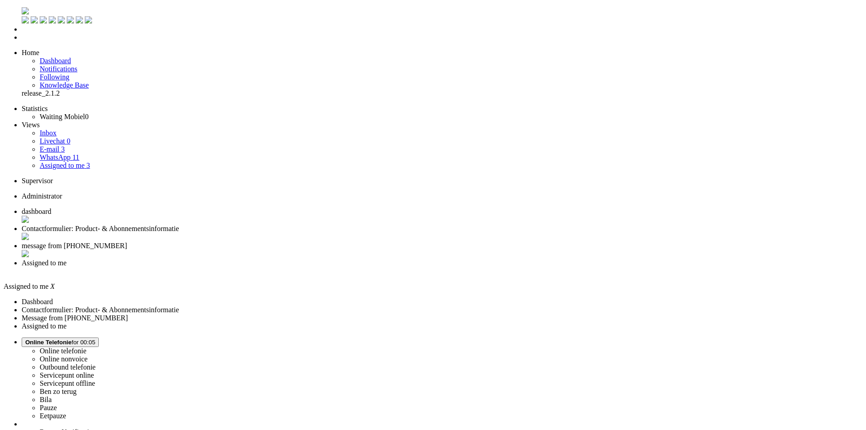
click at [414, 267] on div "Close tab" at bounding box center [442, 271] width 840 height 8
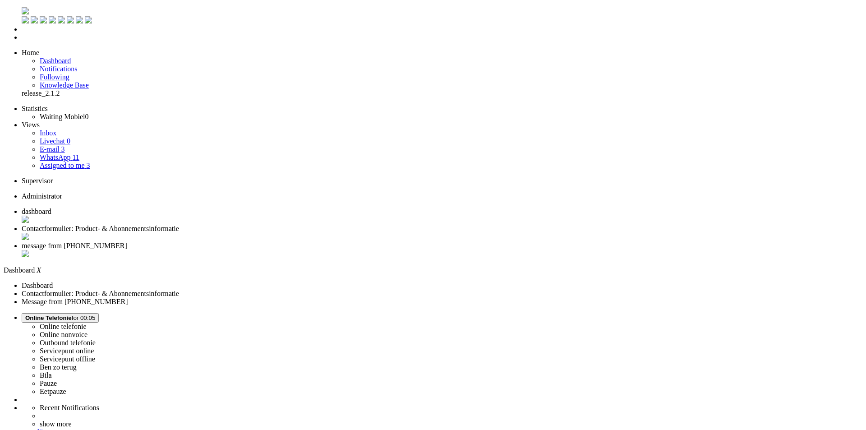
click at [313, 242] on li "message from +31610993762" at bounding box center [442, 250] width 840 height 17
click at [235, 225] on li "Contactformulier: Product- & Abonnementsinformatie" at bounding box center [439, 233] width 834 height 17
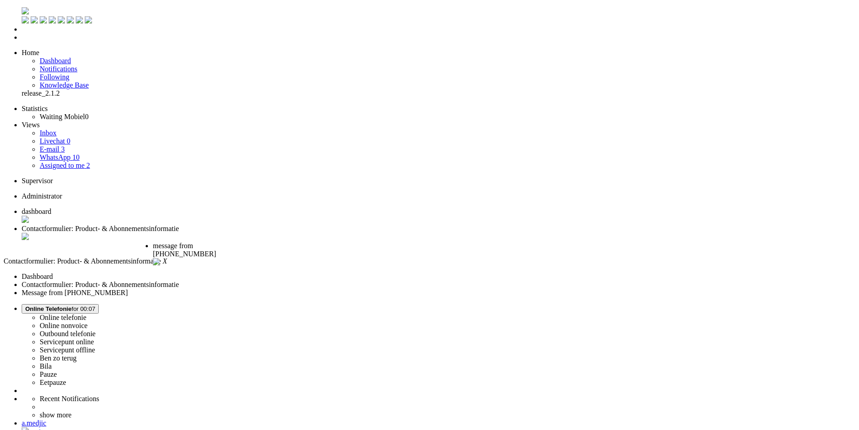
click at [216, 242] on span "message from +31610993762" at bounding box center [184, 250] width 63 height 16
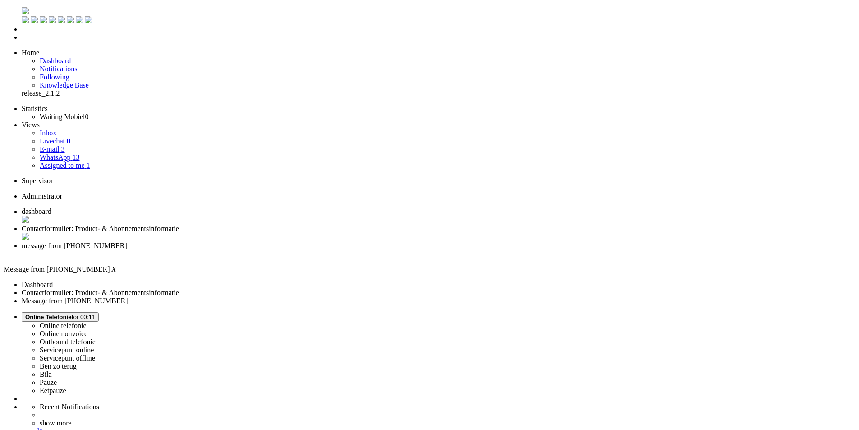
click at [179, 225] on span "Contactformulier: Product- & Abonnementsinformatie" at bounding box center [100, 229] width 157 height 8
click at [51, 207] on span "dashboard" at bounding box center [37, 211] width 30 height 8
click at [179, 225] on span "Contactformulier: Product- & Abonnementsinformatie" at bounding box center [100, 229] width 157 height 8
click at [56, 161] on li "Assigned to me 1" at bounding box center [448, 165] width 816 height 8
click at [64, 161] on span "Assigned to me" at bounding box center [62, 165] width 45 height 8
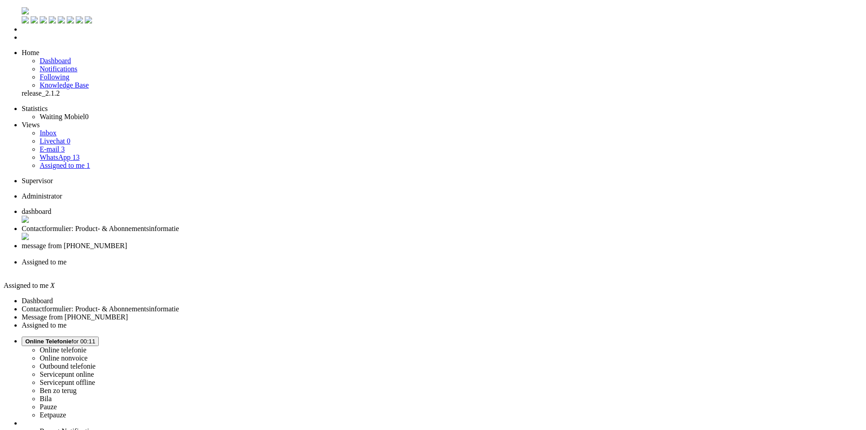
click at [415, 266] on div "Close tab" at bounding box center [442, 270] width 840 height 8
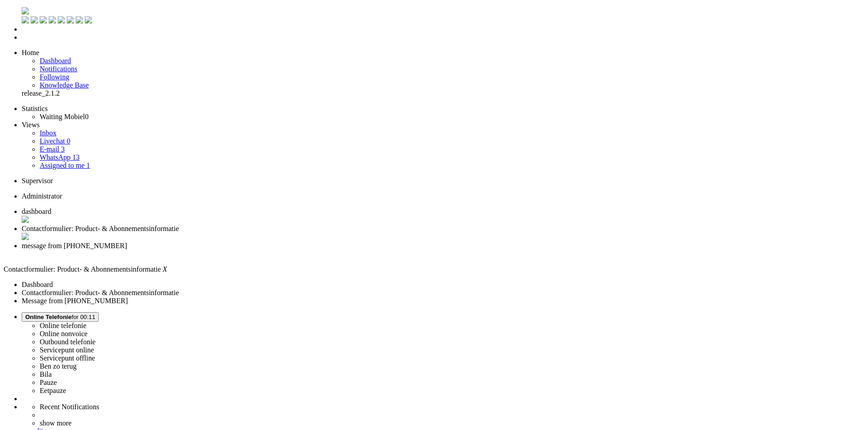
click at [127, 242] on span "message from +31610993762" at bounding box center [74, 246] width 105 height 8
click at [79, 153] on link "WhatsApp 13" at bounding box center [60, 157] width 40 height 8
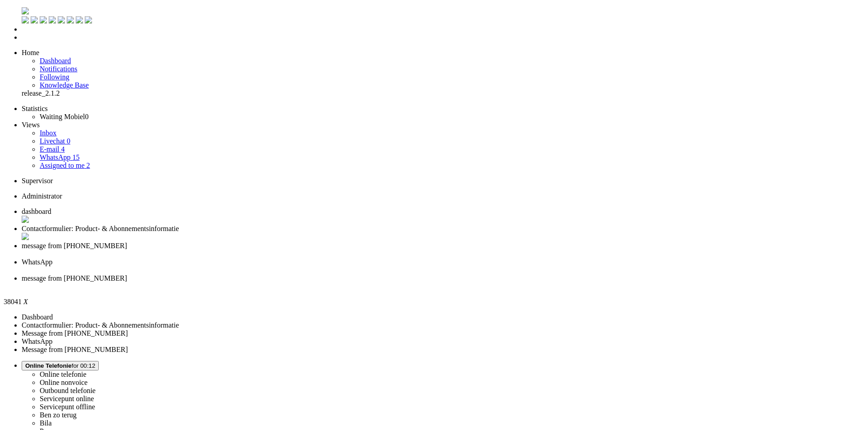
click at [491, 282] on div "Close tab" at bounding box center [439, 286] width 834 height 8
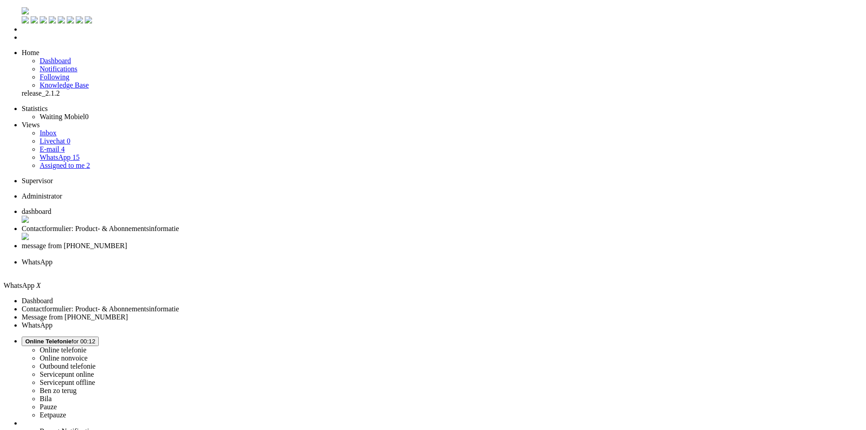
click at [298, 242] on li "message from +31610993762" at bounding box center [442, 250] width 840 height 16
copy div "40106418471"
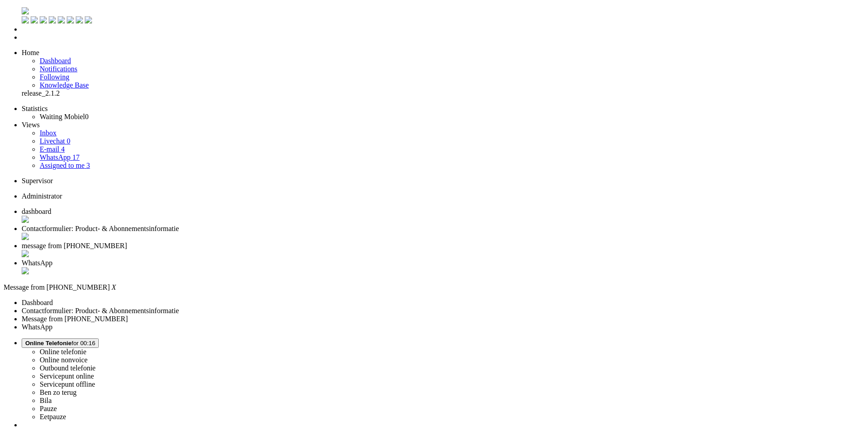
click at [336, 250] on div "Close tab" at bounding box center [439, 254] width 834 height 9
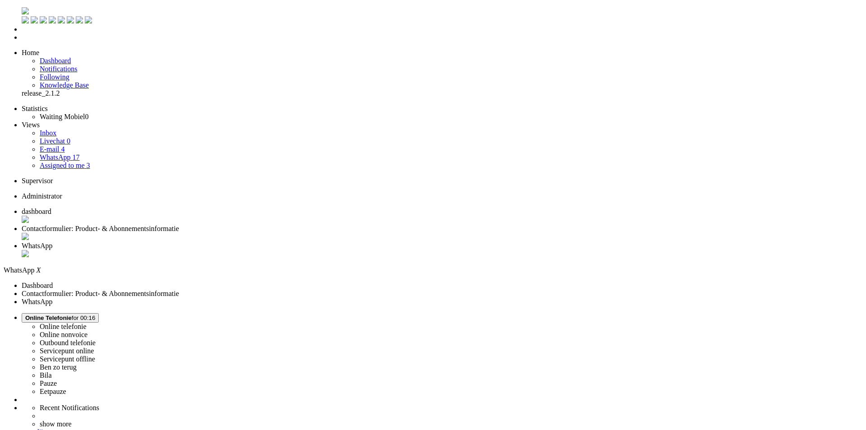
click at [336, 250] on div "Close tab" at bounding box center [442, 254] width 840 height 9
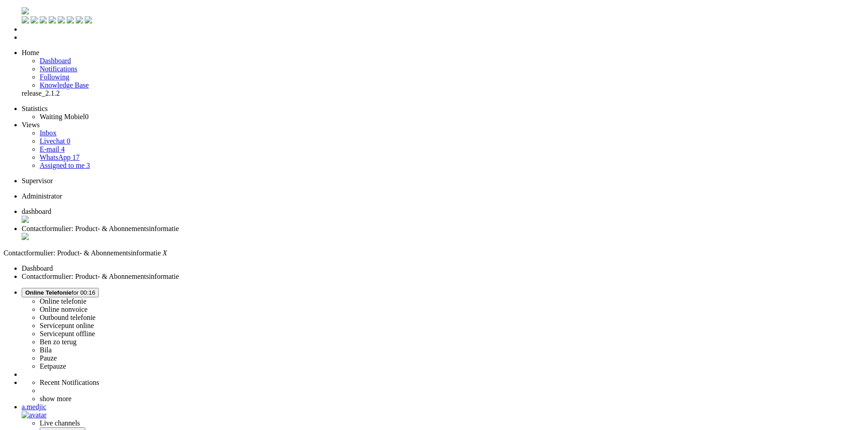
click at [261, 233] on div "Close tab" at bounding box center [439, 237] width 834 height 9
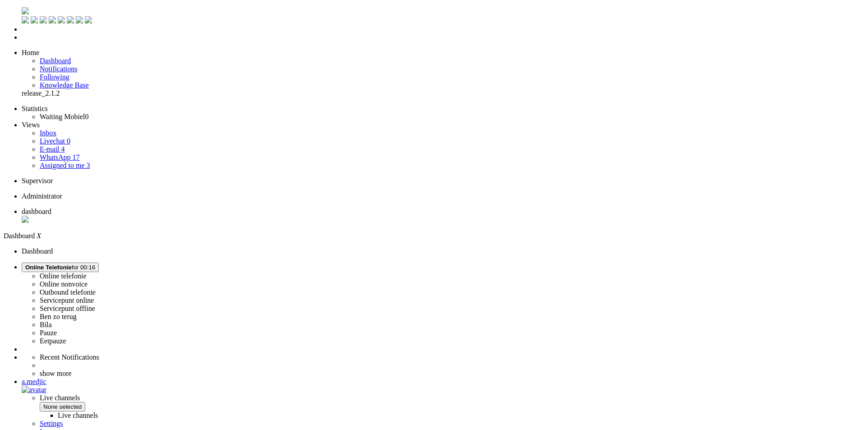
click at [68, 161] on span "Assigned to me" at bounding box center [62, 165] width 45 height 8
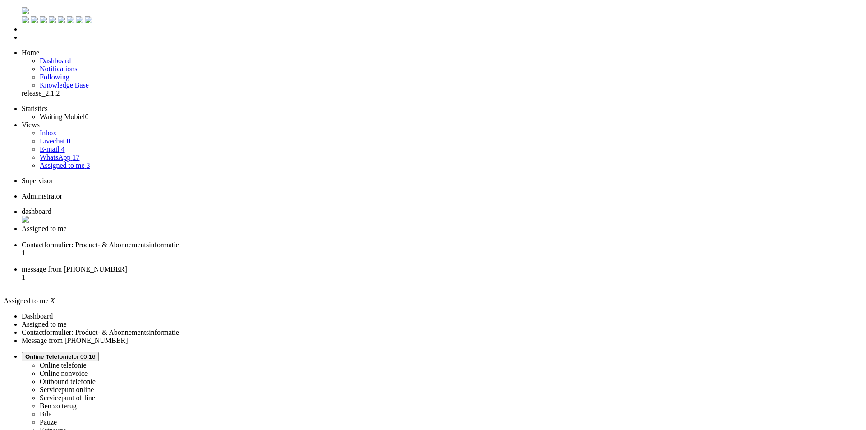
click at [127, 265] on span "message from [PHONE_NUMBER]" at bounding box center [74, 269] width 105 height 8
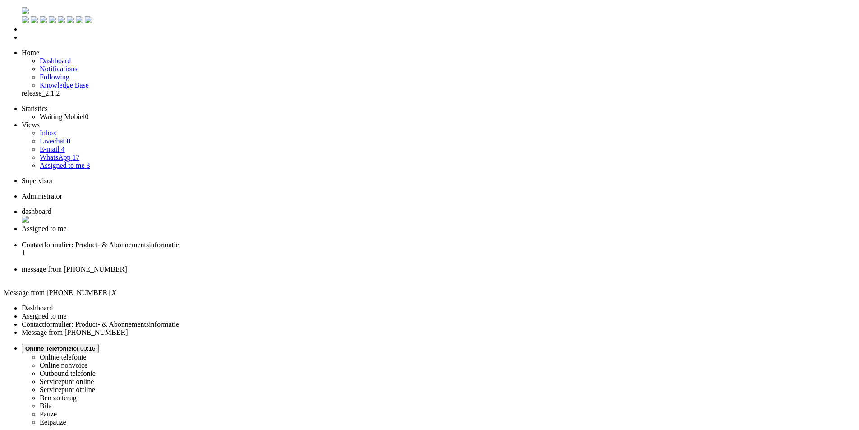
click at [67, 225] on span "Assigned to me" at bounding box center [44, 229] width 45 height 8
click at [299, 241] on li "Contactformulier: Product- & Abonnementsinformatie 1" at bounding box center [442, 253] width 840 height 24
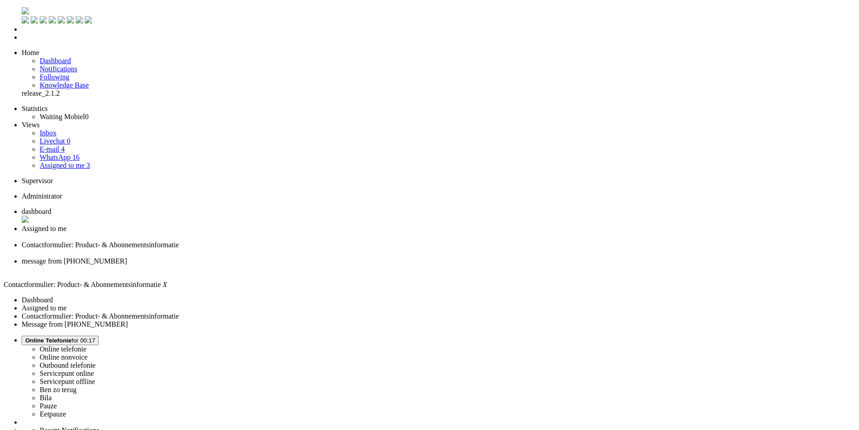
click at [127, 257] on span "message from [PHONE_NUMBER]" at bounding box center [74, 261] width 105 height 8
click at [179, 241] on span "Contactformulier: Product- & Abonnementsinformatie" at bounding box center [100, 245] width 157 height 8
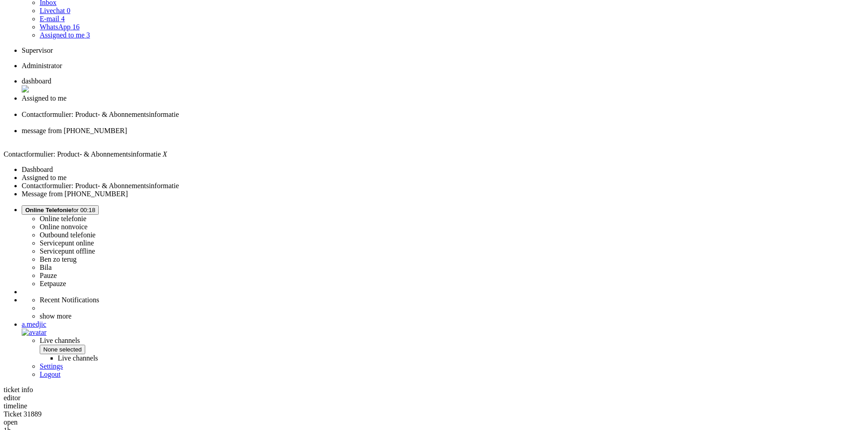
scroll to position [135, 0]
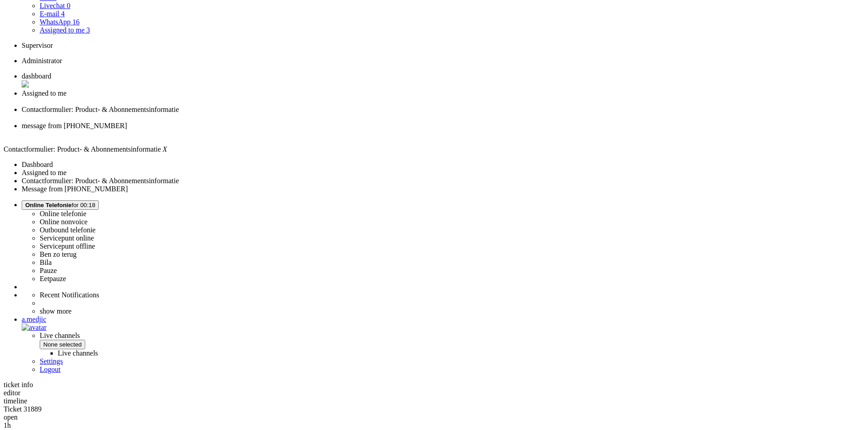
drag, startPoint x: 292, startPoint y: 293, endPoint x: 331, endPoint y: 295, distance: 39.3
copy div "c263774575"
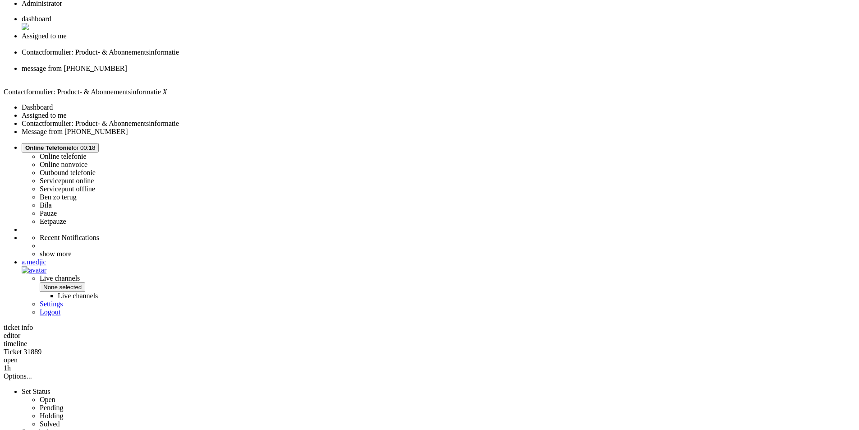
scroll to position [0, 0]
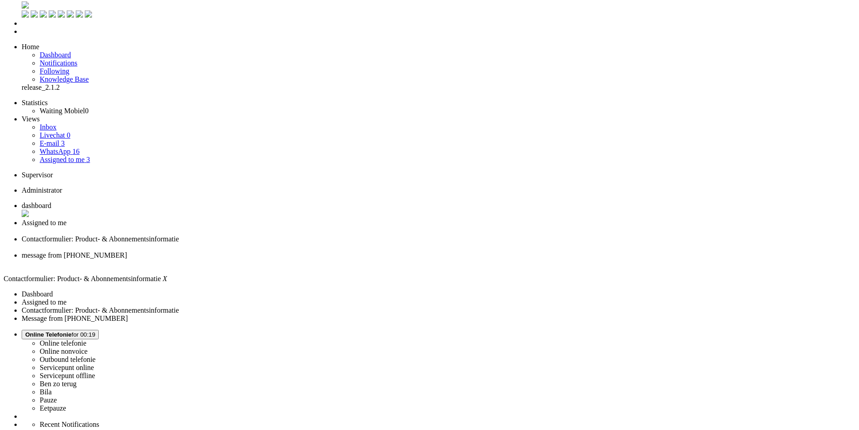
scroll to position [90, 0]
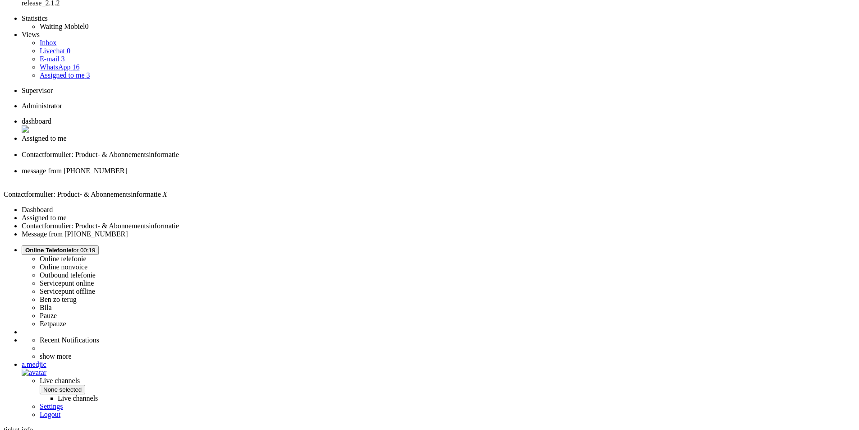
copy div "c263774575"
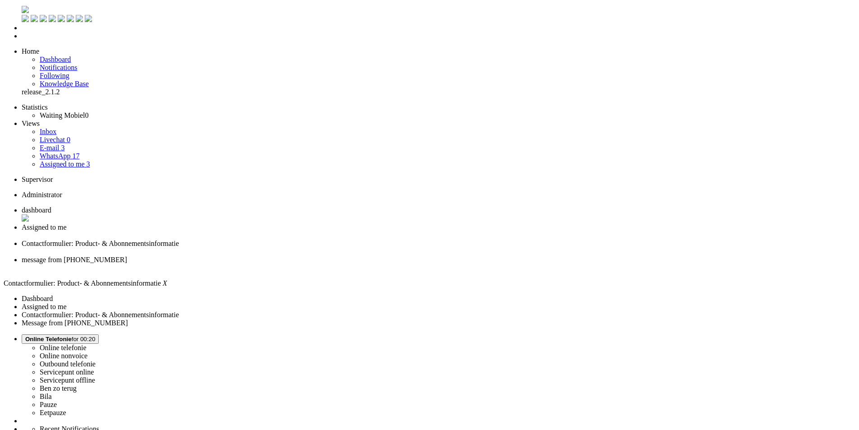
scroll to position [0, 0]
click at [337, 249] on div "Close tab" at bounding box center [439, 253] width 834 height 8
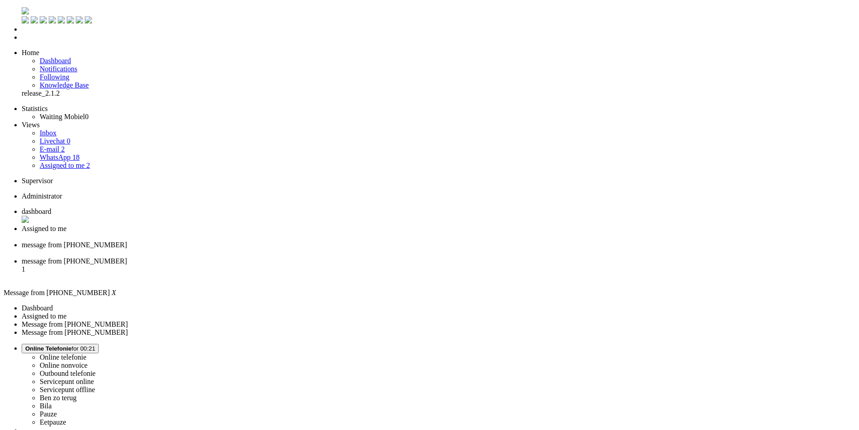
click at [127, 257] on span "message from [PHONE_NUMBER]" at bounding box center [74, 261] width 105 height 8
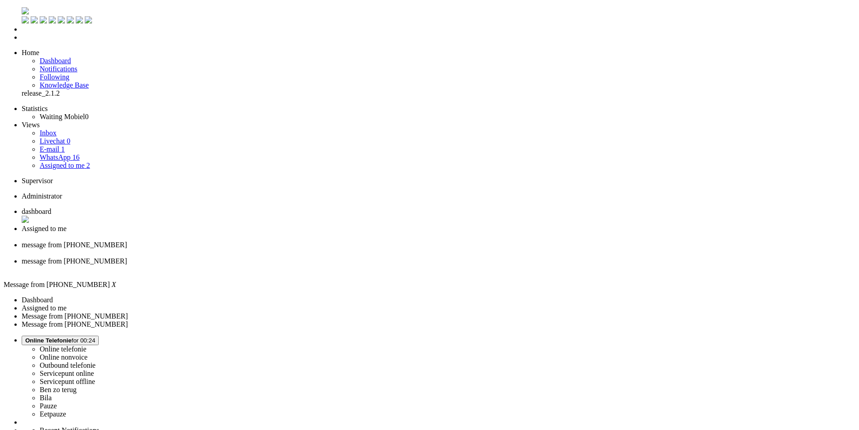
drag, startPoint x: 248, startPoint y: 216, endPoint x: 473, endPoint y: 238, distance: 226.0
drag, startPoint x: 459, startPoint y: 247, endPoint x: 248, endPoint y: 215, distance: 213.9
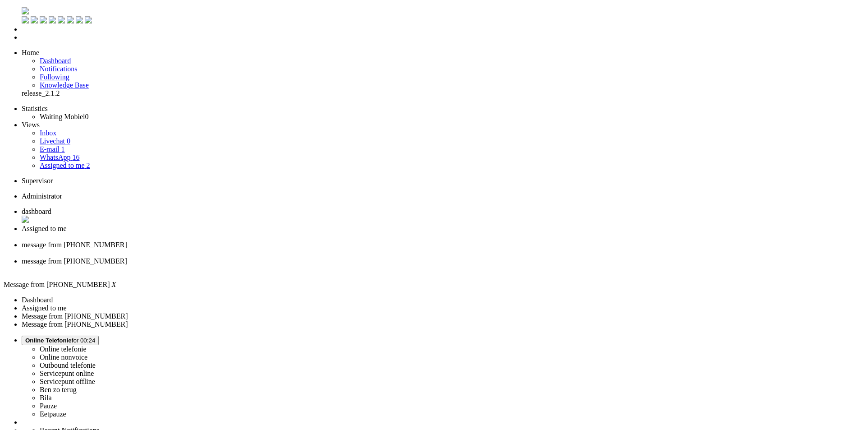
paste body "Rich Text Area. Press ALT-0 for help."
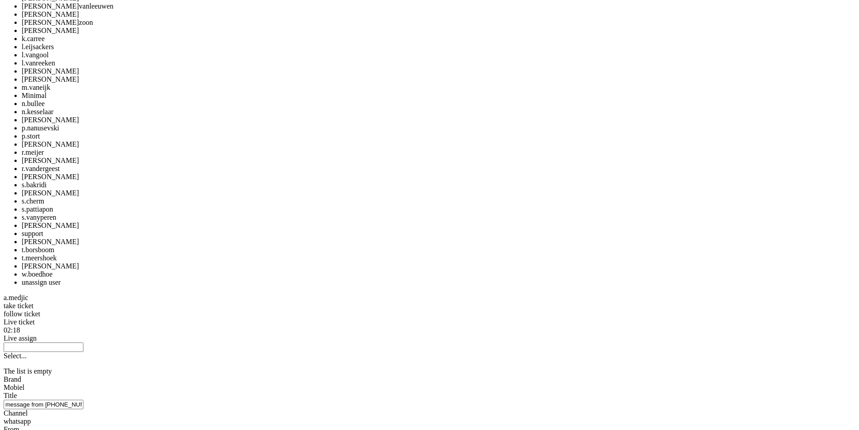
scroll to position [947, 0]
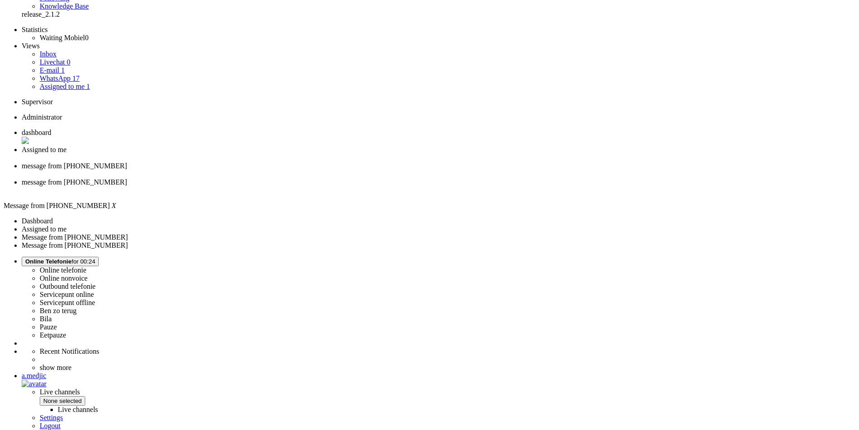
scroll to position [0, 0]
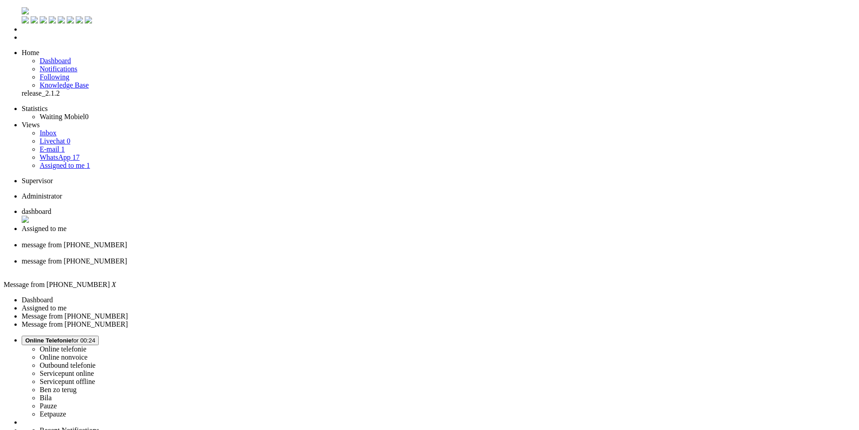
click at [415, 265] on div "Close tab" at bounding box center [439, 269] width 834 height 8
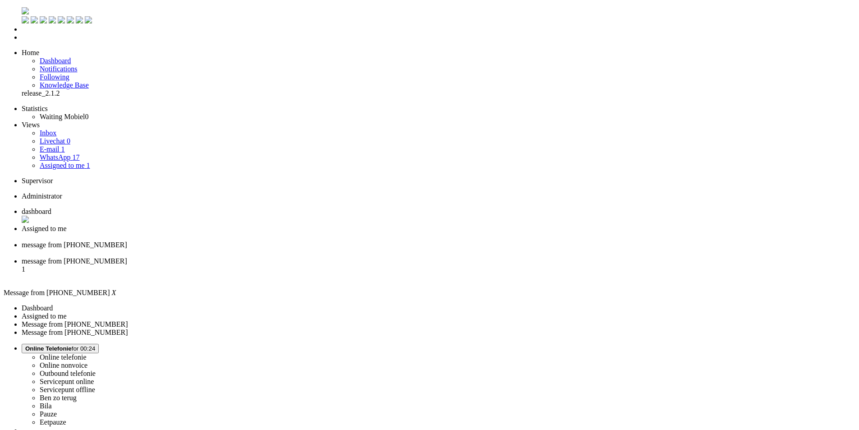
click at [127, 257] on span "message from [PHONE_NUMBER]" at bounding box center [74, 261] width 105 height 8
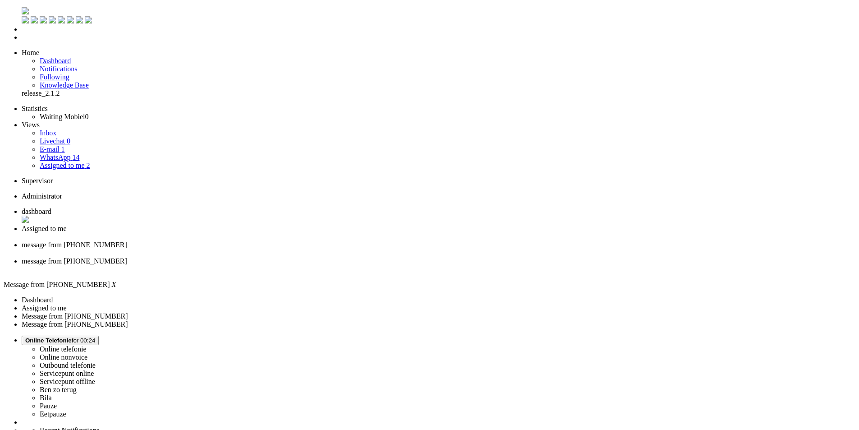
drag, startPoint x: 143, startPoint y: 287, endPoint x: 179, endPoint y: 70, distance: 220.2
click at [127, 241] on span "message from [PHONE_NUMBER]" at bounding box center [74, 245] width 105 height 8
drag, startPoint x: 174, startPoint y: 278, endPoint x: 165, endPoint y: 128, distance: 150.8
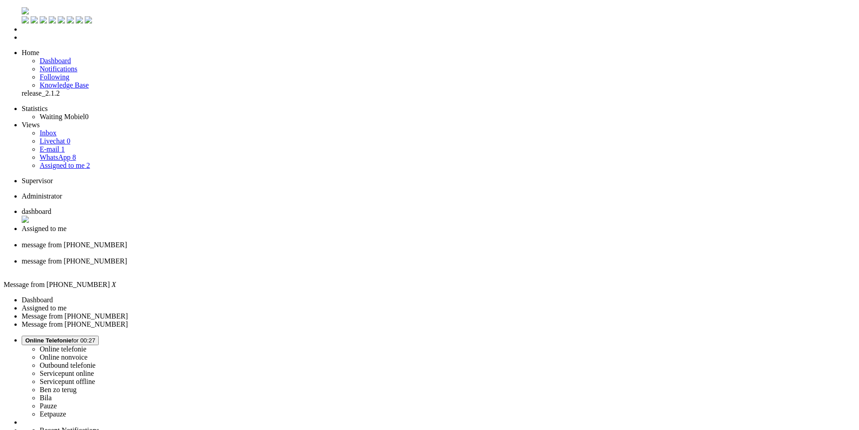
click at [335, 249] on div "Close tab" at bounding box center [439, 253] width 834 height 8
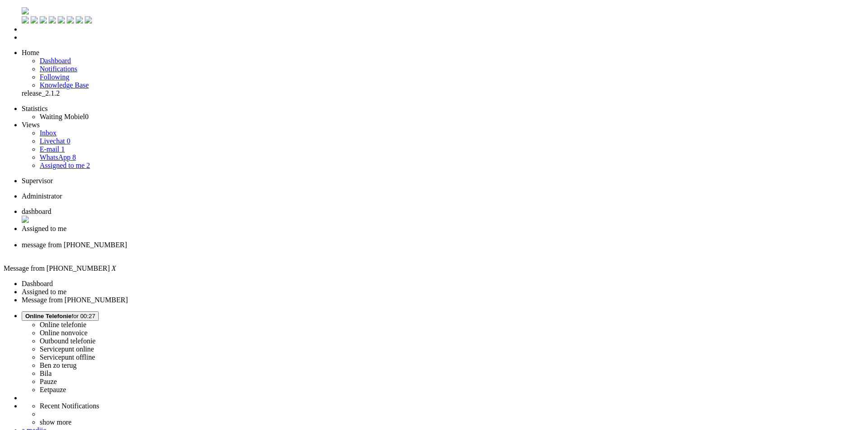
click at [67, 225] on span "Assigned to me" at bounding box center [44, 229] width 45 height 8
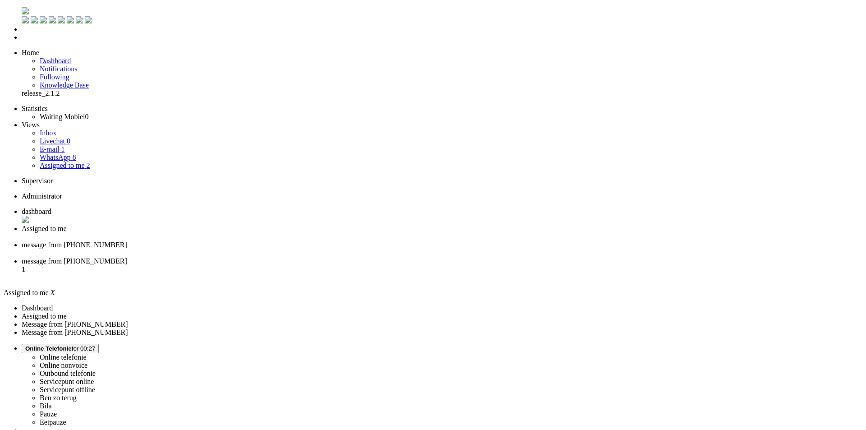
click at [127, 257] on span "message from [PHONE_NUMBER]" at bounding box center [74, 261] width 105 height 8
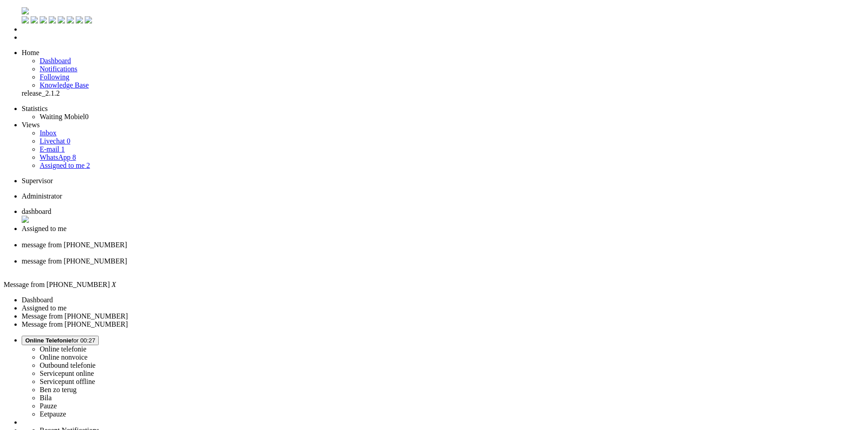
drag, startPoint x: 247, startPoint y: 176, endPoint x: 362, endPoint y: 183, distance: 115.6
paste body "Rich Text Area. Press ALT-0 for help."
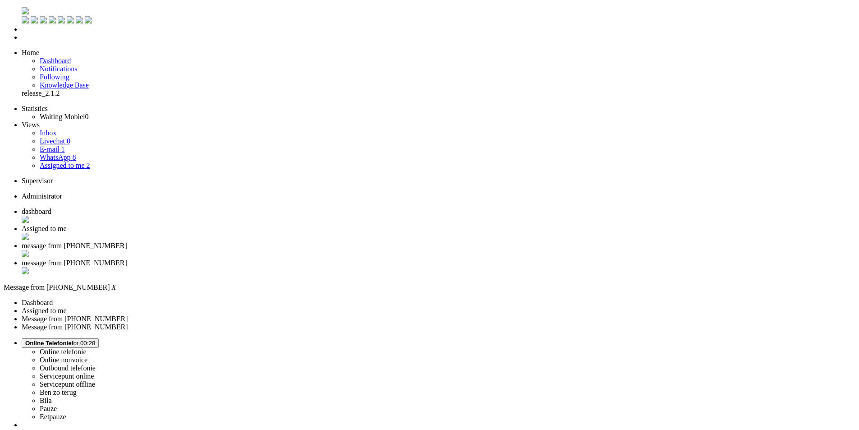
click at [412, 267] on div "Close tab" at bounding box center [439, 271] width 834 height 9
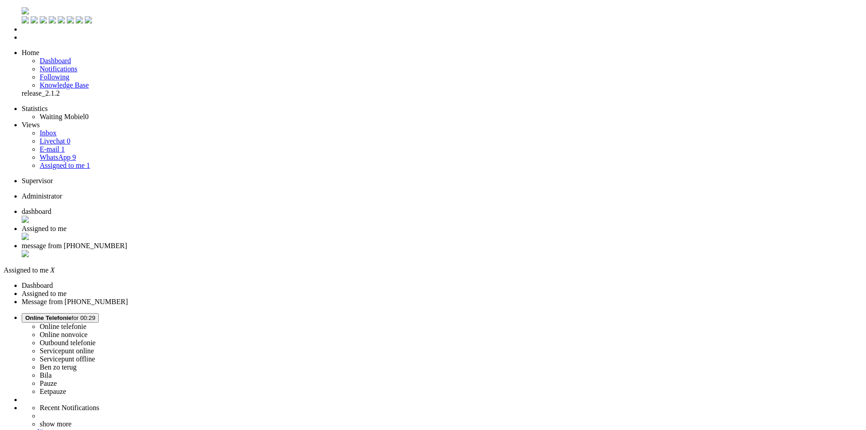
click at [127, 242] on span "message from [PHONE_NUMBER]" at bounding box center [74, 246] width 105 height 8
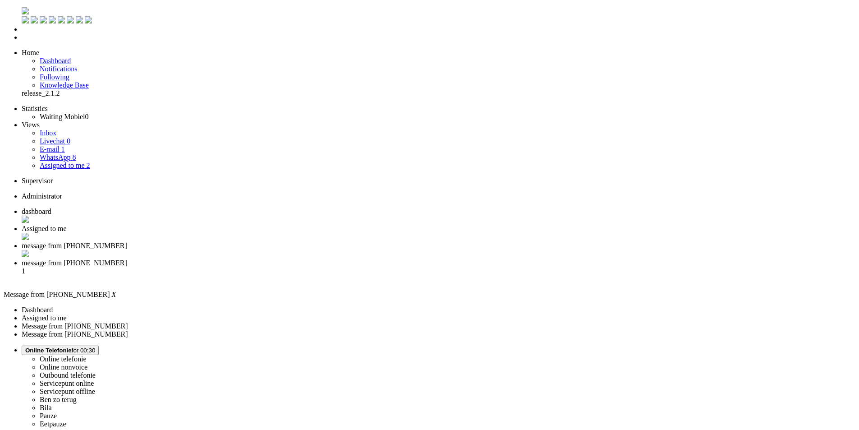
click at [365, 259] on li "message from +31620761988 1" at bounding box center [439, 271] width 834 height 24
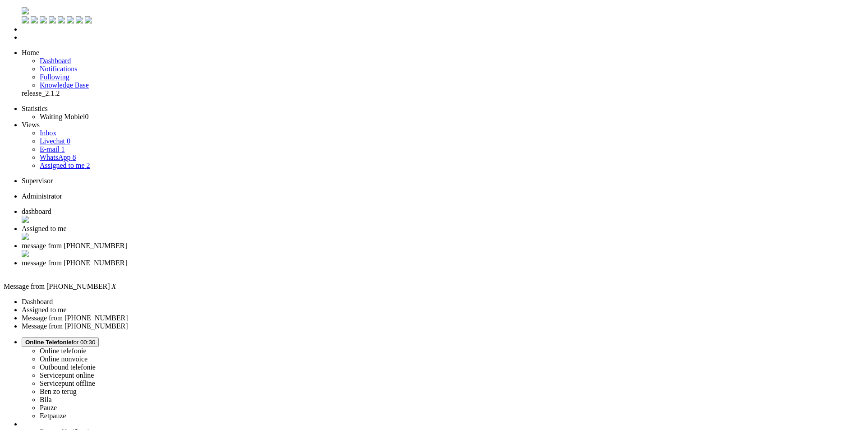
click at [127, 242] on span "message from [PHONE_NUMBER]" at bounding box center [74, 246] width 105 height 8
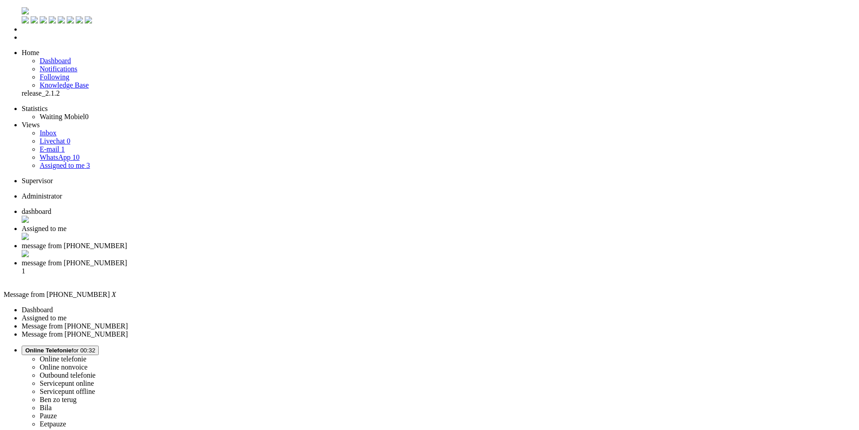
click at [127, 242] on span "message from [PHONE_NUMBER]" at bounding box center [74, 246] width 105 height 8
click at [337, 250] on div "Close tab" at bounding box center [439, 254] width 834 height 9
drag, startPoint x: 337, startPoint y: 177, endPoint x: 357, endPoint y: 176, distance: 20.7
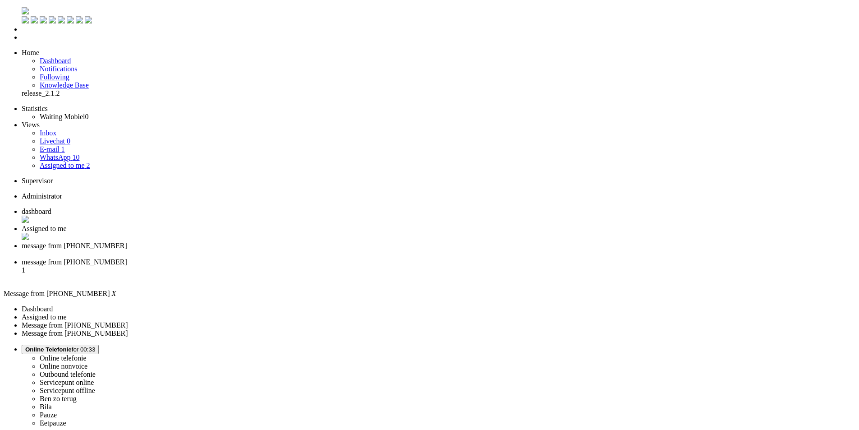
click at [337, 250] on div "Close tab" at bounding box center [439, 254] width 834 height 8
click at [67, 225] on span "Assigned to me" at bounding box center [44, 229] width 45 height 8
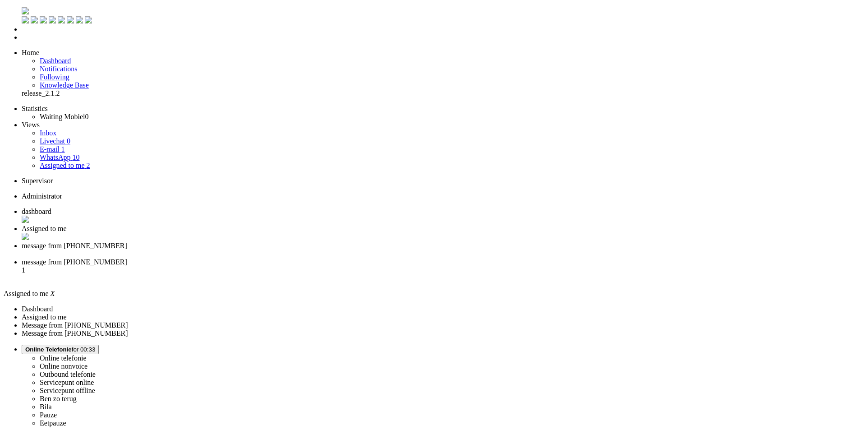
drag, startPoint x: 744, startPoint y: 147, endPoint x: 746, endPoint y: 156, distance: 9.2
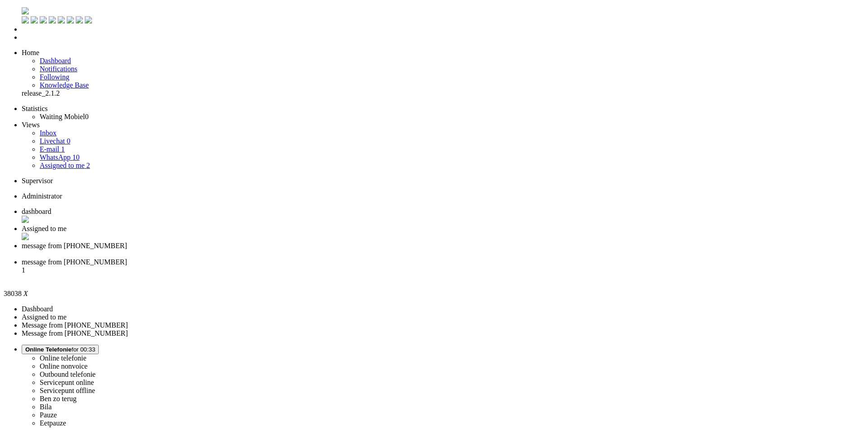
click at [337, 250] on div "Close tab" at bounding box center [439, 254] width 834 height 8
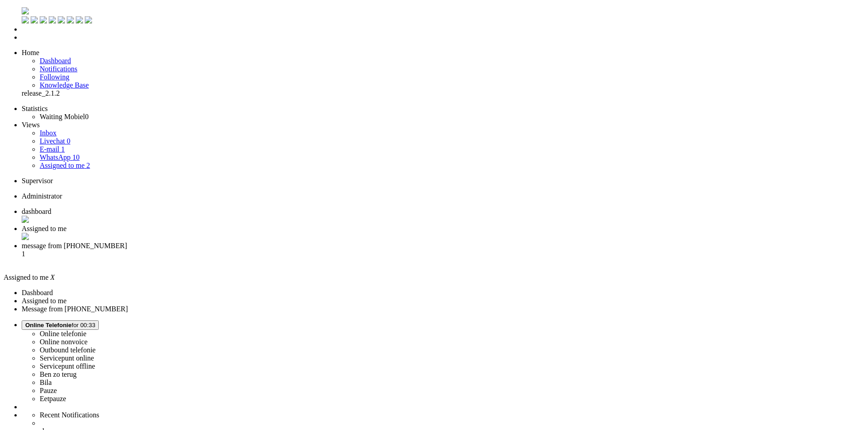
click at [127, 242] on span "message from +31687063988" at bounding box center [74, 246] width 105 height 8
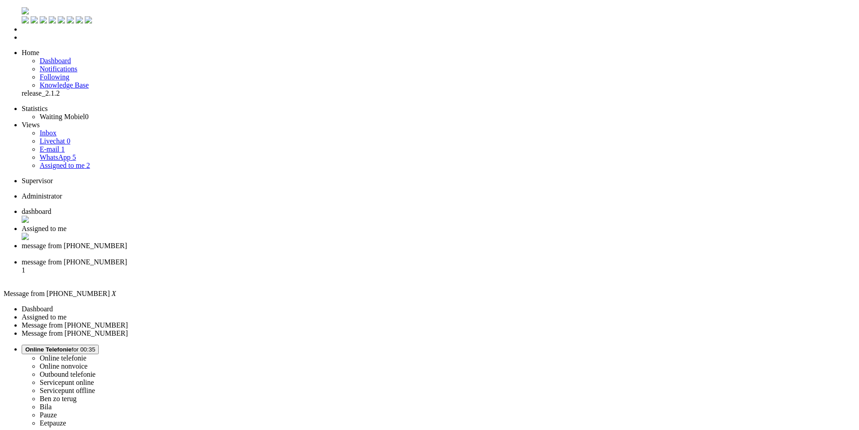
click at [127, 258] on span "message from +31620761988" at bounding box center [74, 262] width 105 height 8
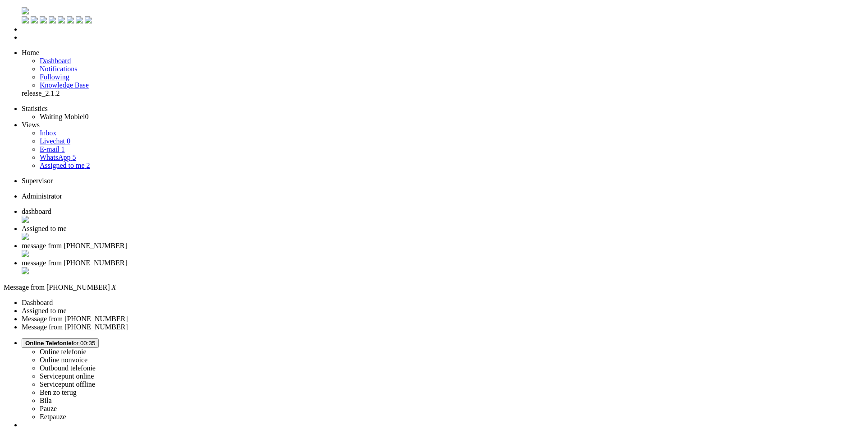
click at [415, 267] on div "Close tab" at bounding box center [439, 271] width 834 height 9
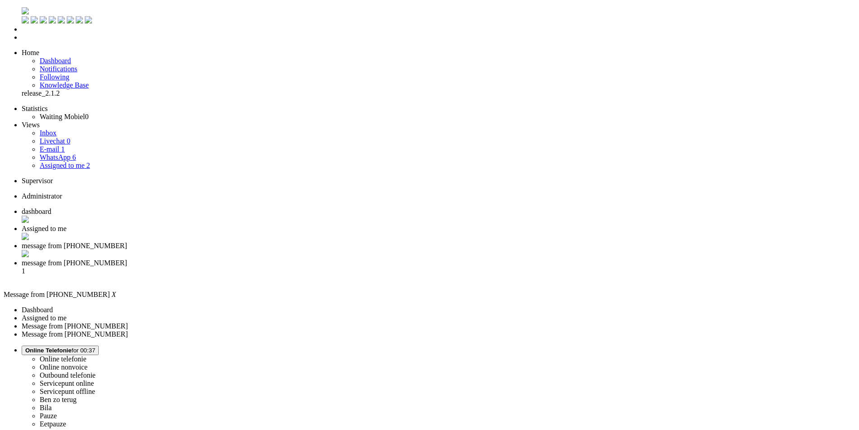
click at [378, 259] on li "message from +31620761988 1" at bounding box center [439, 271] width 834 height 24
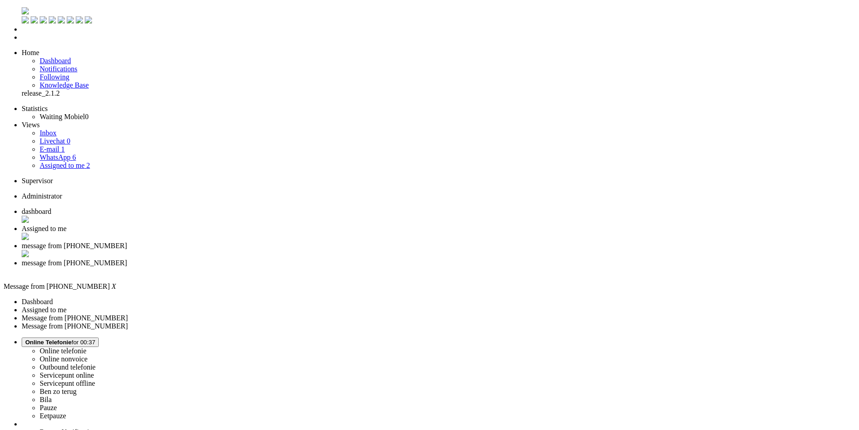
click at [414, 267] on div "Close tab" at bounding box center [439, 271] width 834 height 8
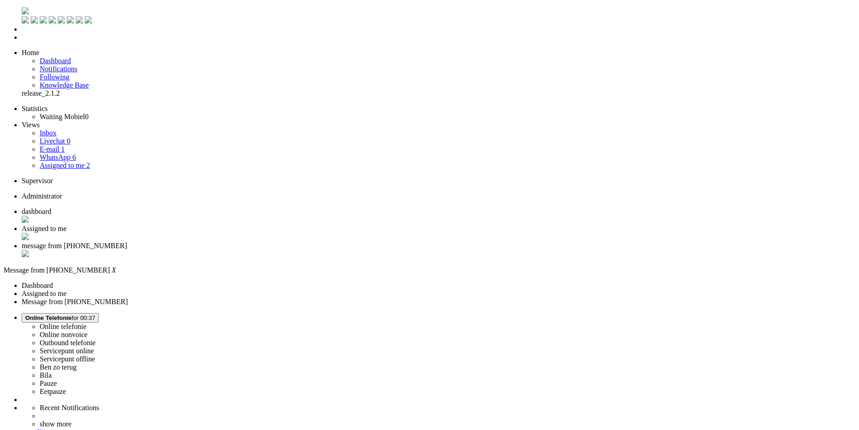
click at [67, 225] on span "Assigned to me" at bounding box center [44, 229] width 45 height 8
click at [127, 242] on span "message from +31687063988" at bounding box center [74, 246] width 105 height 8
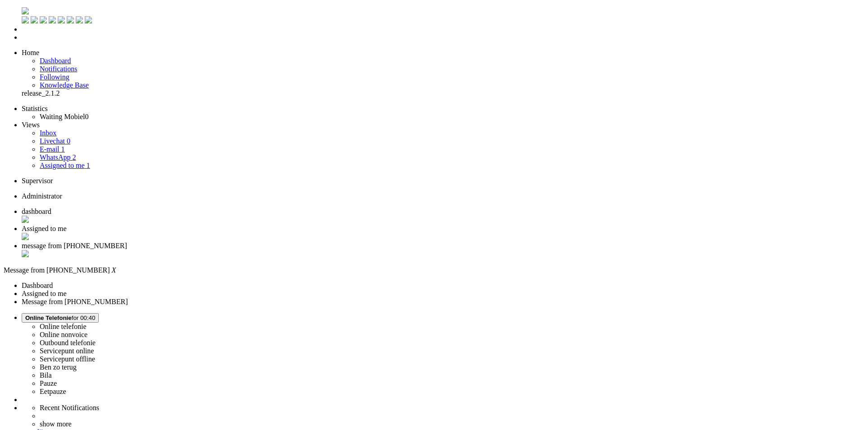
click at [338, 250] on div "Close tab" at bounding box center [439, 254] width 834 height 9
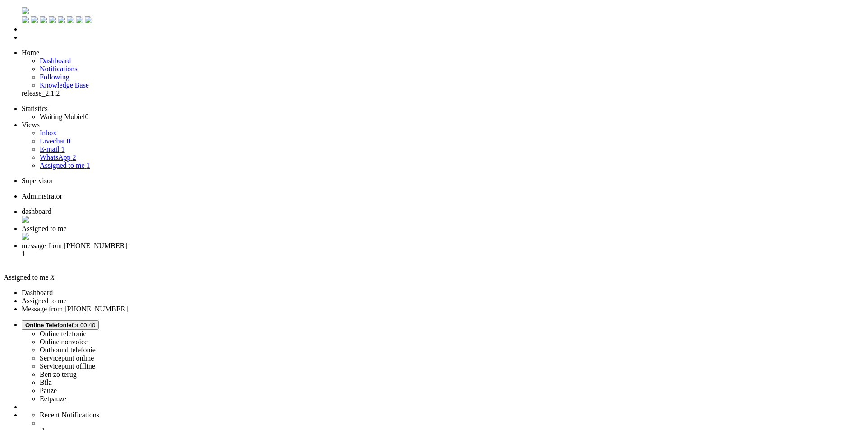
click at [316, 242] on li "message from +31618014730 1" at bounding box center [442, 254] width 840 height 24
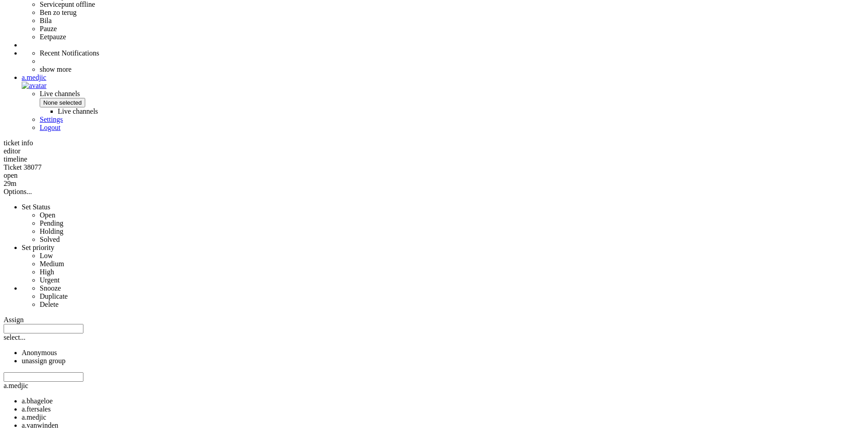
scroll to position [449, 0]
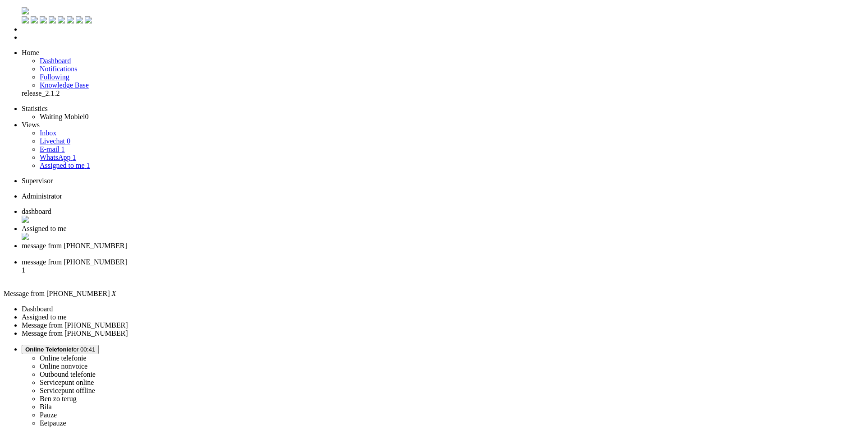
scroll to position [0, 0]
click at [127, 258] on span "message from [PHONE_NUMBER]" at bounding box center [74, 262] width 105 height 8
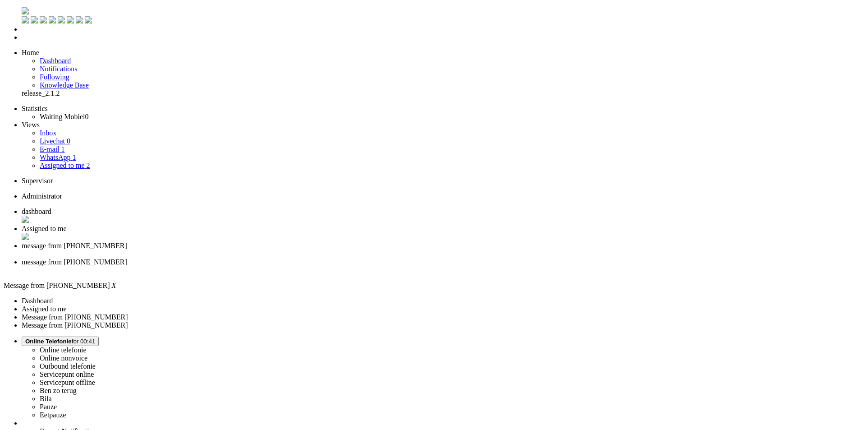
drag, startPoint x: 74, startPoint y: 1670, endPoint x: 40, endPoint y: 1672, distance: 34.8
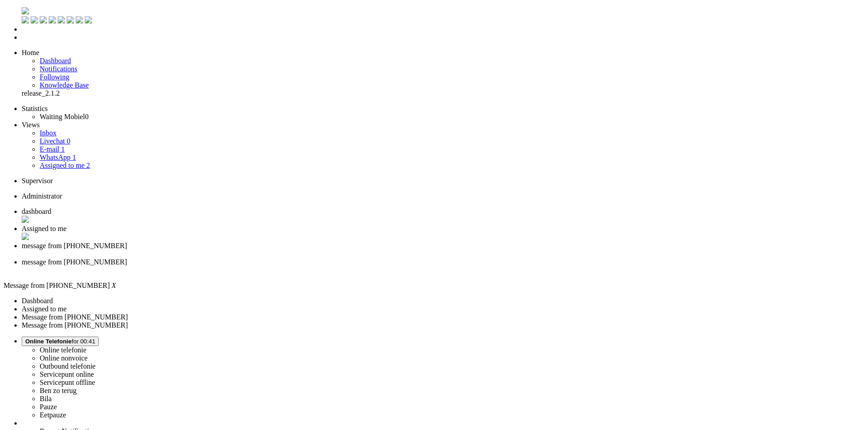
drag, startPoint x: 32, startPoint y: 1670, endPoint x: 0, endPoint y: 1668, distance: 32.6
click at [413, 266] on div "Close tab" at bounding box center [439, 270] width 834 height 8
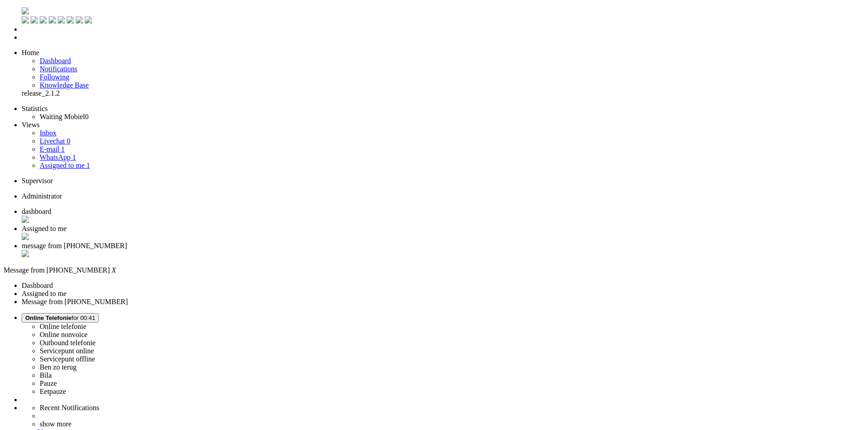
click at [68, 153] on link "WhatsApp 1" at bounding box center [58, 157] width 36 height 8
click at [65, 145] on link "E-mail 1" at bounding box center [52, 149] width 25 height 8
click at [71, 153] on link "WhatsApp 1" at bounding box center [58, 157] width 36 height 8
click at [127, 242] on span "message from +31618014730" at bounding box center [74, 246] width 105 height 8
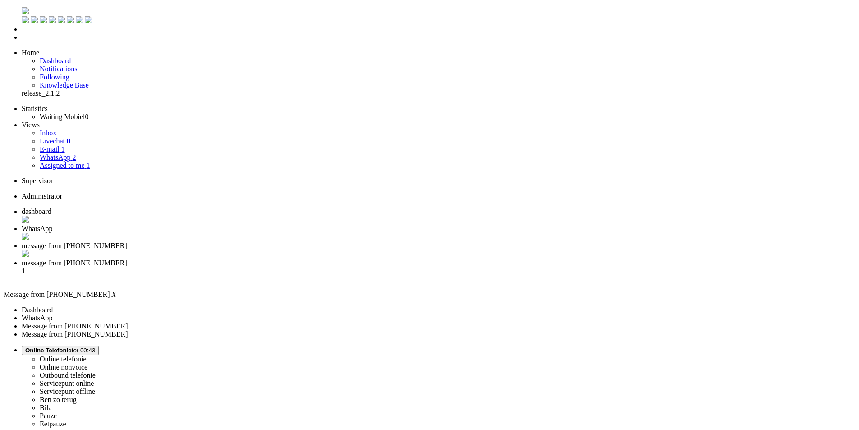
click at [334, 250] on div "Close tab" at bounding box center [439, 254] width 834 height 9
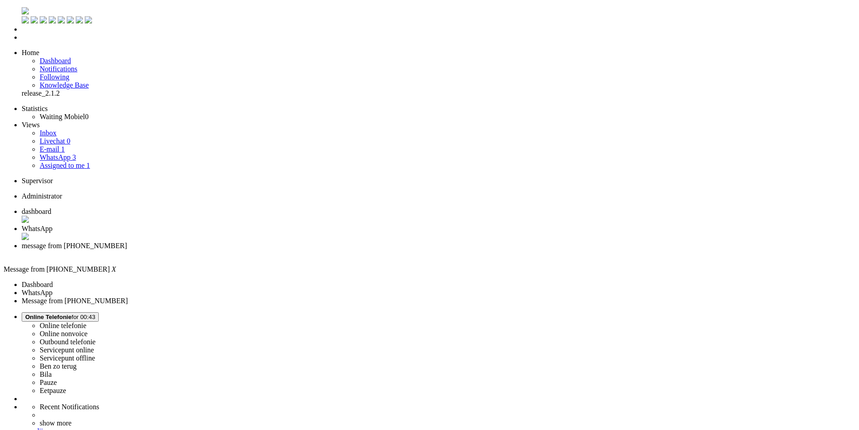
click at [337, 250] on div "Close tab" at bounding box center [439, 254] width 834 height 8
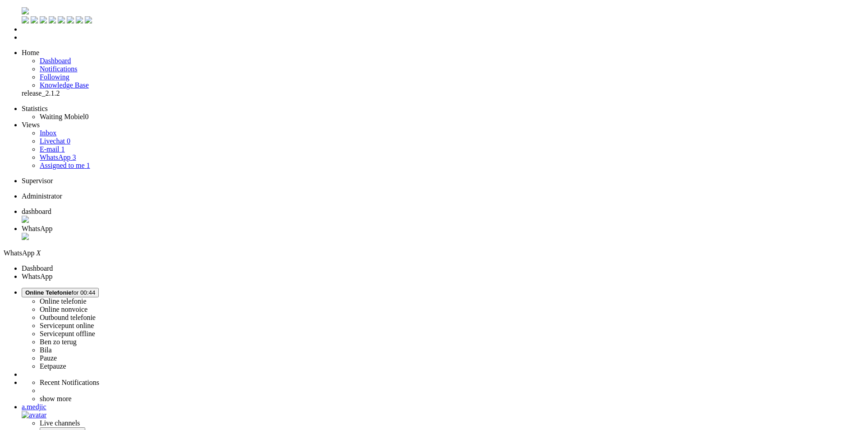
click at [258, 233] on div "Close tab" at bounding box center [442, 237] width 840 height 9
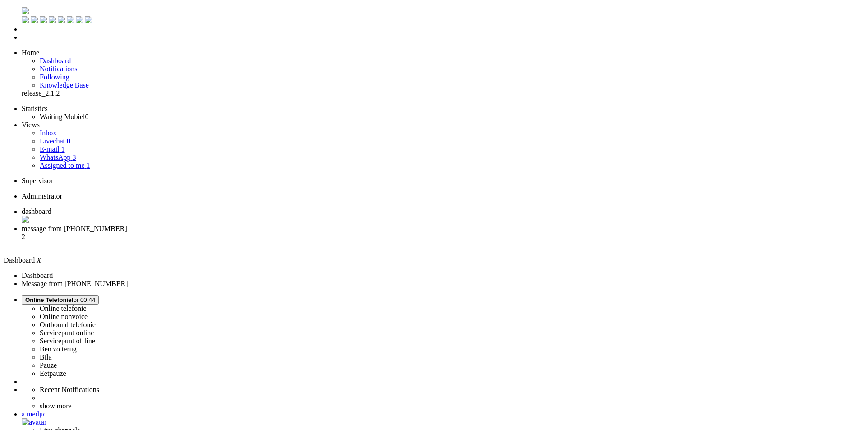
click at [241, 225] on li "message from +31687063988 2" at bounding box center [442, 237] width 840 height 24
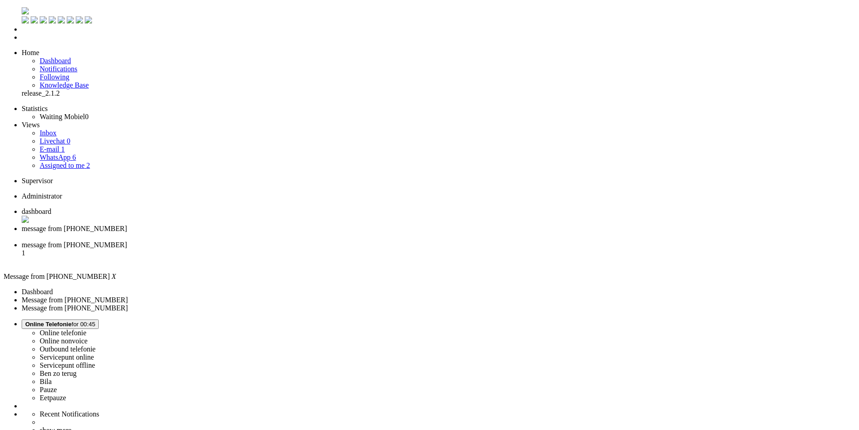
drag, startPoint x: 202, startPoint y: 357, endPoint x: 202, endPoint y: 132, distance: 225.4
click at [127, 241] on span "message from [PHONE_NUMBER]" at bounding box center [74, 245] width 105 height 8
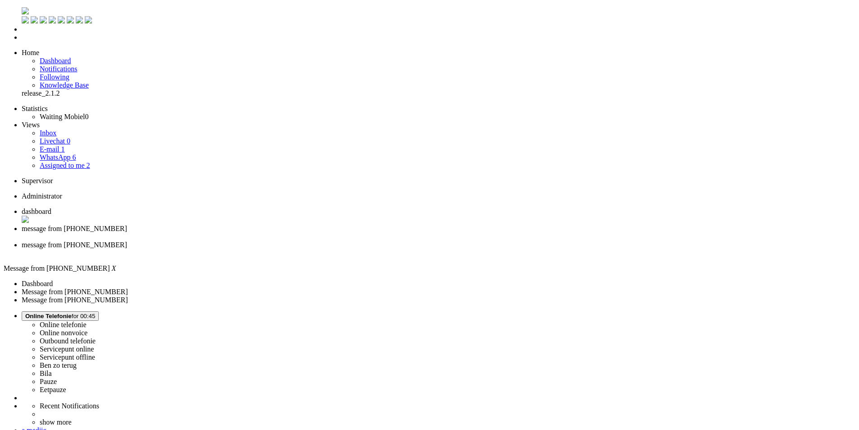
click at [338, 249] on div "Close tab" at bounding box center [439, 253] width 834 height 8
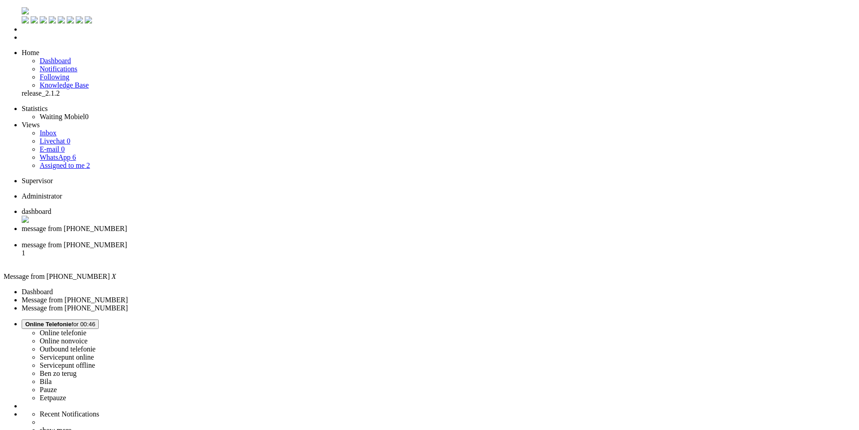
click at [260, 233] on div "Close tab" at bounding box center [439, 237] width 834 height 8
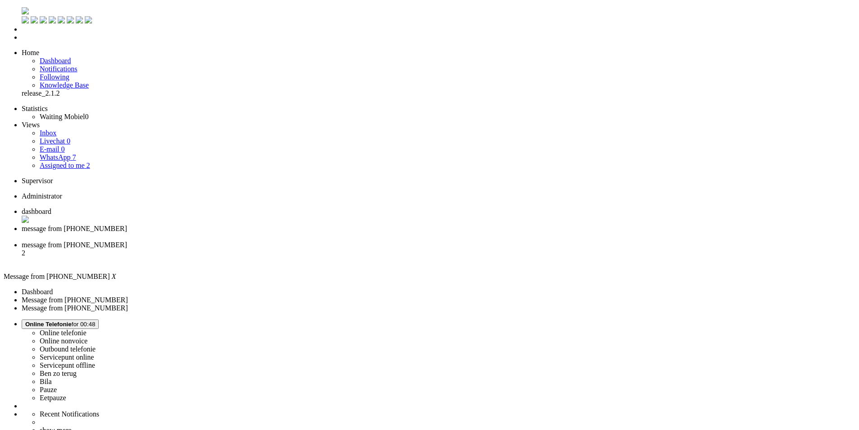
click at [99, 319] on button "Online Telefonie for 00:48" at bounding box center [60, 323] width 77 height 9
click at [57, 385] on label "Pauze" at bounding box center [48, 389] width 17 height 8
click at [259, 233] on div "Close tab" at bounding box center [439, 237] width 834 height 8
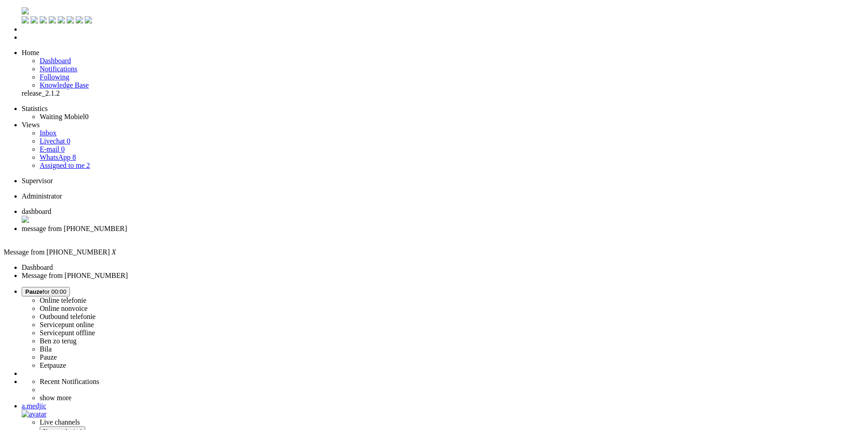
click at [260, 233] on div "Close tab" at bounding box center [439, 237] width 834 height 8
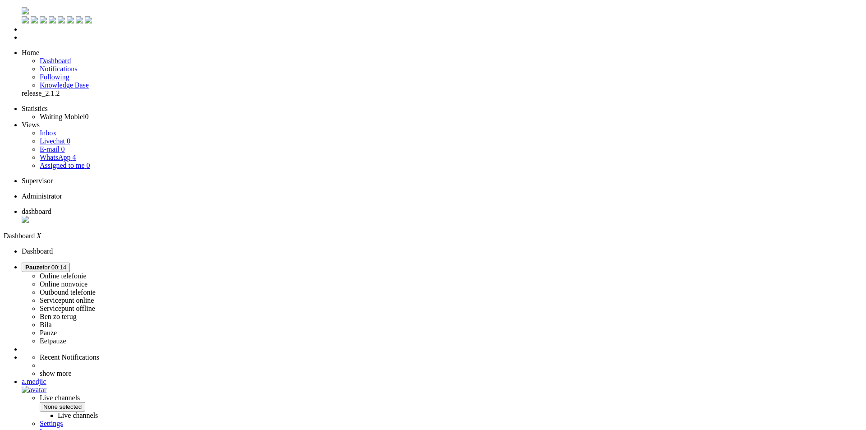
click at [66, 264] on span "Pauze for 00:14" at bounding box center [45, 267] width 41 height 7
click at [87, 272] on label "Online telefonie" at bounding box center [63, 276] width 47 height 8
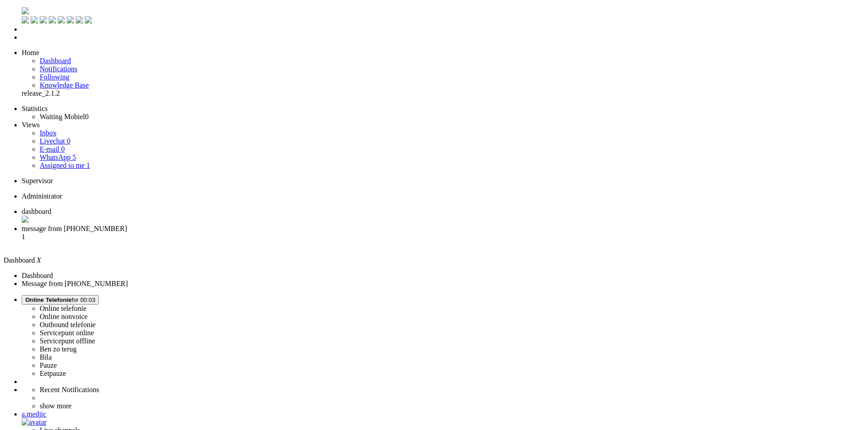
click at [127, 225] on span "message from +31610054426" at bounding box center [74, 229] width 105 height 8
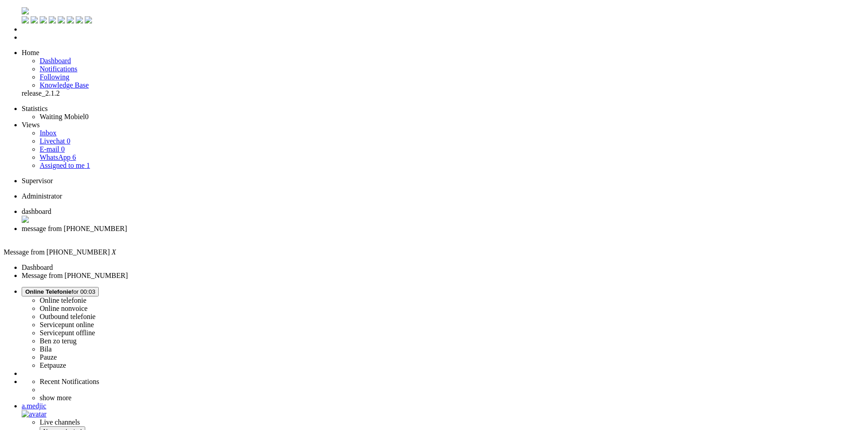
click at [47, 153] on span "WhatsApp" at bounding box center [55, 157] width 31 height 8
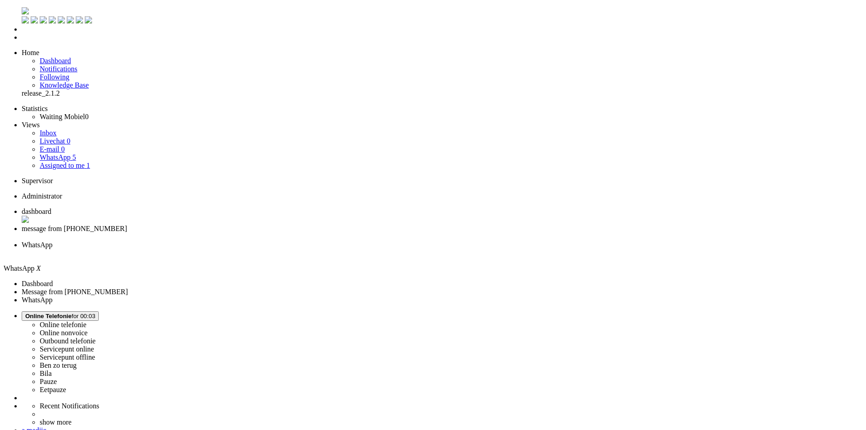
click at [336, 249] on div "Close tab" at bounding box center [442, 253] width 840 height 8
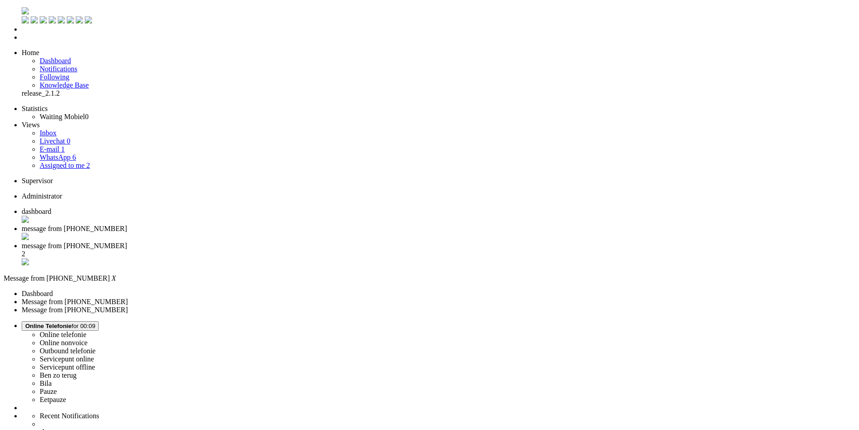
click at [127, 242] on span "message from +31621890656" at bounding box center [74, 246] width 105 height 8
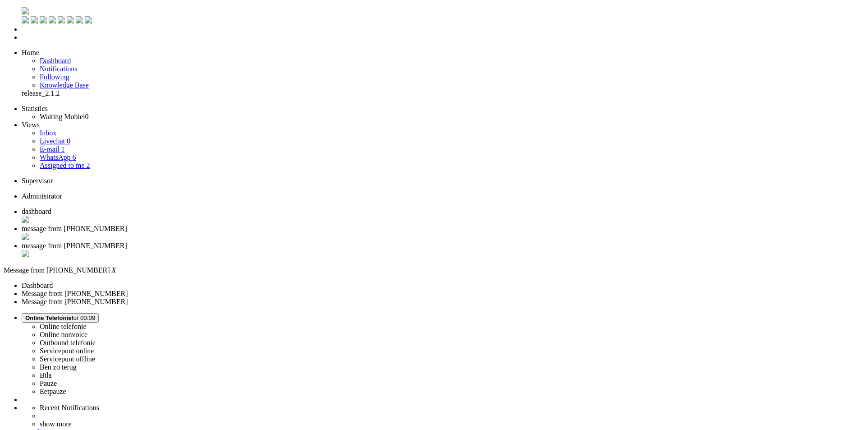
click at [127, 225] on span "message from +31610054426" at bounding box center [74, 229] width 105 height 8
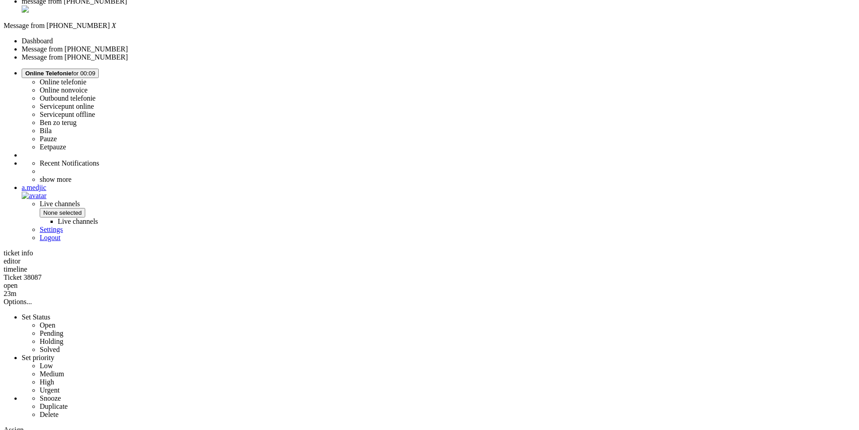
scroll to position [361, 0]
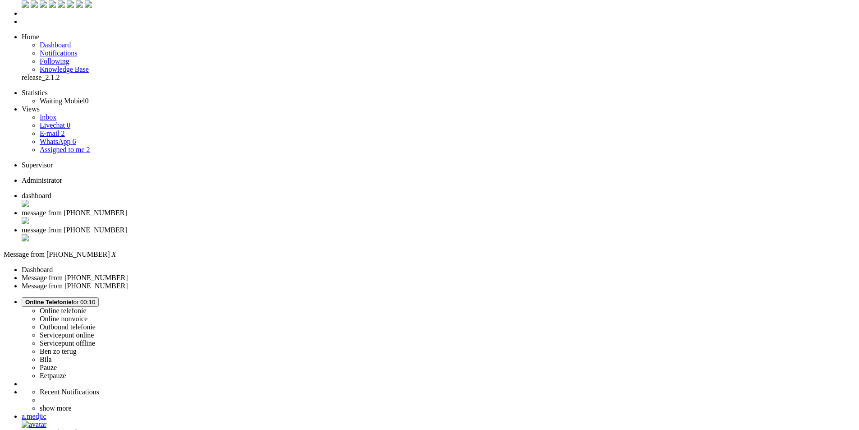
scroll to position [0, 0]
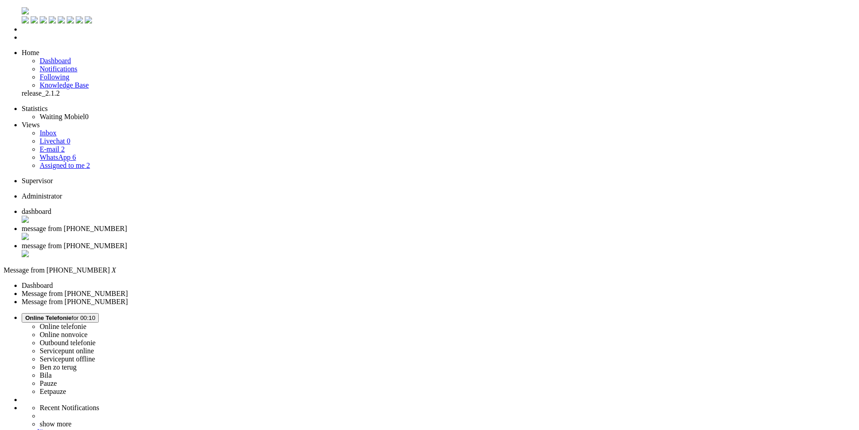
click at [259, 233] on div "Close tab" at bounding box center [439, 237] width 834 height 9
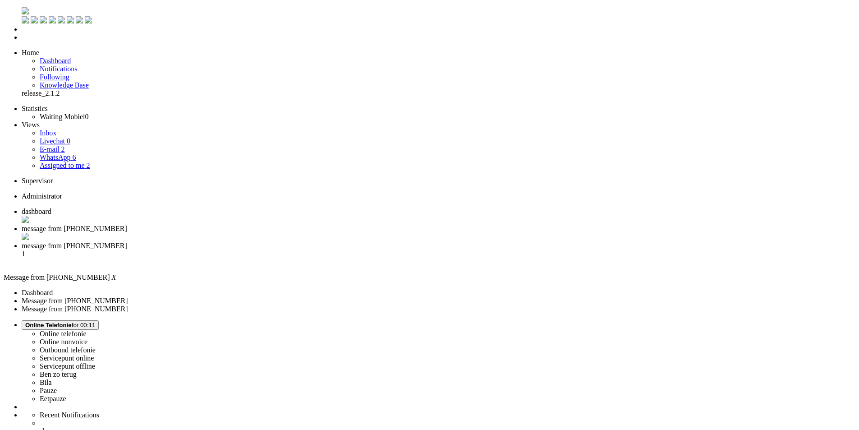
click at [259, 233] on div "Close tab" at bounding box center [439, 237] width 834 height 9
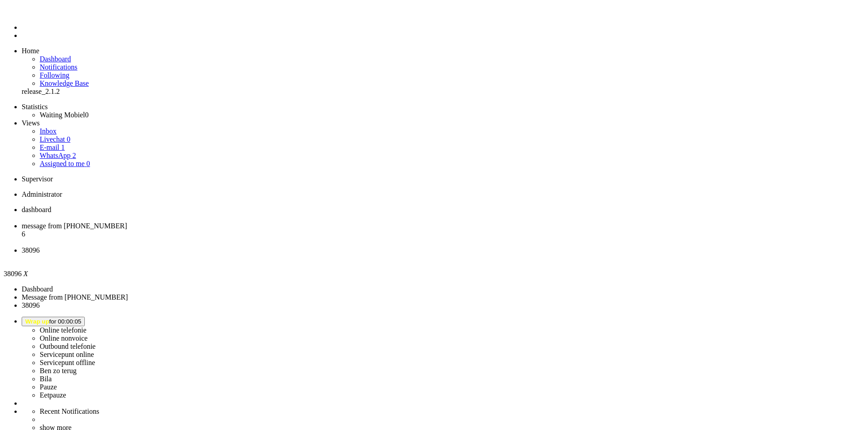
click at [334, 254] on div "Close tab" at bounding box center [442, 258] width 840 height 8
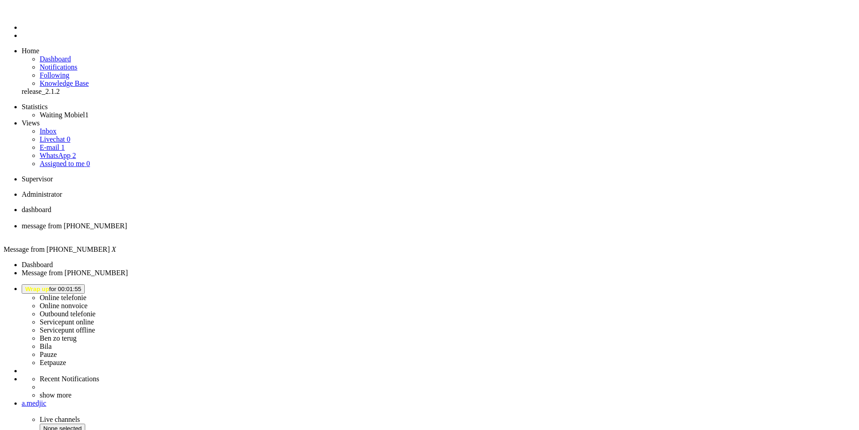
click at [85, 284] on button "Wrap up for 00:01:55" at bounding box center [53, 288] width 63 height 9
click at [142, 206] on li "dashboard" at bounding box center [439, 214] width 834 height 16
click at [127, 222] on span "message from +31649094262" at bounding box center [74, 226] width 105 height 8
click at [262, 230] on div "Close tab" at bounding box center [439, 234] width 834 height 8
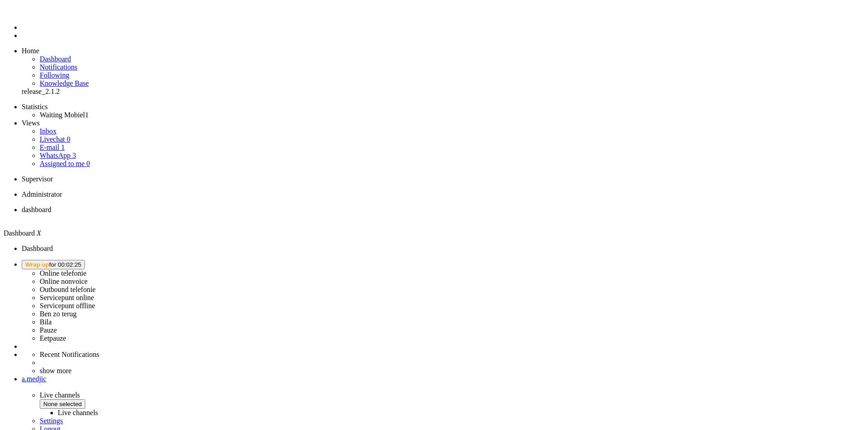
click at [81, 261] on span "Wrap up for 00:02:25" at bounding box center [53, 264] width 56 height 7
click at [87, 269] on label "Online telefonie" at bounding box center [63, 273] width 47 height 8
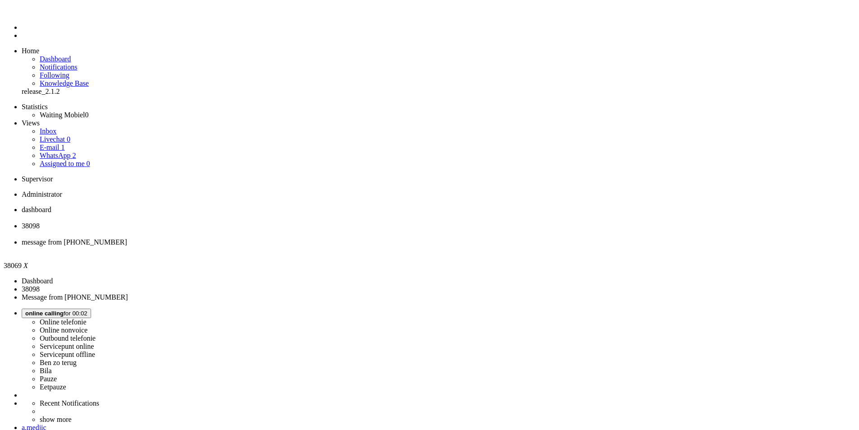
click at [335, 246] on div "Close tab" at bounding box center [439, 250] width 834 height 8
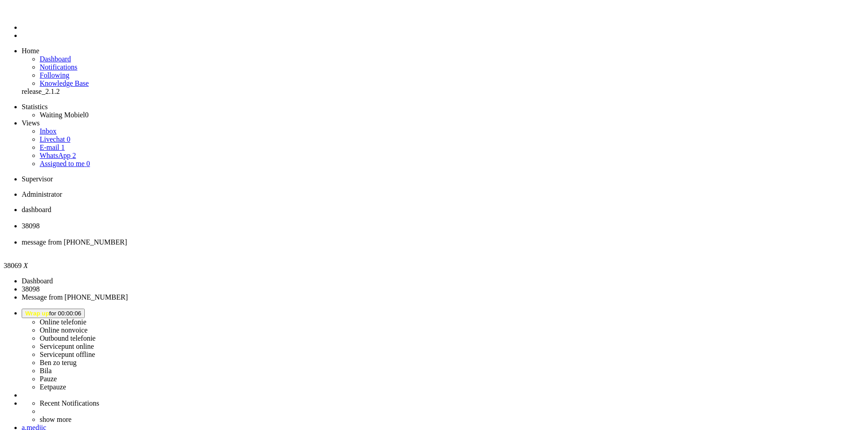
type input "ree"
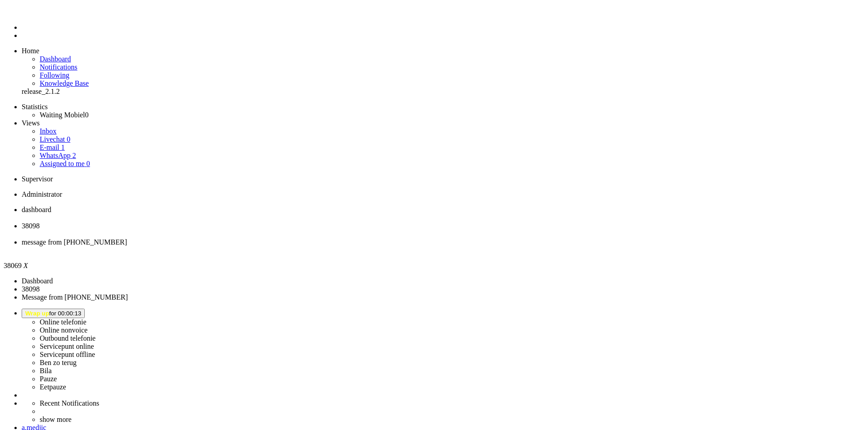
drag, startPoint x: 109, startPoint y: 1593, endPoint x: 104, endPoint y: 1594, distance: 4.5
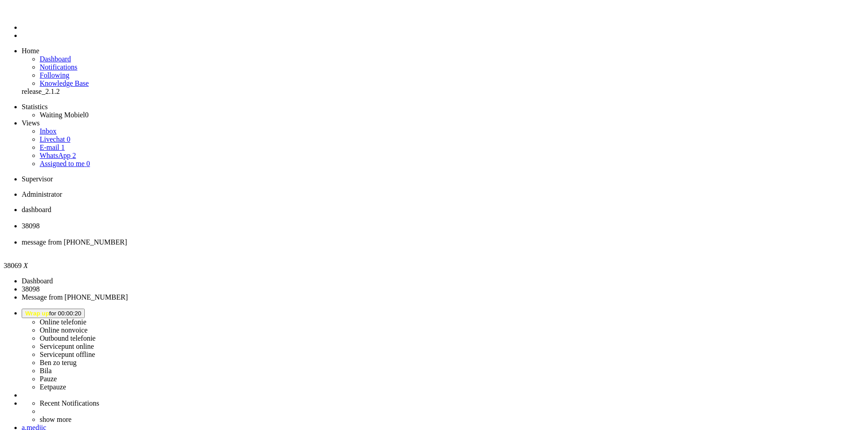
click at [40, 222] on span "38098" at bounding box center [31, 226] width 18 height 8
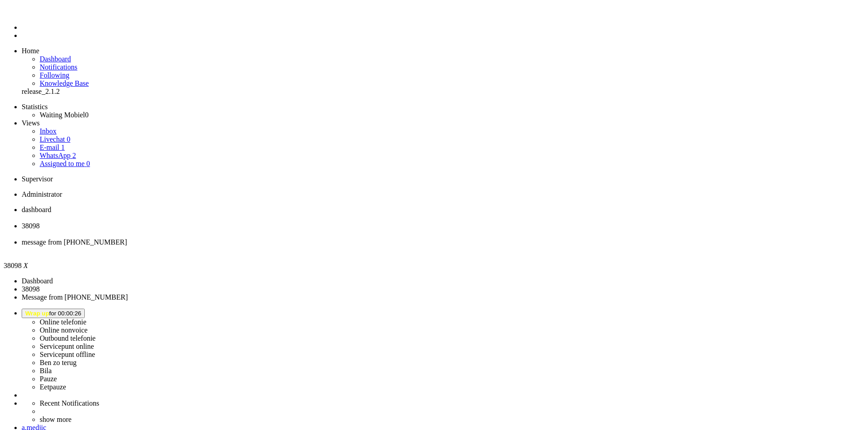
click at [260, 230] on div "Close tab" at bounding box center [439, 234] width 834 height 8
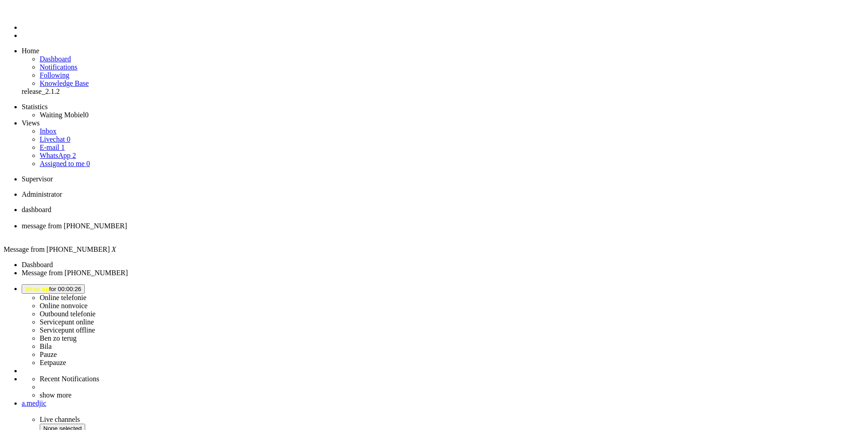
click at [260, 230] on div "Close tab" at bounding box center [439, 234] width 834 height 8
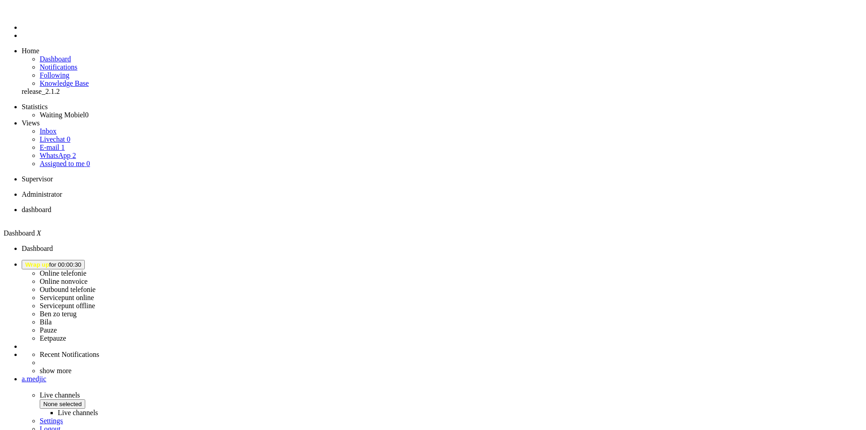
click at [66, 151] on link "WhatsApp 2" at bounding box center [58, 155] width 36 height 8
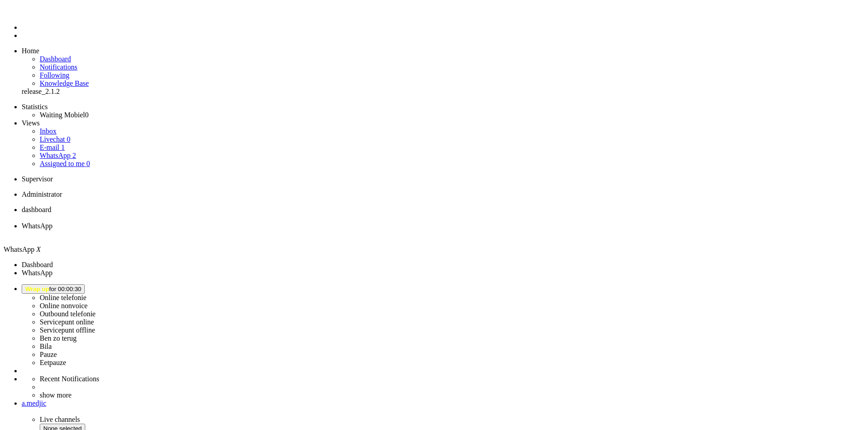
click at [85, 151] on li "WhatsApp 2" at bounding box center [451, 155] width 822 height 8
click at [65, 143] on link "E-mail 1" at bounding box center [52, 147] width 25 height 8
click at [258, 230] on div "Close tab" at bounding box center [442, 234] width 840 height 8
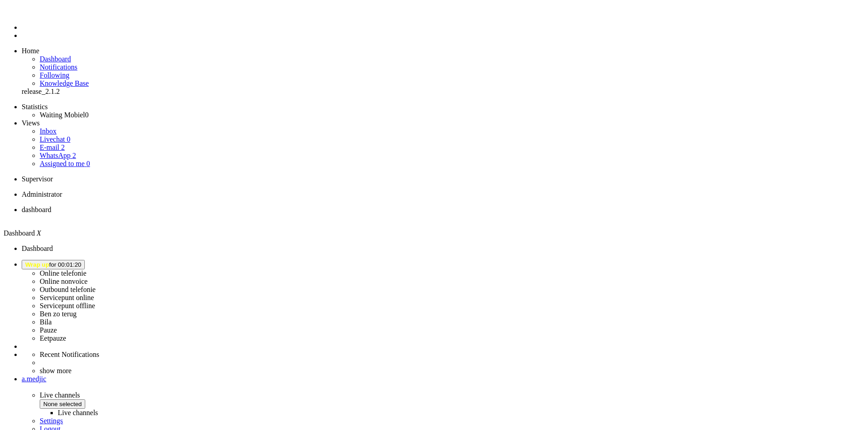
click at [49, 261] on span "Wrap up" at bounding box center [37, 264] width 24 height 7
click at [87, 269] on label "Online telefonie" at bounding box center [63, 273] width 47 height 8
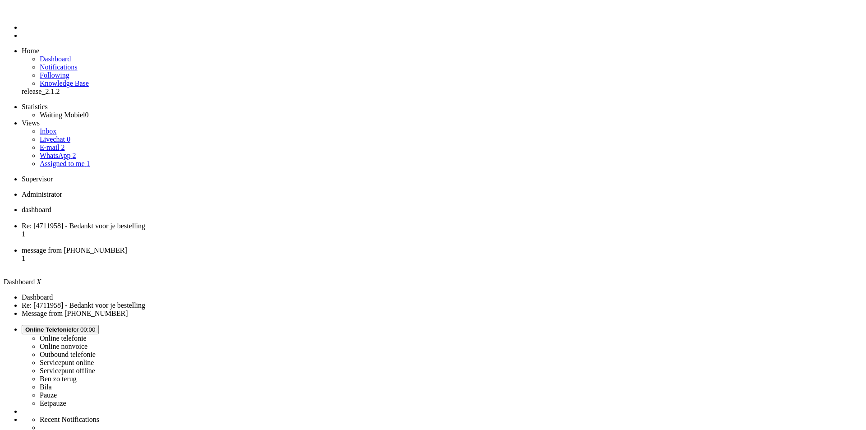
click at [292, 246] on li "message from +31625457828 1" at bounding box center [442, 258] width 840 height 24
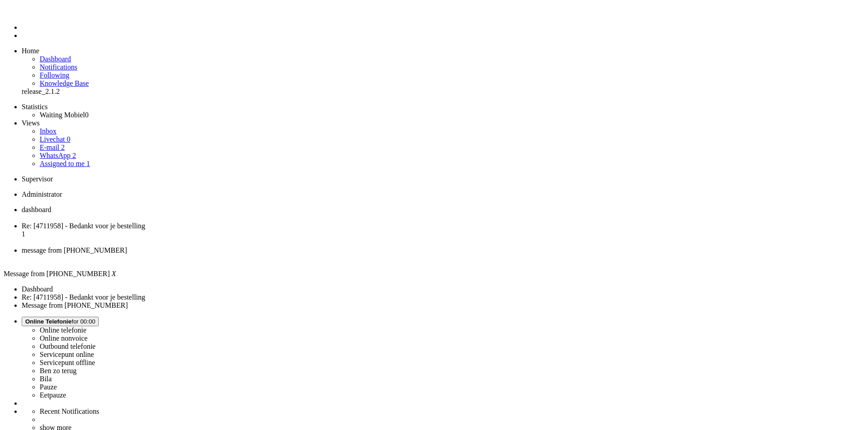
click at [238, 222] on li "Re: [4711958] - Bedankt voor je bestelling 1" at bounding box center [439, 234] width 834 height 24
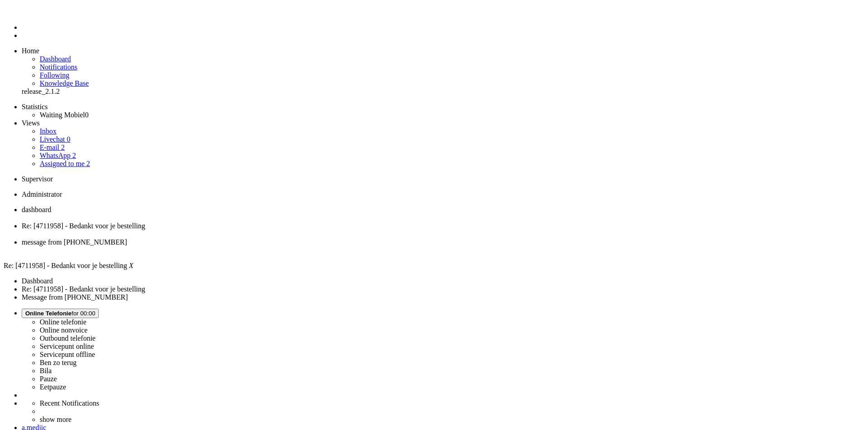
click at [76, 151] on link "WhatsApp 2" at bounding box center [58, 155] width 36 height 8
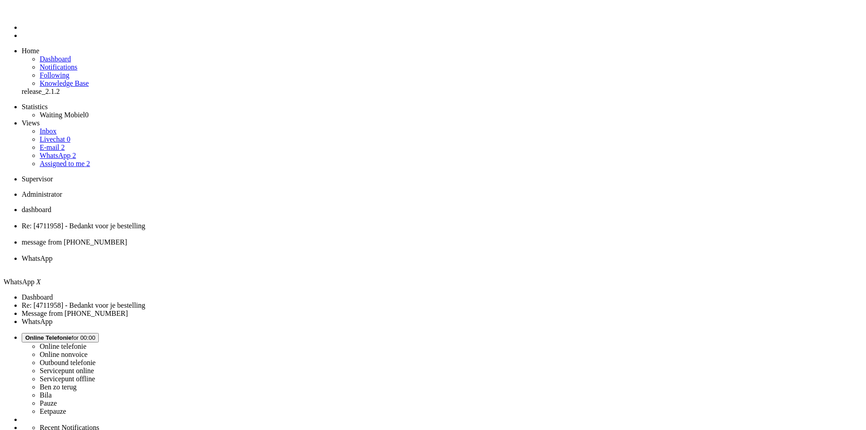
click at [65, 143] on link "E-mail 2" at bounding box center [52, 147] width 25 height 8
click at [76, 151] on link "WhatsApp 2" at bounding box center [58, 155] width 36 height 8
click at [417, 262] on div "Close tab" at bounding box center [442, 266] width 840 height 8
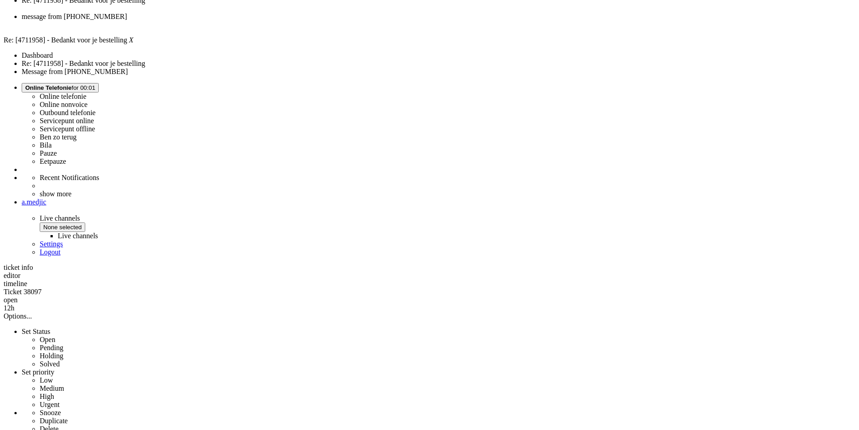
scroll to position [361, 0]
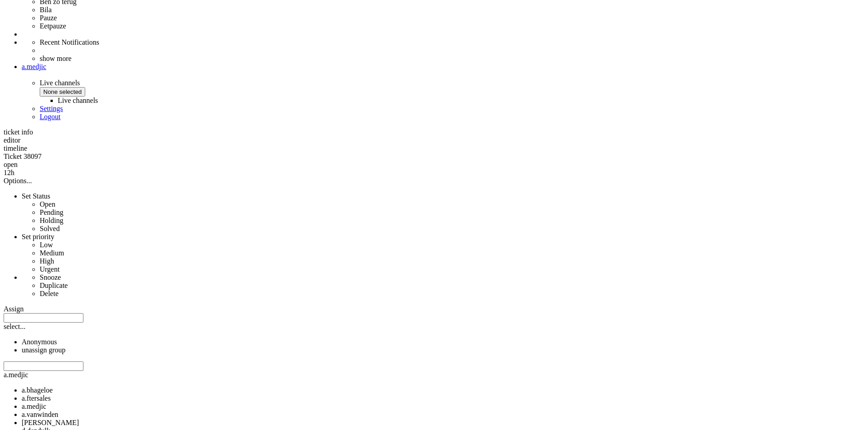
drag, startPoint x: 380, startPoint y: 211, endPoint x: 587, endPoint y: 412, distance: 288.8
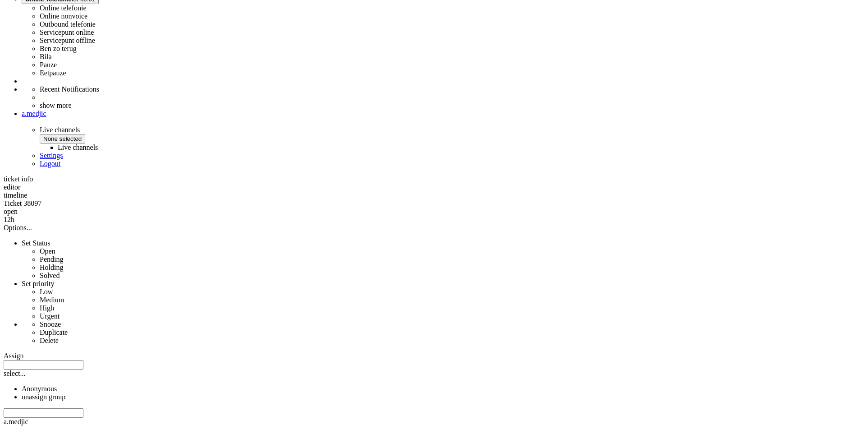
scroll to position [316, 0]
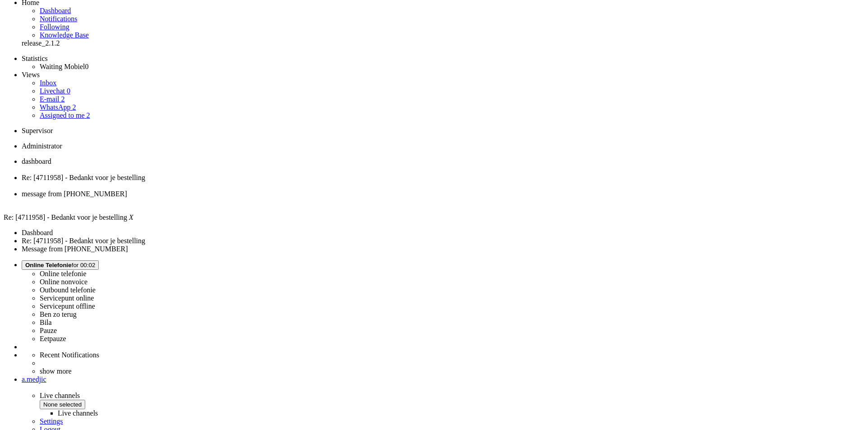
scroll to position [0, 0]
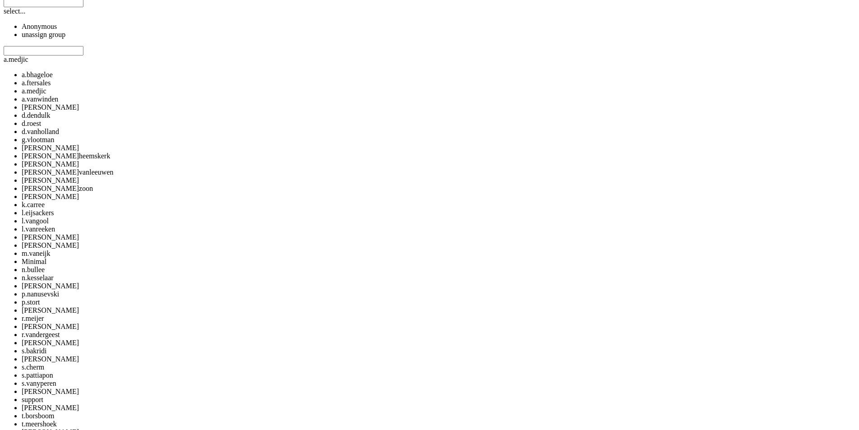
scroll to position [676, 0]
drag, startPoint x: 372, startPoint y: 129, endPoint x: 584, endPoint y: 337, distance: 296.5
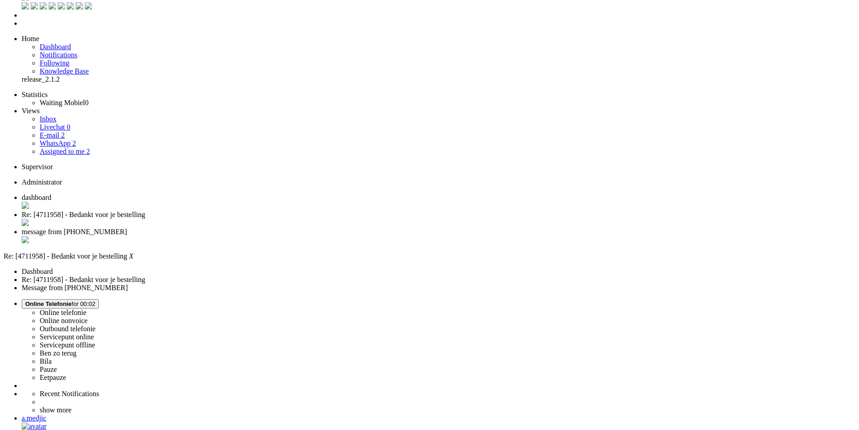
scroll to position [0, 0]
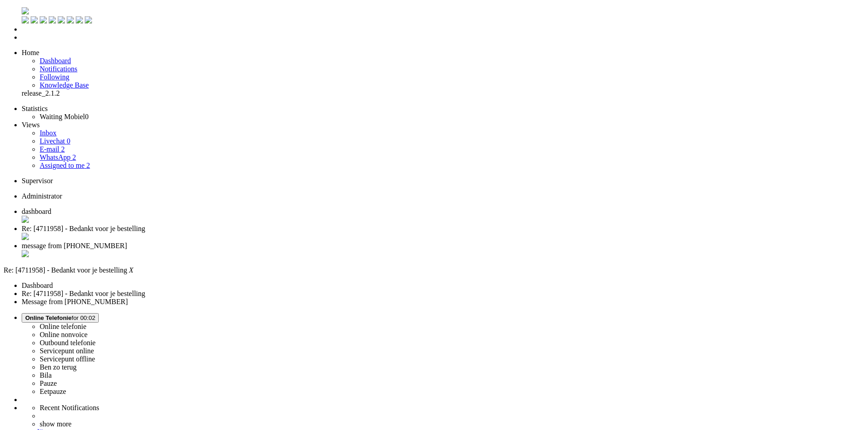
drag, startPoint x: 188, startPoint y: 1717, endPoint x: 180, endPoint y: 1717, distance: 8.6
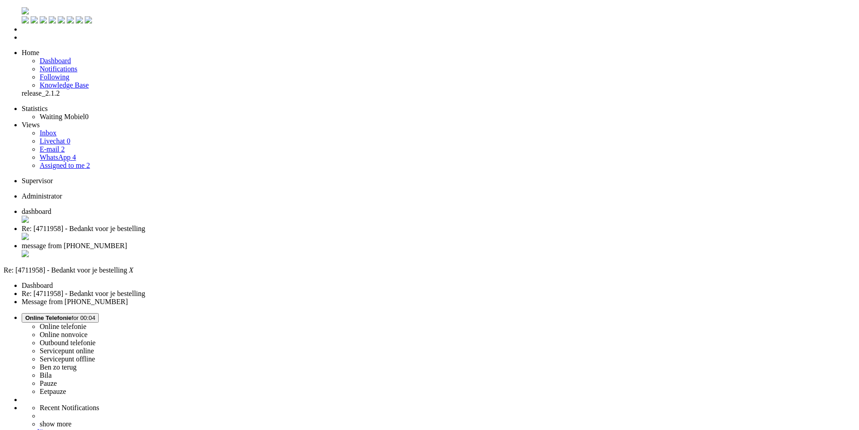
click at [263, 233] on div "Close tab" at bounding box center [439, 237] width 834 height 9
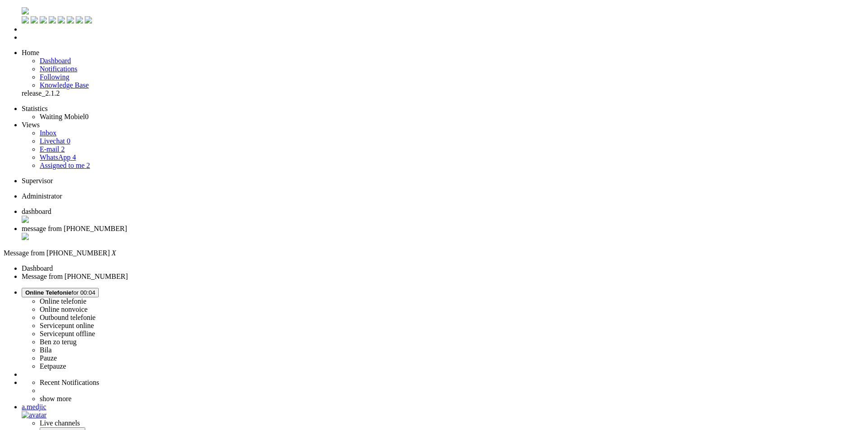
click at [51, 207] on span "dashboard" at bounding box center [37, 211] width 30 height 8
click at [73, 153] on link "WhatsApp 4" at bounding box center [58, 157] width 36 height 8
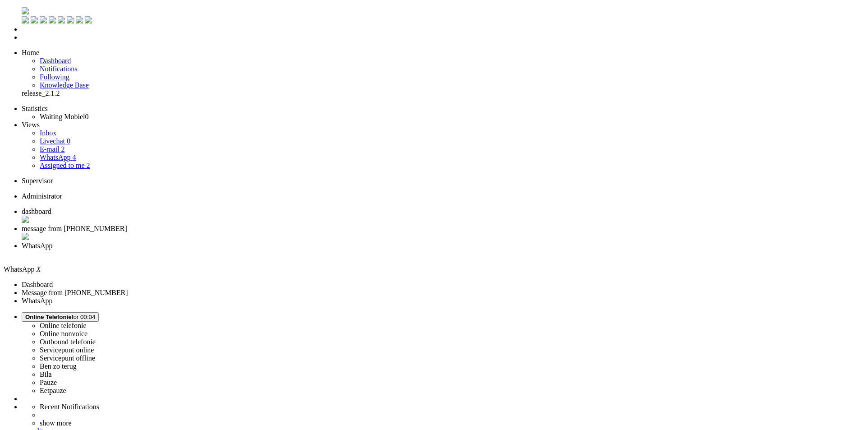
click at [337, 250] on div "Close tab" at bounding box center [442, 254] width 840 height 8
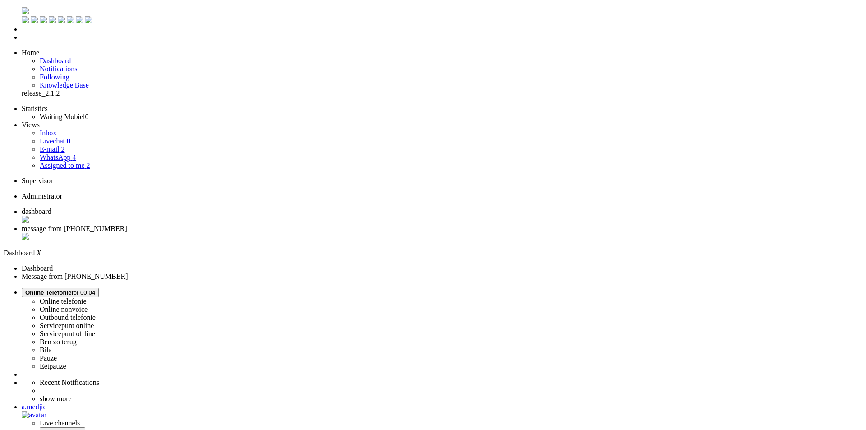
click at [127, 225] on span "message from +31625457828" at bounding box center [74, 229] width 105 height 8
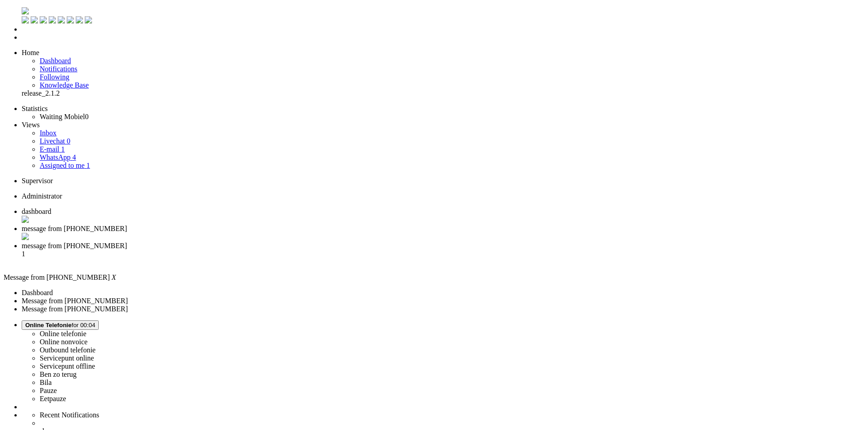
click at [127, 242] on span "message from +31623857830" at bounding box center [74, 246] width 105 height 8
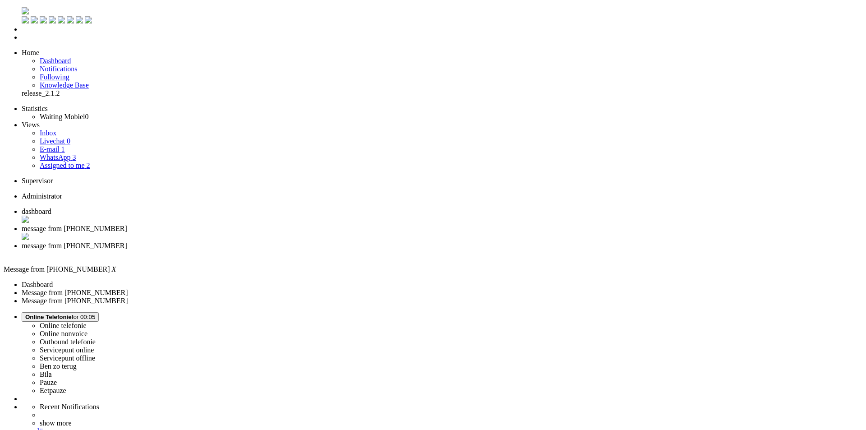
click at [127, 225] on span "message from +31625457828" at bounding box center [74, 229] width 105 height 8
drag, startPoint x: 727, startPoint y: 188, endPoint x: 723, endPoint y: 192, distance: 5.4
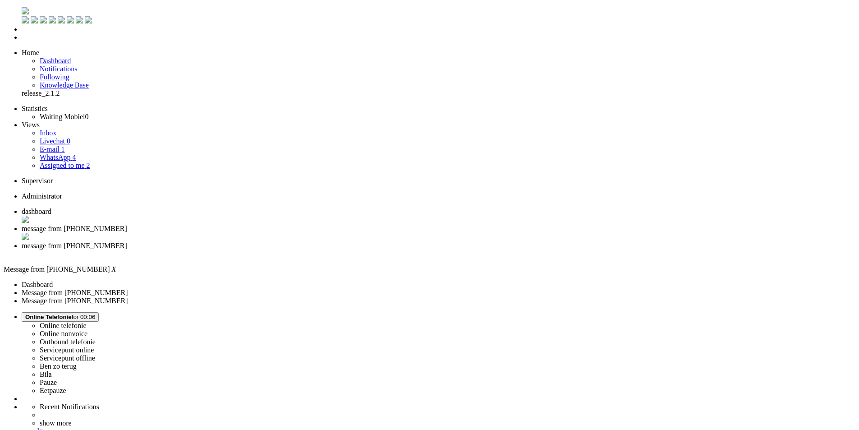
click at [259, 233] on div "Close tab" at bounding box center [439, 237] width 834 height 9
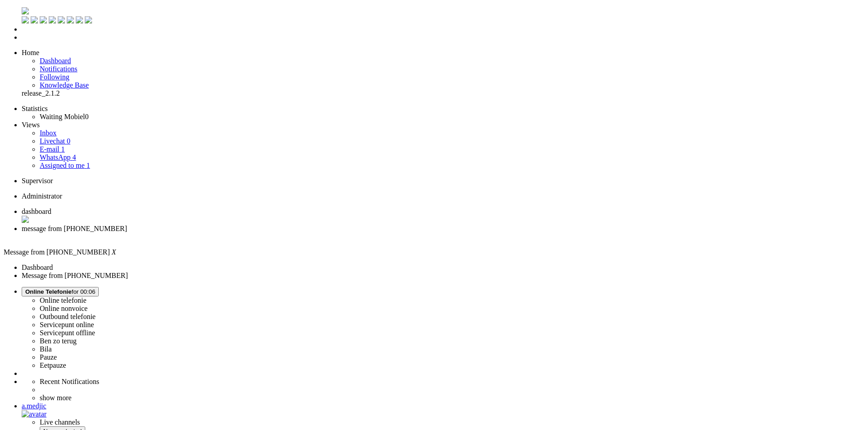
click at [261, 233] on div "Close tab" at bounding box center [442, 237] width 840 height 8
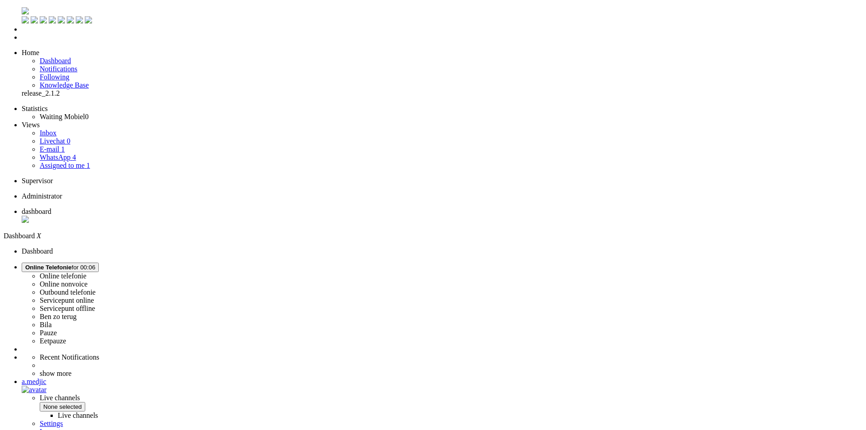
click at [267, 207] on ul "dashboard" at bounding box center [433, 215] width 858 height 17
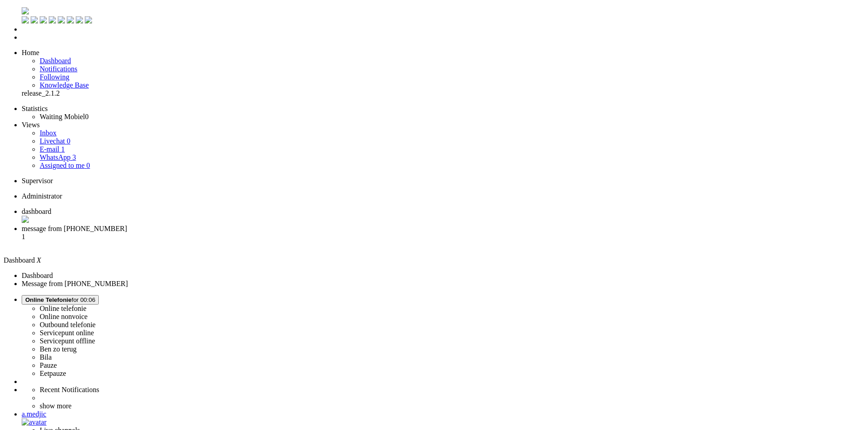
click at [236, 225] on li "message from +31640674768 1" at bounding box center [442, 237] width 840 height 24
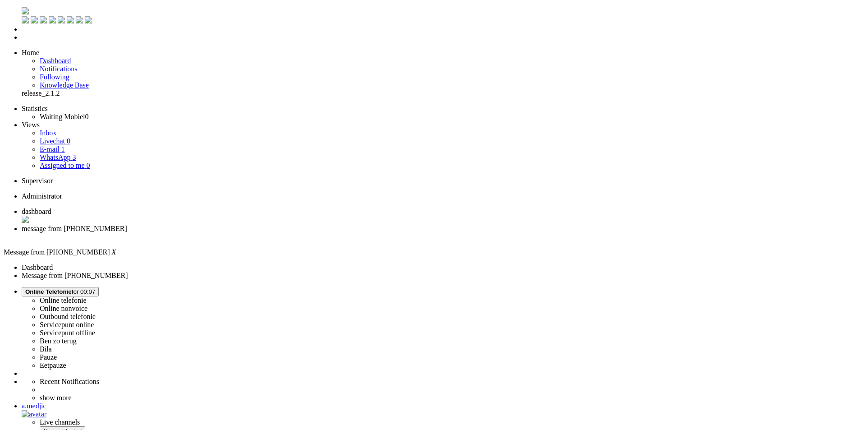
click at [263, 233] on div "Close tab" at bounding box center [442, 237] width 840 height 8
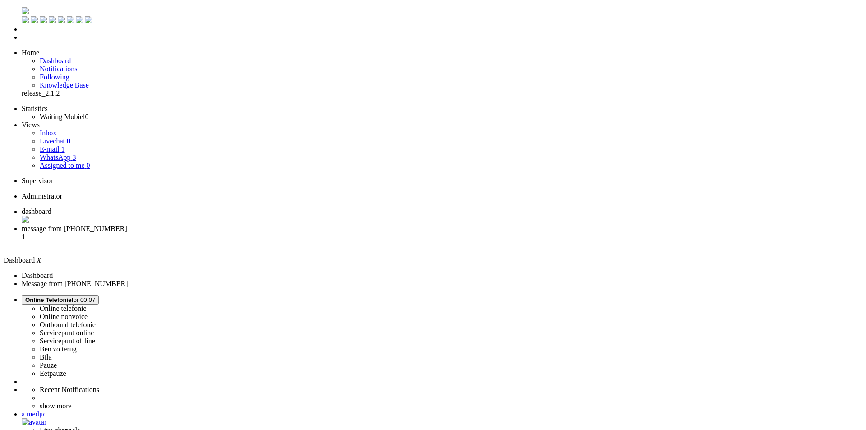
click at [127, 225] on span "message from +31640674768" at bounding box center [74, 229] width 105 height 8
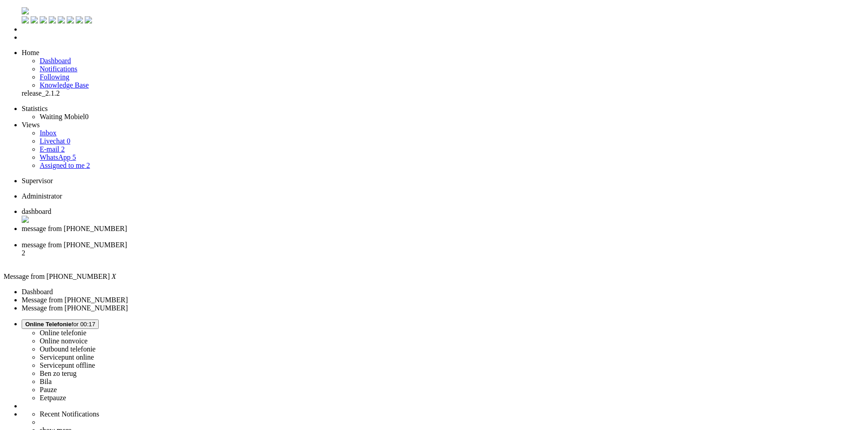
copy div "4714666"
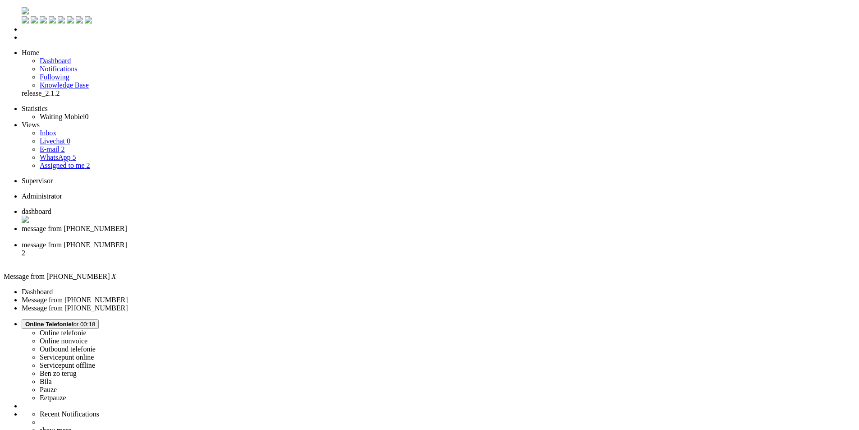
click at [258, 233] on div "Close tab" at bounding box center [439, 237] width 834 height 8
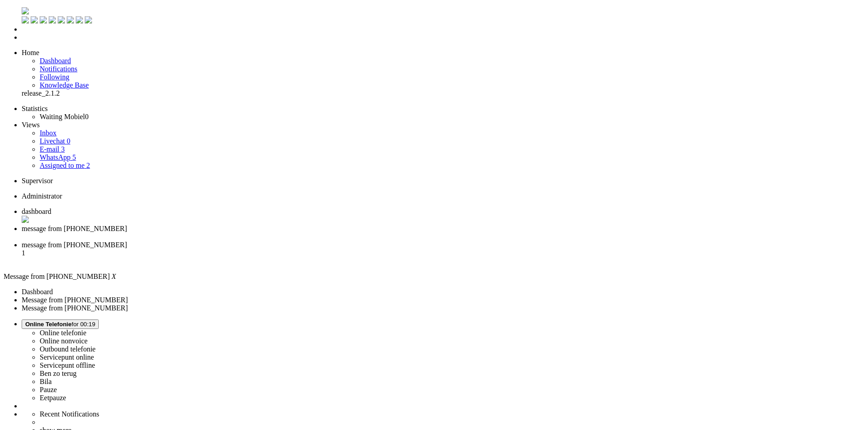
click at [127, 241] on span "message from +31638899866" at bounding box center [74, 245] width 105 height 8
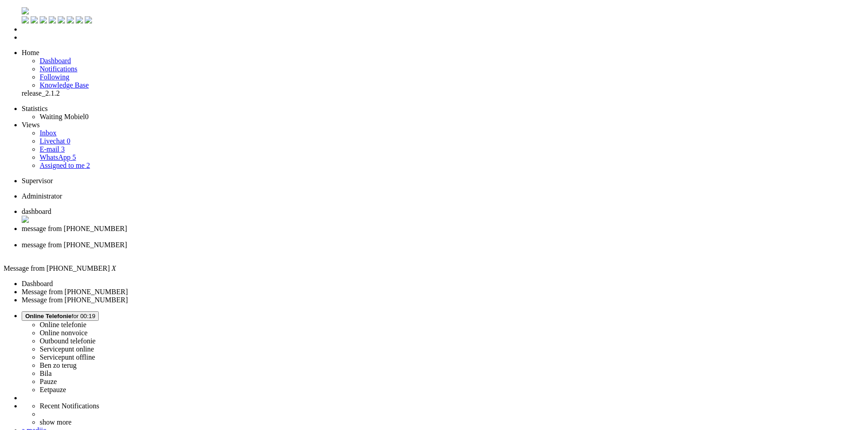
click at [127, 225] on span "message from +31625457828" at bounding box center [74, 229] width 105 height 8
drag, startPoint x: 473, startPoint y: 1645, endPoint x: 463, endPoint y: 1643, distance: 10.1
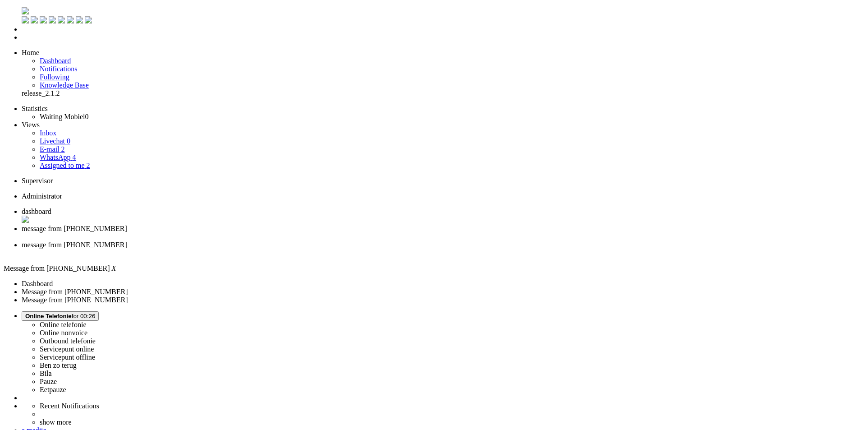
click at [127, 241] on span "message from +31638899866" at bounding box center [74, 245] width 105 height 8
click at [238, 225] on li "message from +31625457828" at bounding box center [439, 233] width 834 height 17
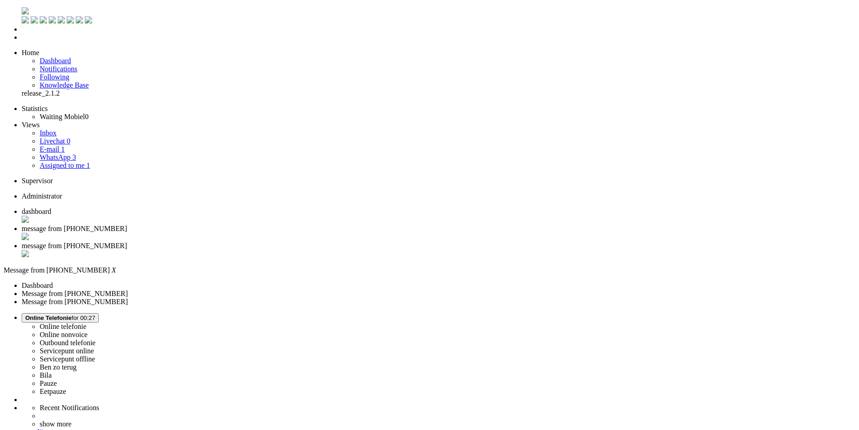
click at [299, 242] on li "message from +31638899866" at bounding box center [439, 250] width 834 height 17
click at [51, 207] on span "dashboard" at bounding box center [37, 211] width 30 height 8
click at [76, 153] on link "WhatsApp 3" at bounding box center [58, 157] width 36 height 8
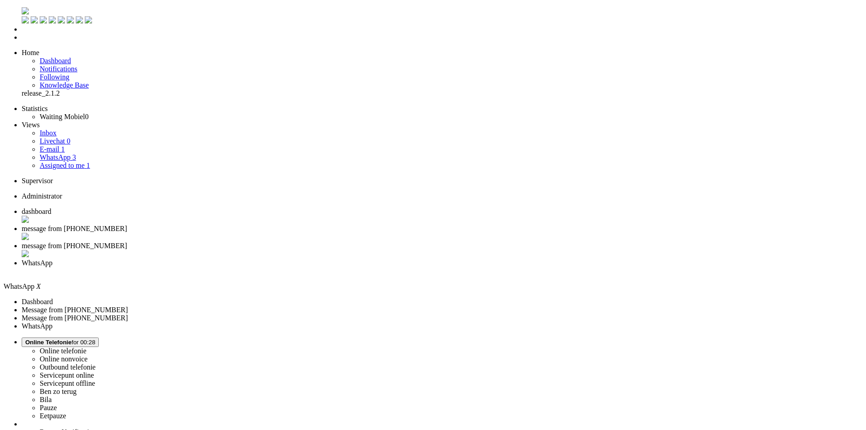
click at [65, 145] on link "E-mail 1" at bounding box center [52, 149] width 25 height 8
click at [76, 153] on link "WhatsApp 3" at bounding box center [58, 157] width 36 height 8
click at [127, 225] on span "message from +31625457828" at bounding box center [74, 229] width 105 height 8
click at [127, 242] on span "message from +31638899866" at bounding box center [74, 246] width 105 height 8
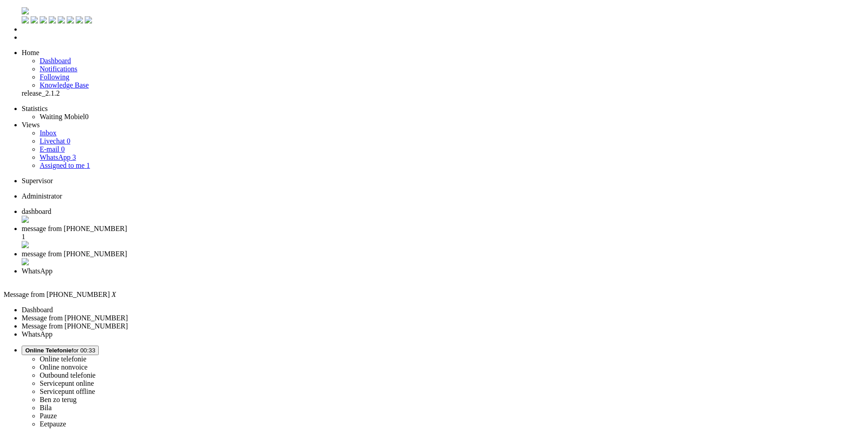
click at [225, 225] on li "message from +31625457828 1" at bounding box center [439, 237] width 834 height 25
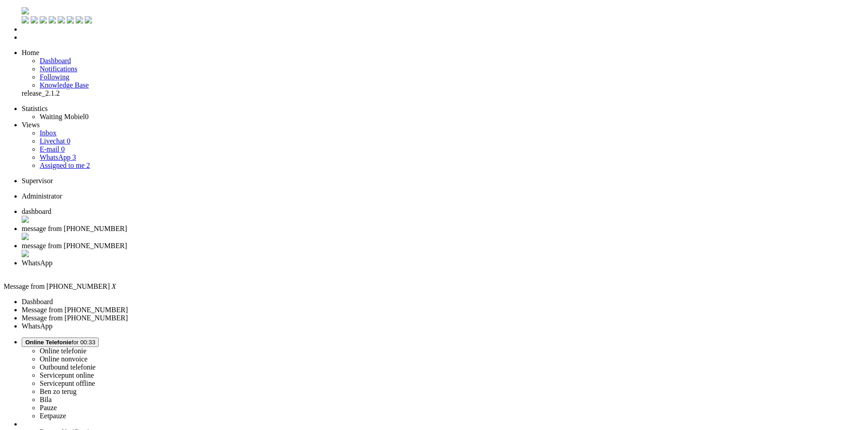
drag, startPoint x: 316, startPoint y: 205, endPoint x: 333, endPoint y: 211, distance: 17.7
copy div "8931082723 016145233"
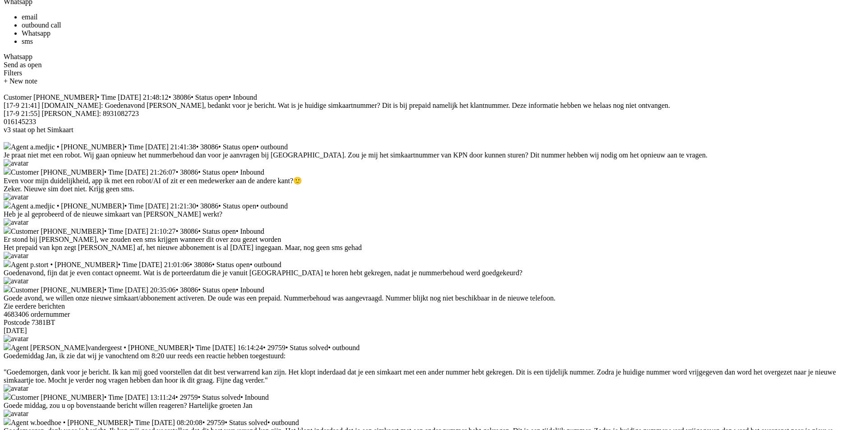
scroll to position [2299, 0]
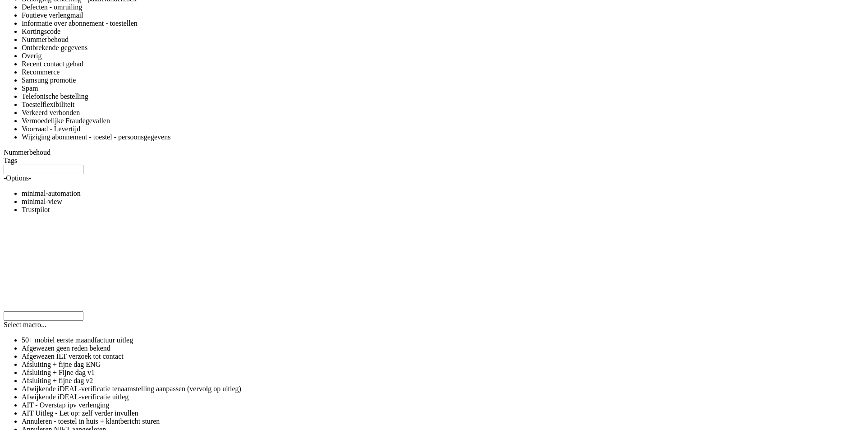
drag, startPoint x: 159, startPoint y: 340, endPoint x: 162, endPoint y: 211, distance: 129.0
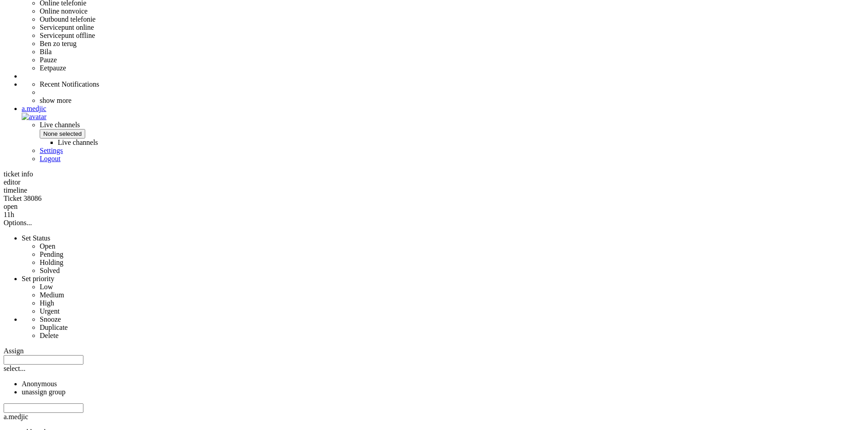
scroll to position [0, 0]
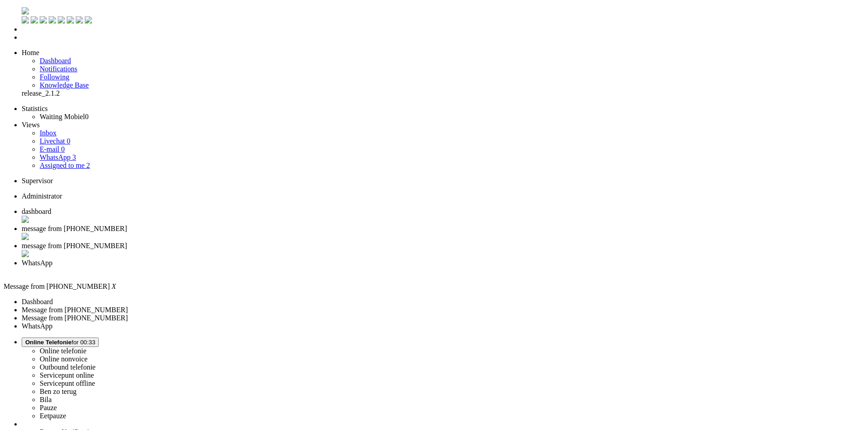
drag, startPoint x: 171, startPoint y: 313, endPoint x: 179, endPoint y: 1, distance: 312.5
click at [127, 242] on span "message from +31638899866" at bounding box center [74, 246] width 105 height 8
drag, startPoint x: 185, startPoint y: 1676, endPoint x: 206, endPoint y: 1721, distance: 49.6
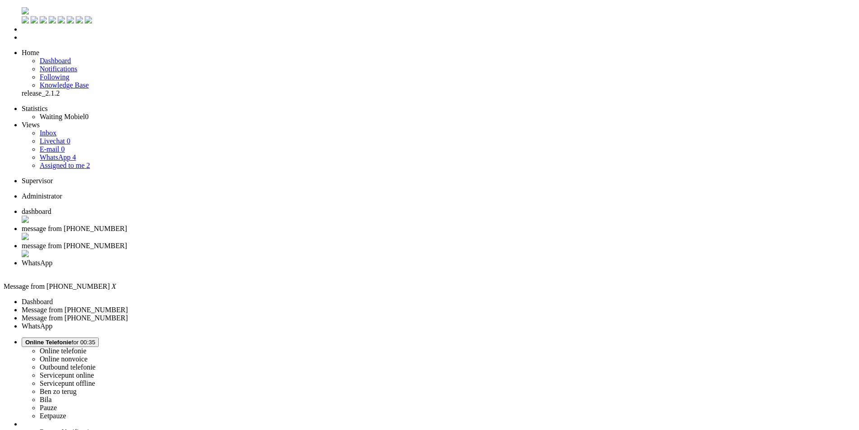
drag, startPoint x: 752, startPoint y: 147, endPoint x: 747, endPoint y: 155, distance: 9.6
click at [336, 250] on div "Close tab" at bounding box center [439, 254] width 834 height 9
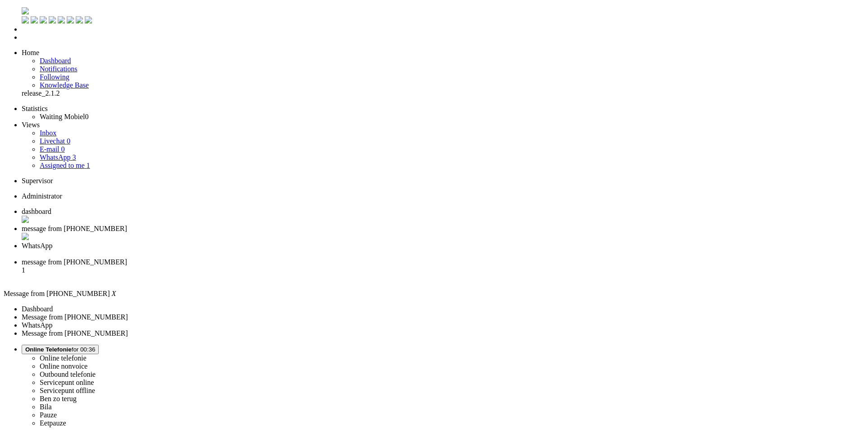
click at [258, 233] on div "Close tab" at bounding box center [439, 237] width 834 height 9
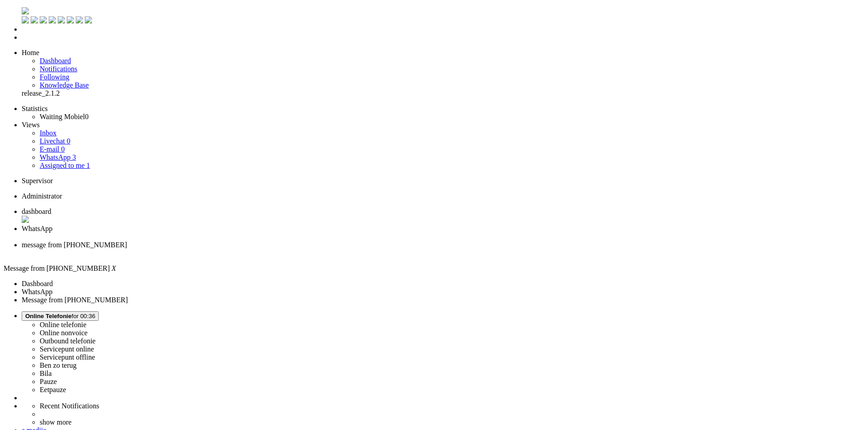
click at [258, 233] on div "Close tab" at bounding box center [439, 237] width 834 height 8
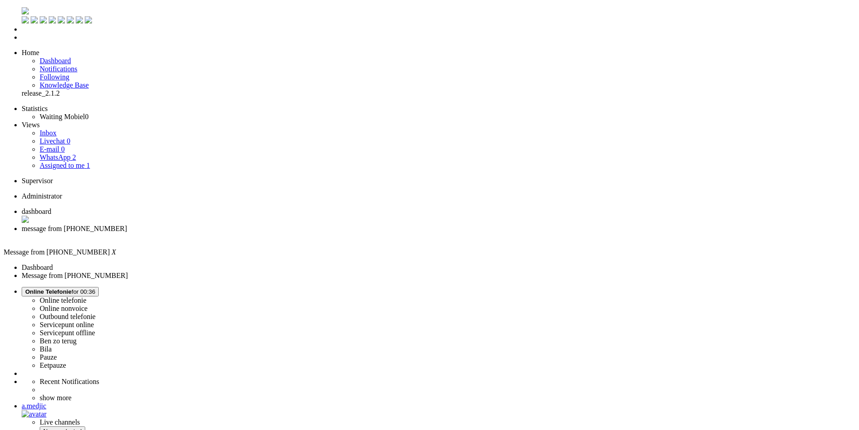
click at [95, 288] on span "Online Telefonie for 00:36" at bounding box center [60, 291] width 70 height 7
click at [77, 337] on label "Ben zo terug" at bounding box center [58, 341] width 37 height 8
click at [85, 288] on span "Ben zo terug for 00:02" at bounding box center [55, 291] width 60 height 7
click at [87, 296] on label "Online telefonie" at bounding box center [63, 300] width 47 height 8
click at [51, 207] on span "dashboard" at bounding box center [37, 211] width 30 height 8
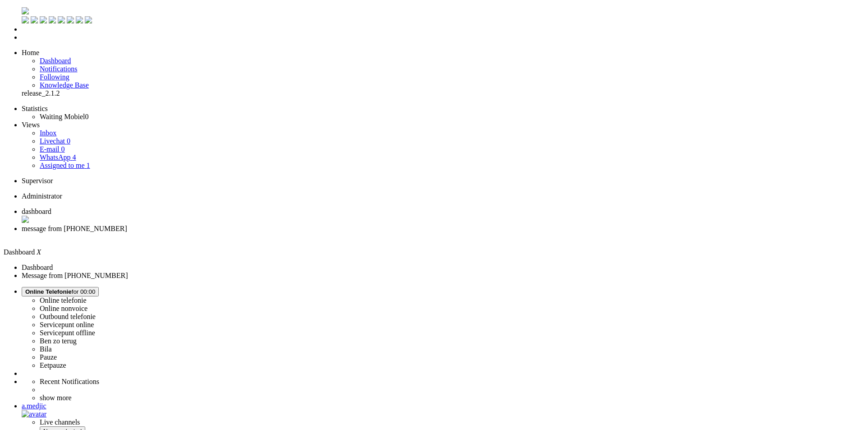
click at [232, 225] on li "message from +31640674768" at bounding box center [442, 233] width 840 height 16
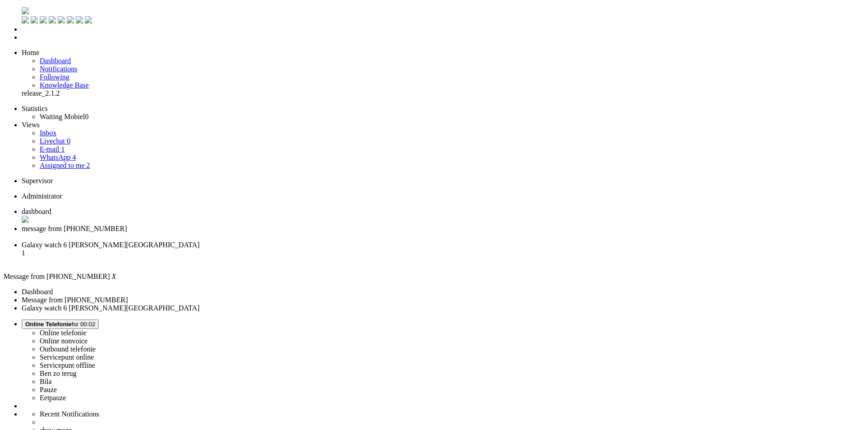
click at [200, 241] on span "Galaxy watch 6 B. Bloemberg" at bounding box center [111, 245] width 178 height 8
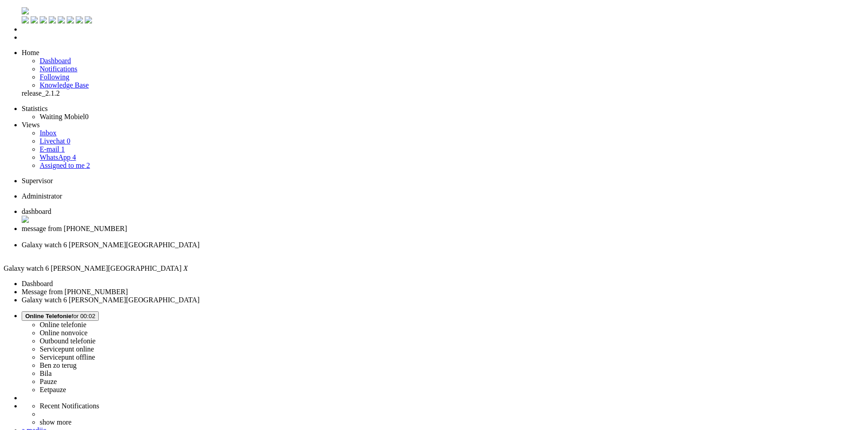
click at [51, 207] on span "dashboard" at bounding box center [37, 211] width 30 height 8
click at [76, 153] on link "WhatsApp 4" at bounding box center [58, 157] width 36 height 8
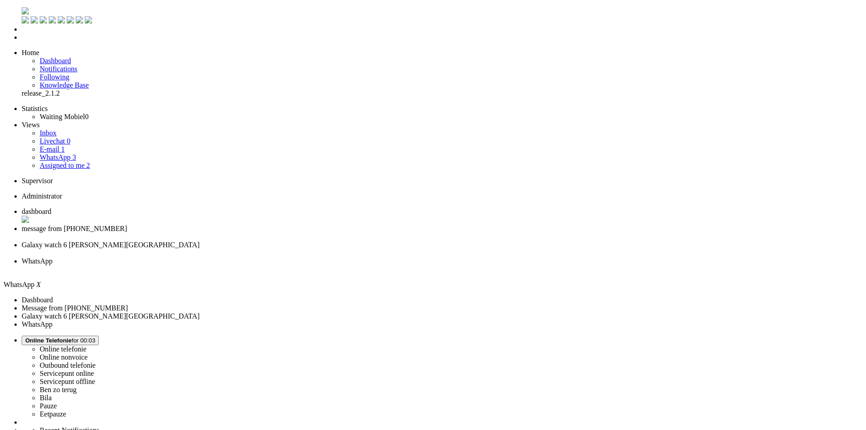
click at [127, 225] on span "message from +31640674768" at bounding box center [74, 229] width 105 height 8
click at [95, 337] on span "Online Telefonie for 00:06" at bounding box center [60, 340] width 70 height 7
click at [87, 353] on label "Online nonvoice" at bounding box center [64, 357] width 48 height 8
